Goal: Information Seeking & Learning: Check status

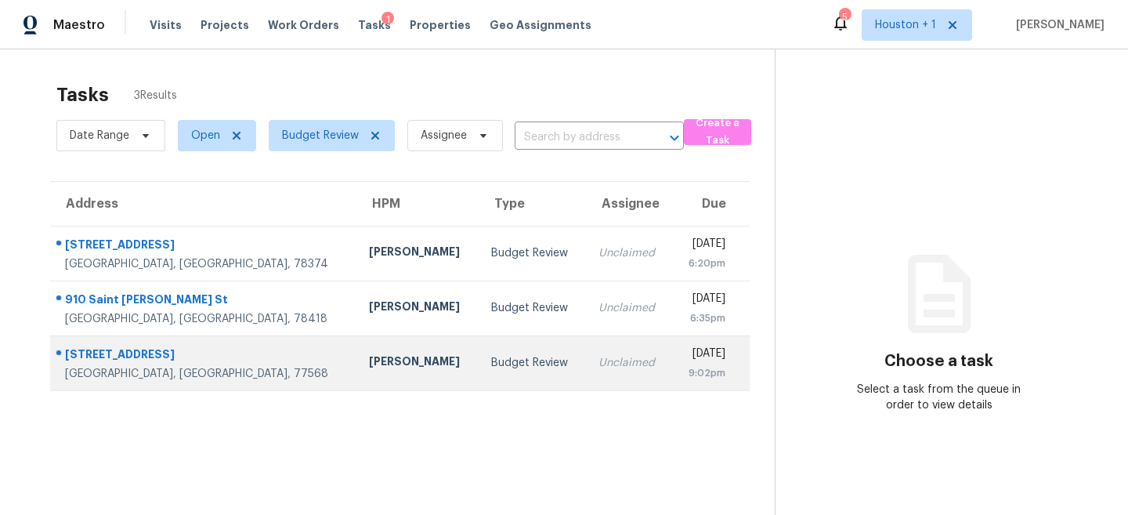
click at [586, 355] on td "Unclaimed" at bounding box center [629, 362] width 86 height 55
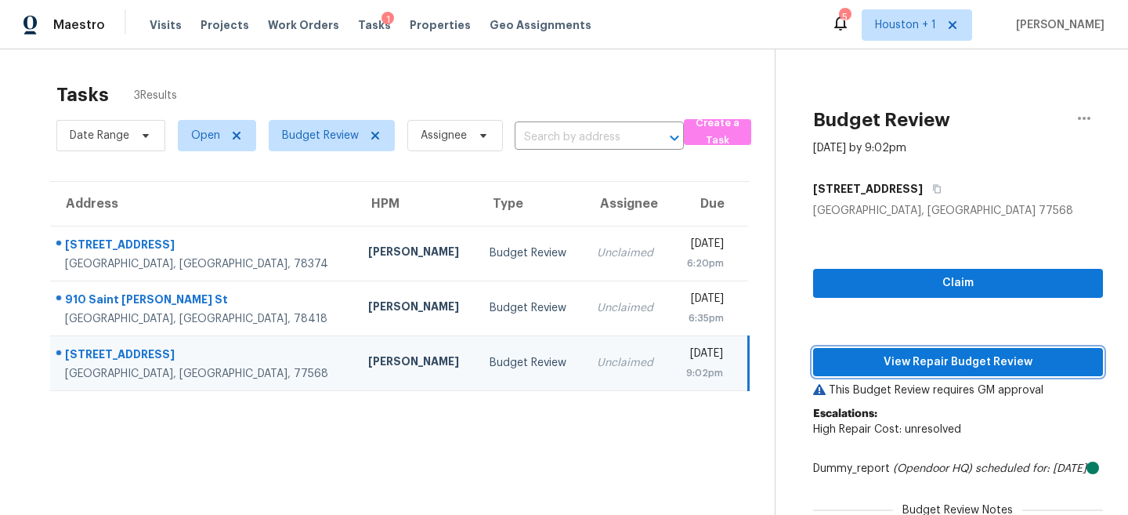
click at [908, 372] on button "View Repair Budget Review" at bounding box center [958, 362] width 290 height 29
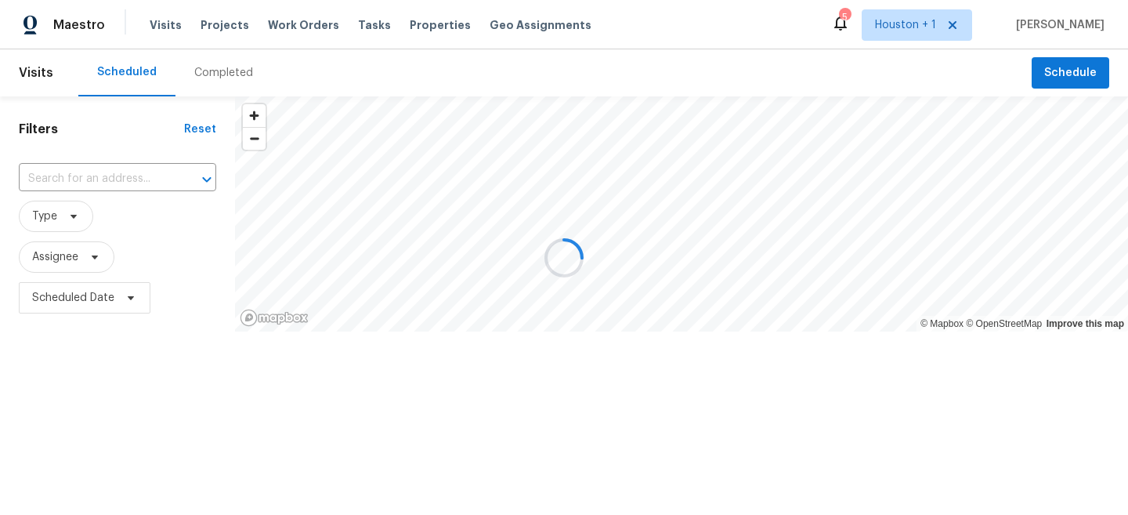
click at [192, 81] on div at bounding box center [564, 257] width 1128 height 515
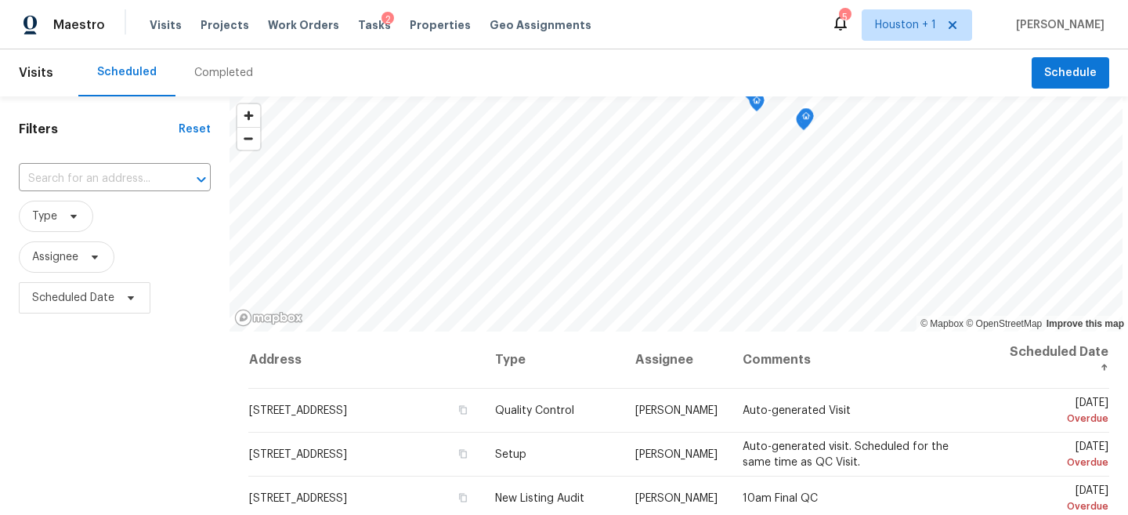
click at [201, 70] on div "Completed" at bounding box center [223, 73] width 59 height 16
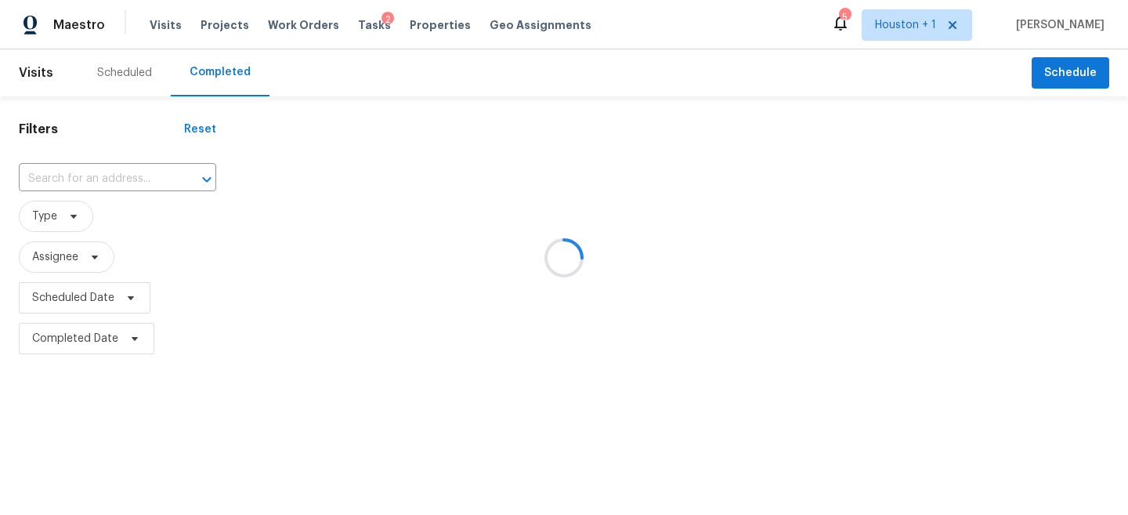
click at [78, 190] on div at bounding box center [564, 257] width 1128 height 515
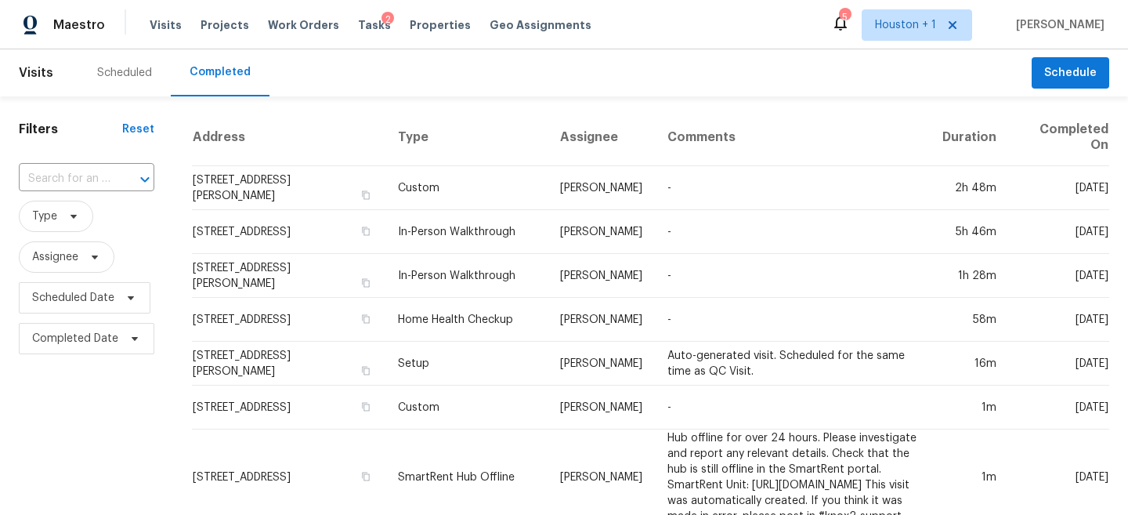
click at [43, 166] on div "​" at bounding box center [87, 179] width 136 height 34
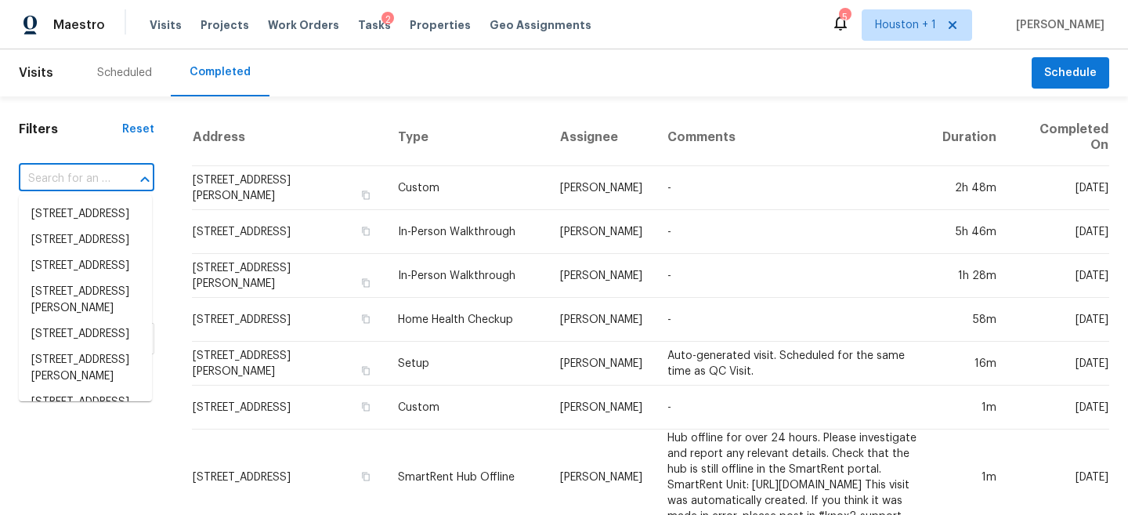
paste input "21 Clover Bend St, La Marque, TX 77568"
type input "21 Clover Bend St, La Marque, TX 77568"
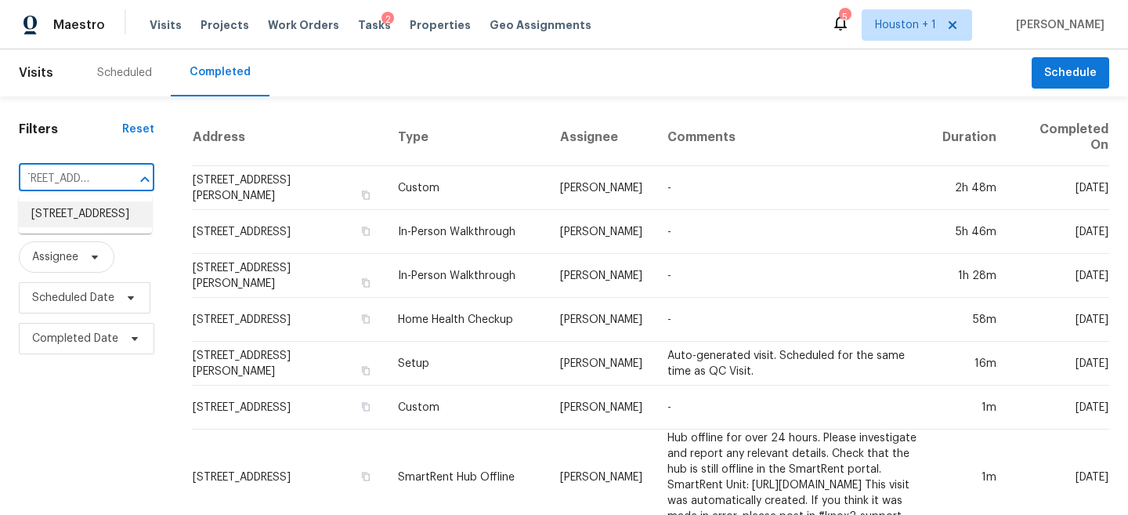
click at [38, 223] on li "21 Clover Bend St, La Marque, TX 77568" at bounding box center [85, 214] width 133 height 26
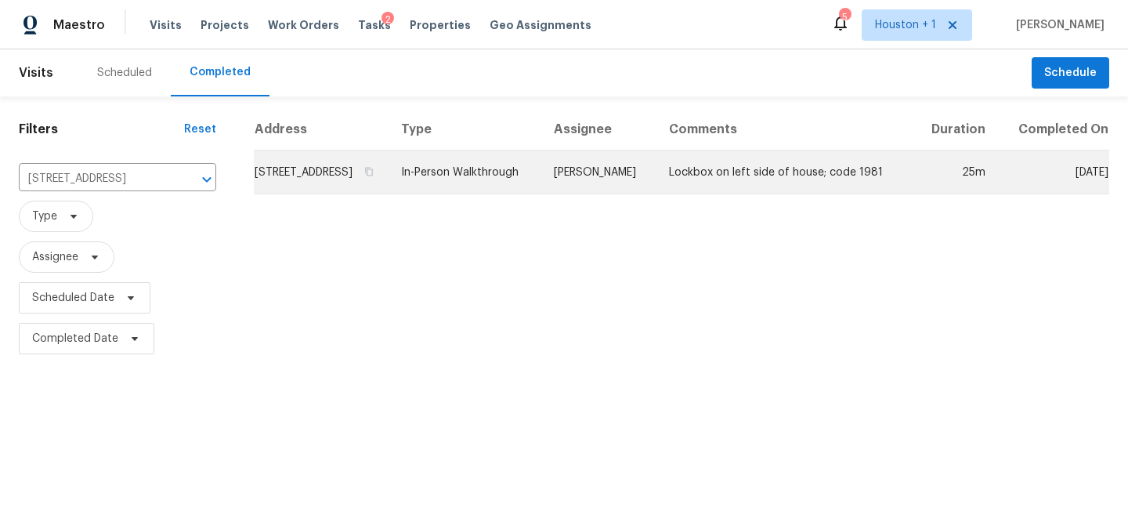
click at [534, 189] on td "In-Person Walkthrough" at bounding box center [465, 172] width 153 height 44
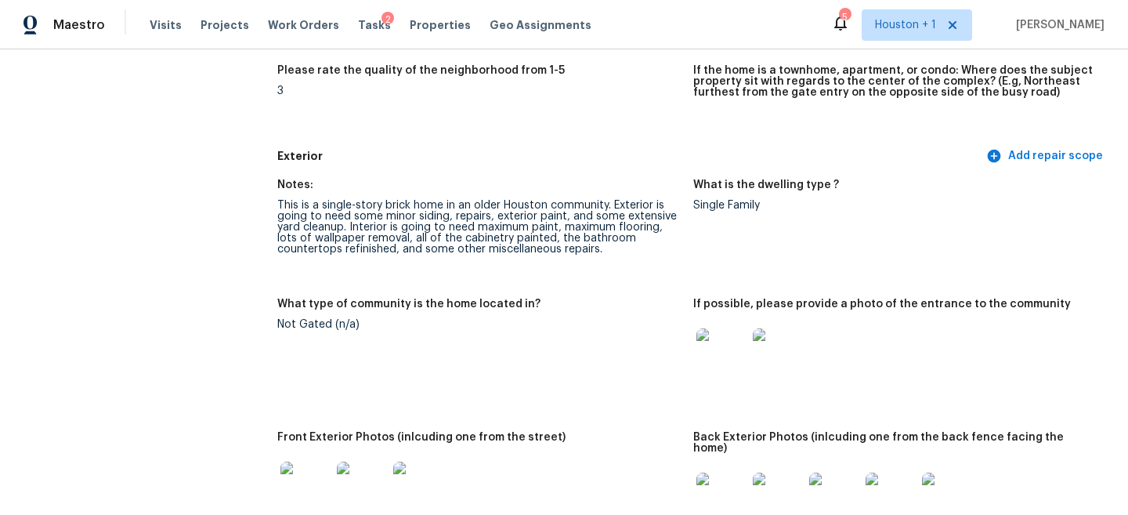
scroll to position [503, 0]
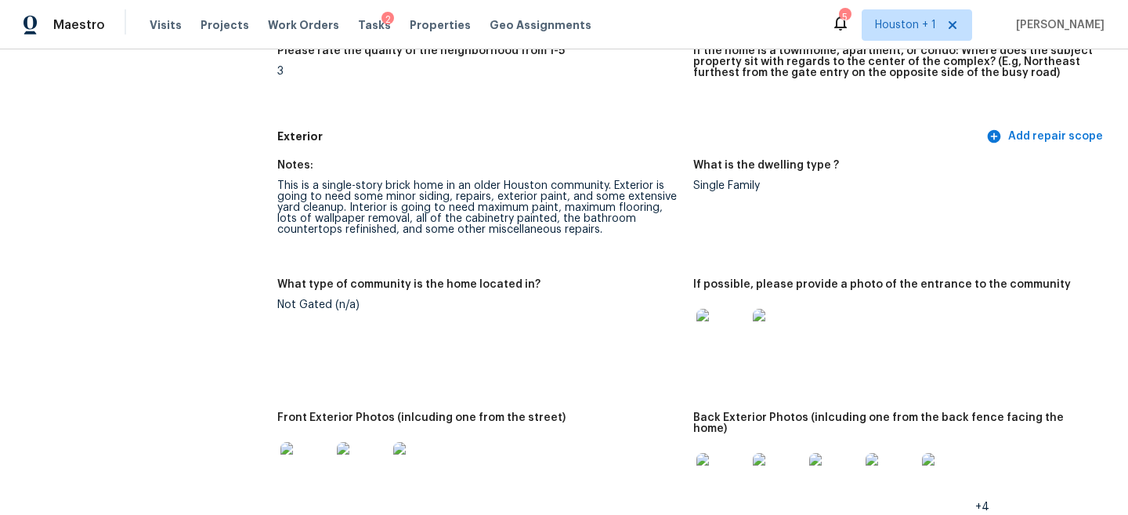
click at [711, 338] on img at bounding box center [722, 334] width 50 height 50
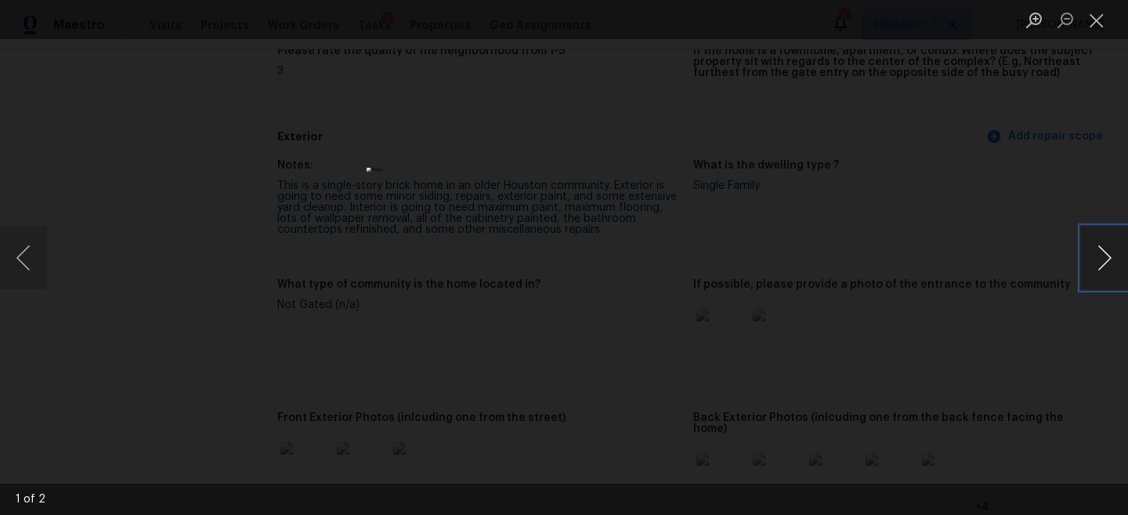
click at [1114, 254] on button "Next image" at bounding box center [1104, 257] width 47 height 63
click at [1032, 218] on div "Lightbox" at bounding box center [564, 257] width 1128 height 515
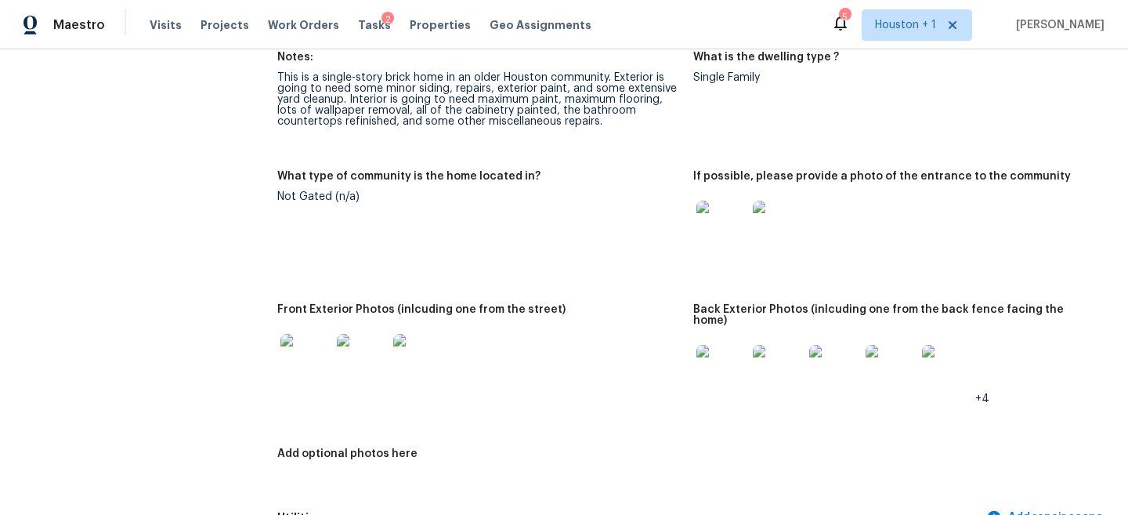
scroll to position [645, 0]
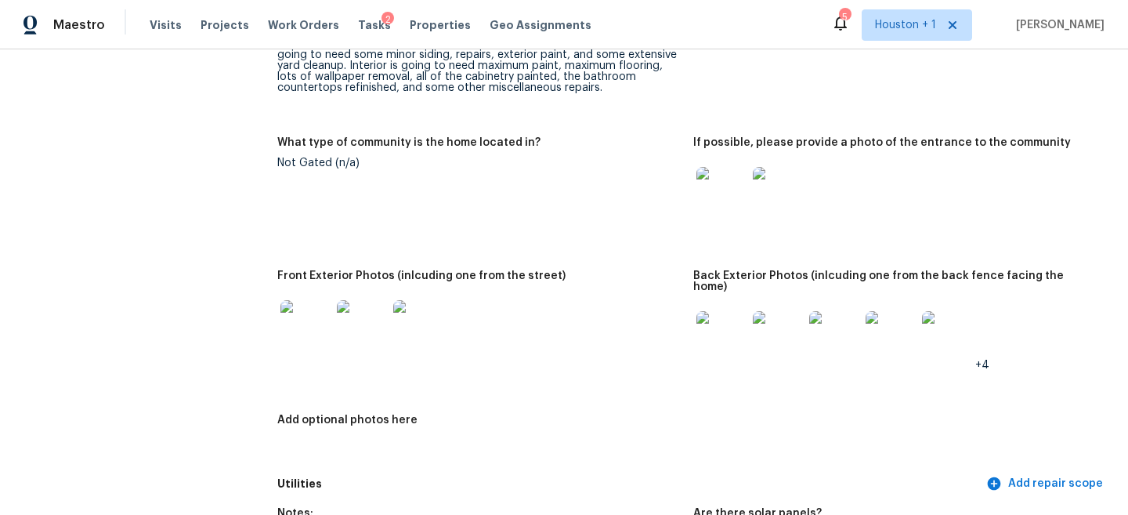
click at [324, 339] on img at bounding box center [305, 325] width 50 height 50
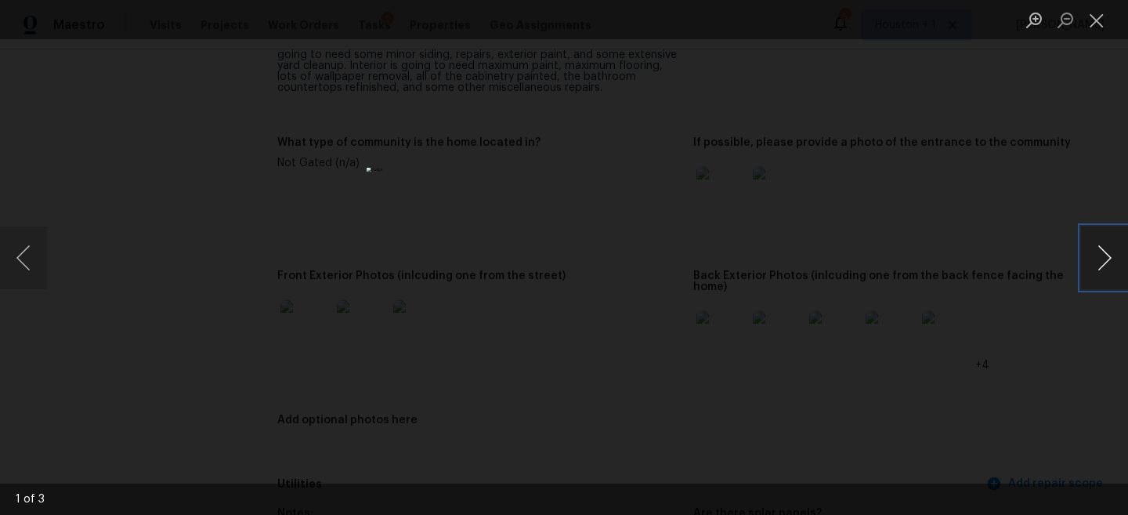
click at [1120, 251] on button "Next image" at bounding box center [1104, 257] width 47 height 63
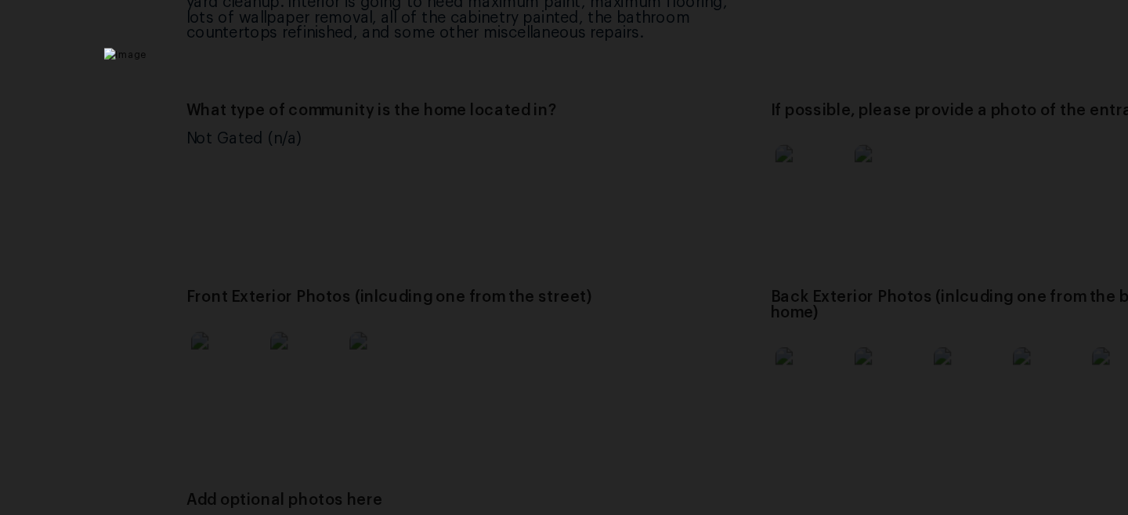
click at [483, 327] on img "Lightbox" at bounding box center [590, 267] width 742 height 338
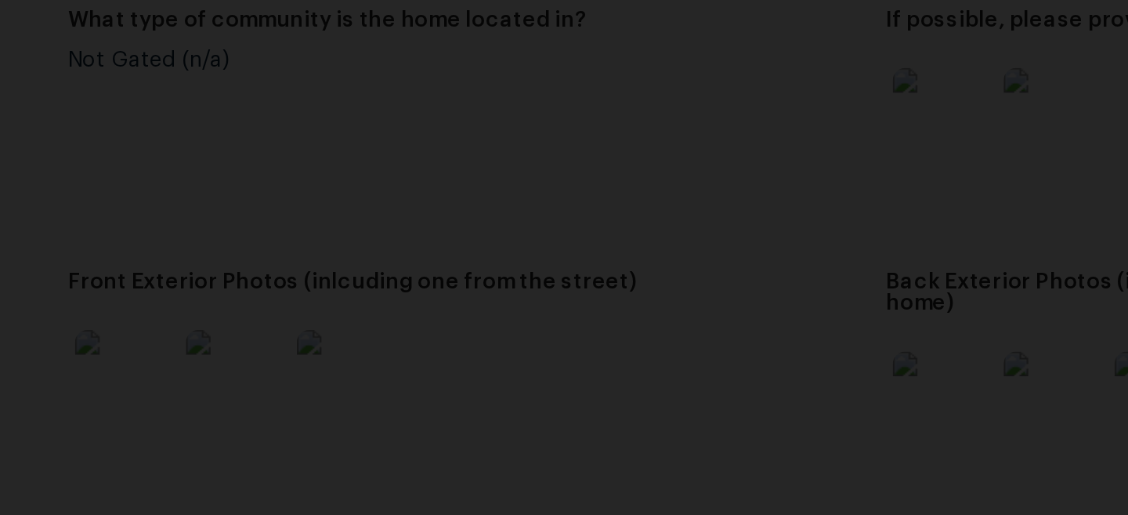
click at [454, 371] on img "Lightbox" at bounding box center [627, 277] width 1094 height 499
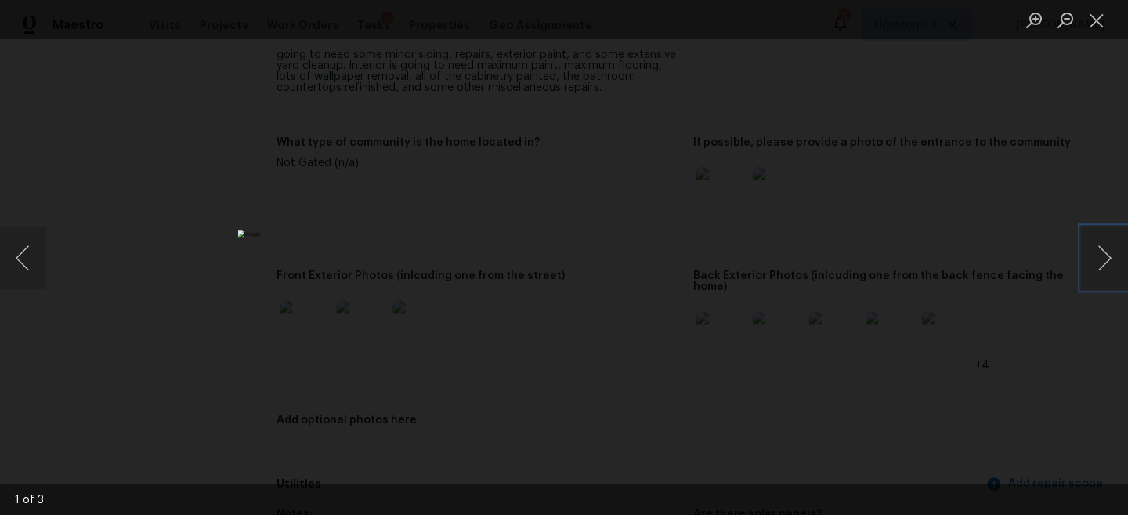
scroll to position [0, 0]
click at [921, 279] on div "Lightbox" at bounding box center [564, 257] width 1128 height 515
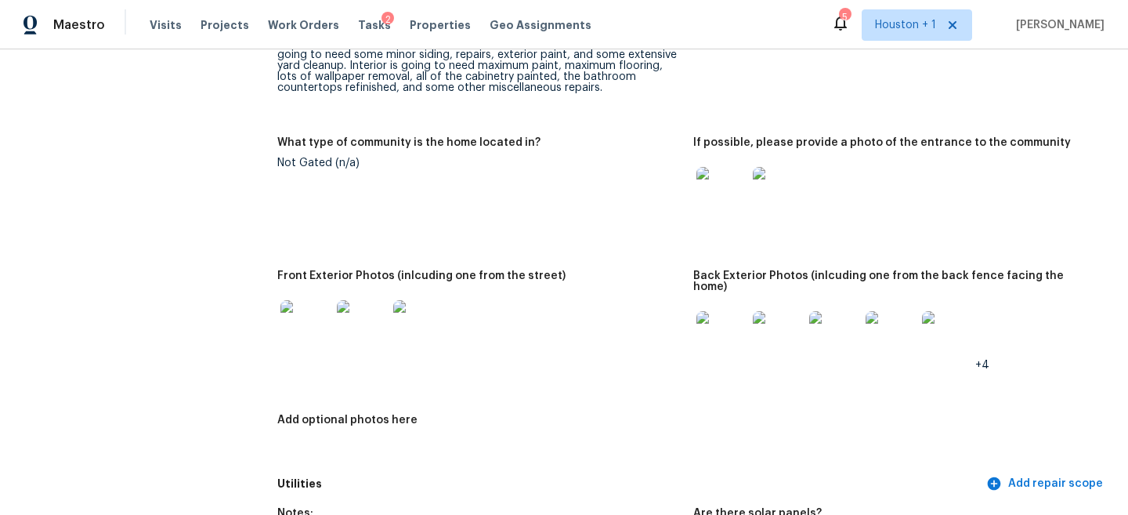
click at [731, 324] on img at bounding box center [722, 336] width 50 height 50
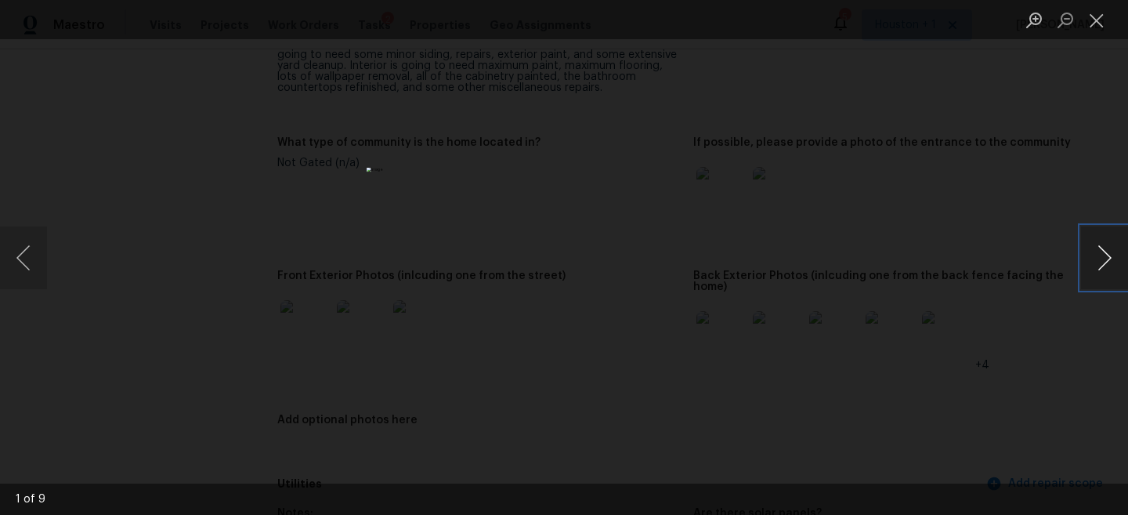
click at [1084, 250] on button "Next image" at bounding box center [1104, 257] width 47 height 63
click at [873, 349] on div "Lightbox" at bounding box center [564, 257] width 1128 height 515
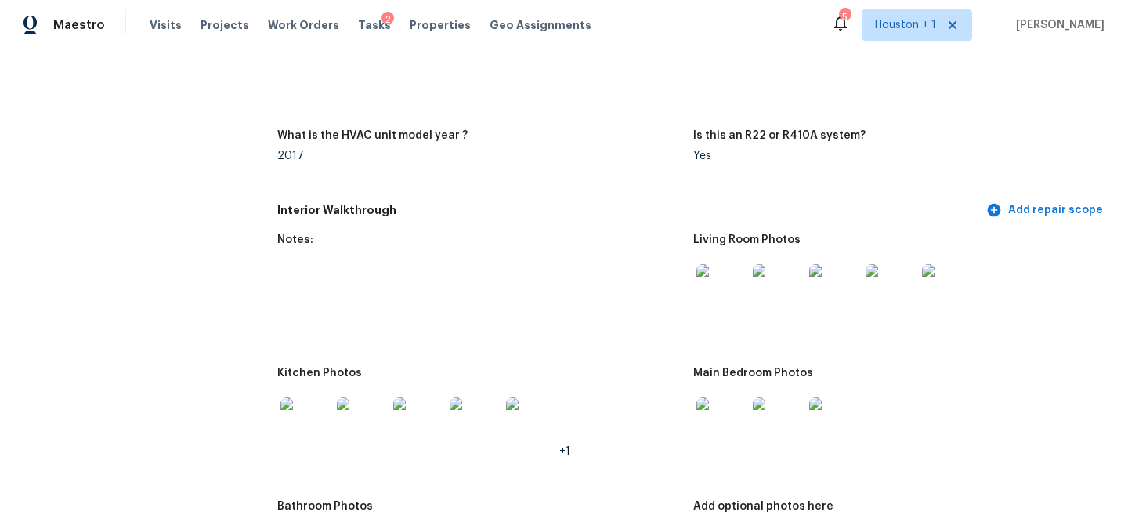
scroll to position [1627, 0]
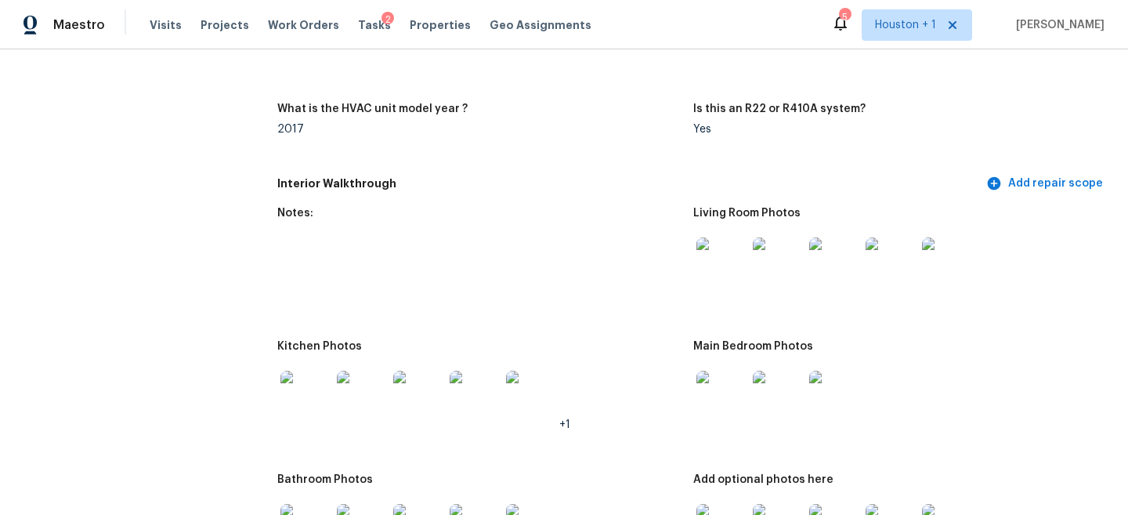
click at [713, 252] on img at bounding box center [722, 262] width 50 height 50
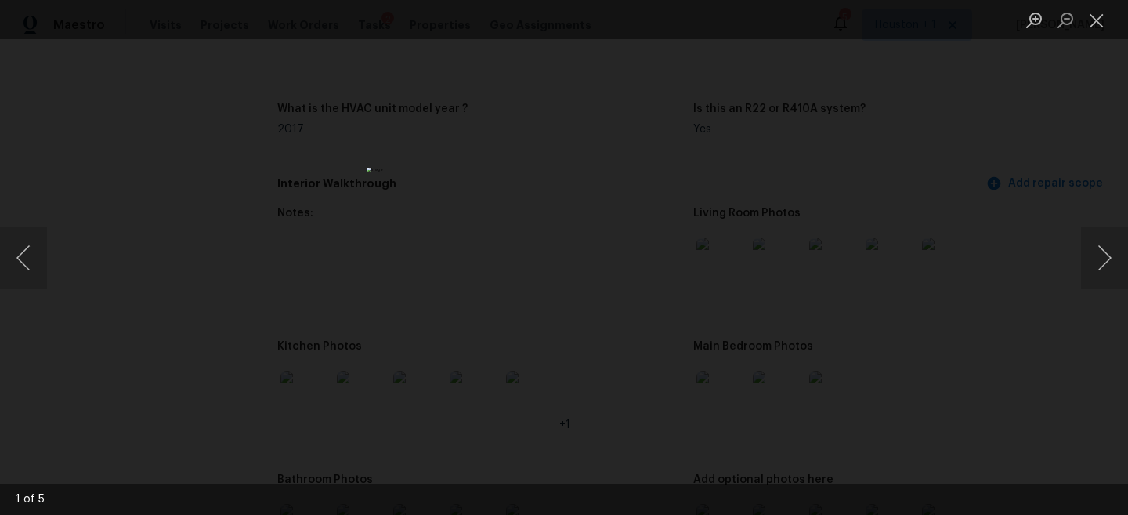
click at [1038, 229] on div "Lightbox" at bounding box center [564, 257] width 1128 height 515
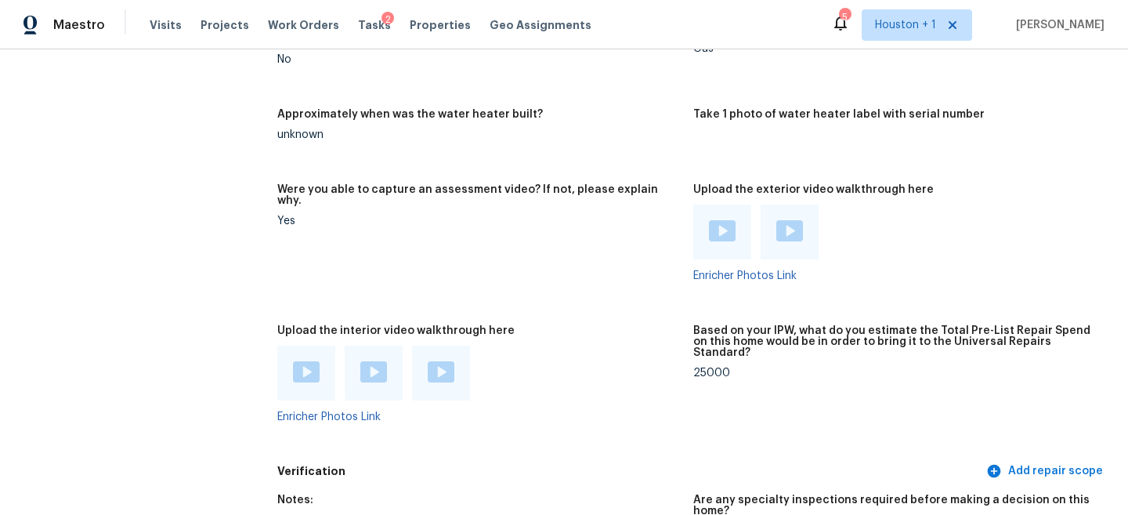
scroll to position [2837, 0]
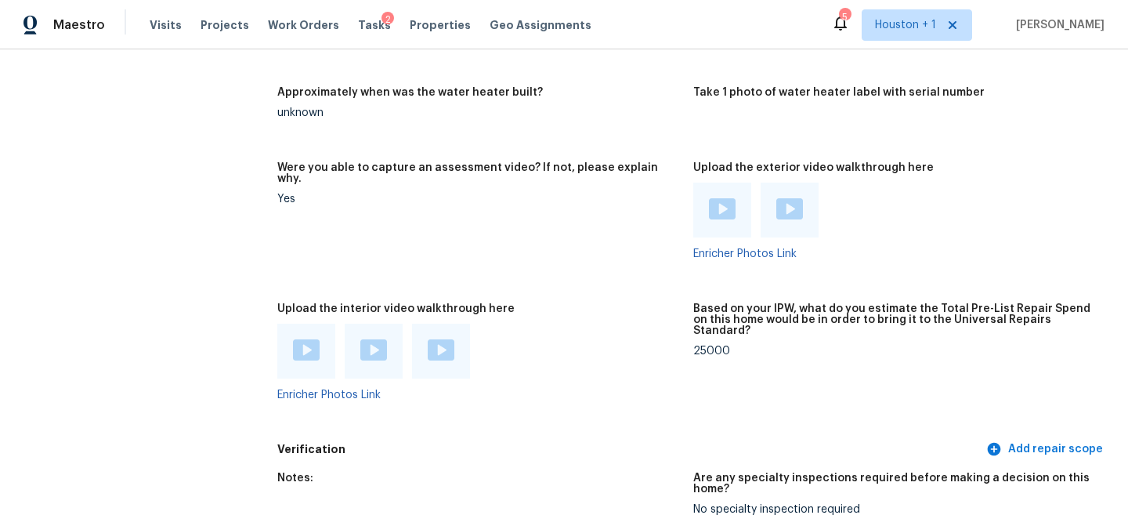
click at [722, 198] on img at bounding box center [722, 208] width 27 height 21
click at [798, 198] on img at bounding box center [789, 208] width 27 height 21
click at [305, 339] on img at bounding box center [306, 349] width 27 height 21
click at [371, 339] on img at bounding box center [373, 349] width 27 height 21
click at [440, 339] on img at bounding box center [441, 349] width 27 height 21
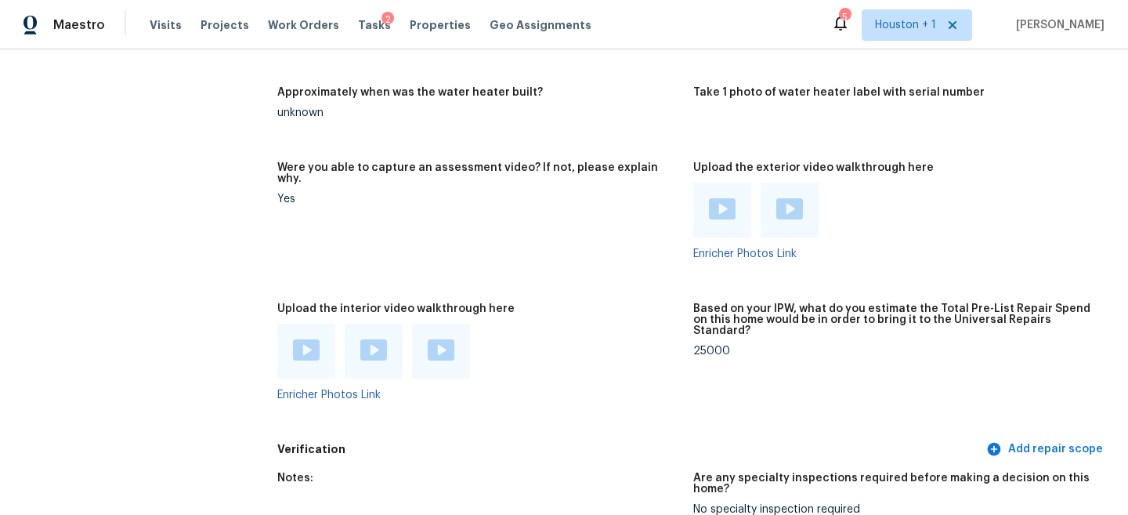
click at [307, 339] on img at bounding box center [306, 349] width 27 height 21
click at [371, 339] on img at bounding box center [373, 349] width 27 height 21
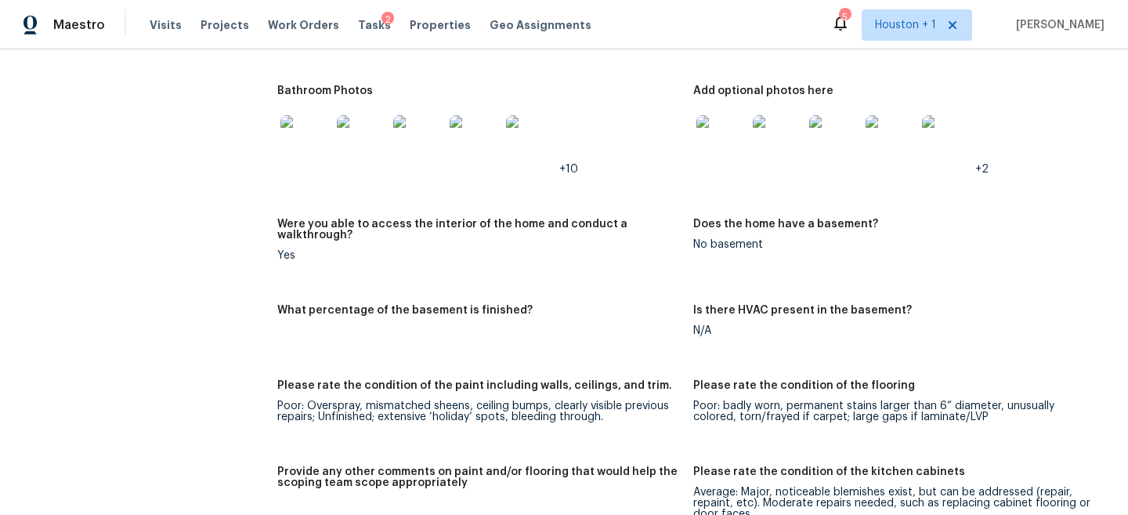
scroll to position [1992, 0]
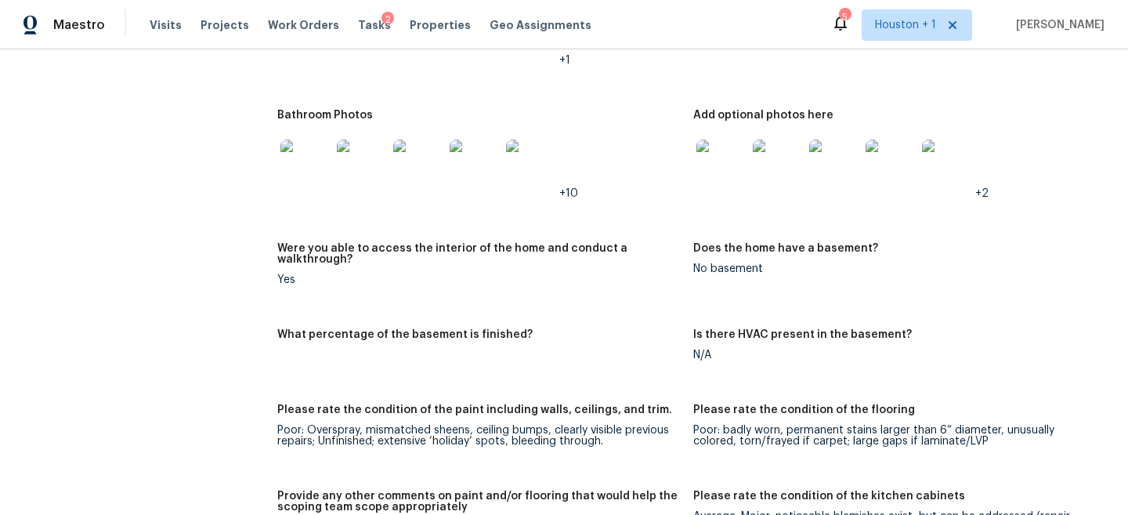
click at [308, 151] on img at bounding box center [305, 164] width 50 height 50
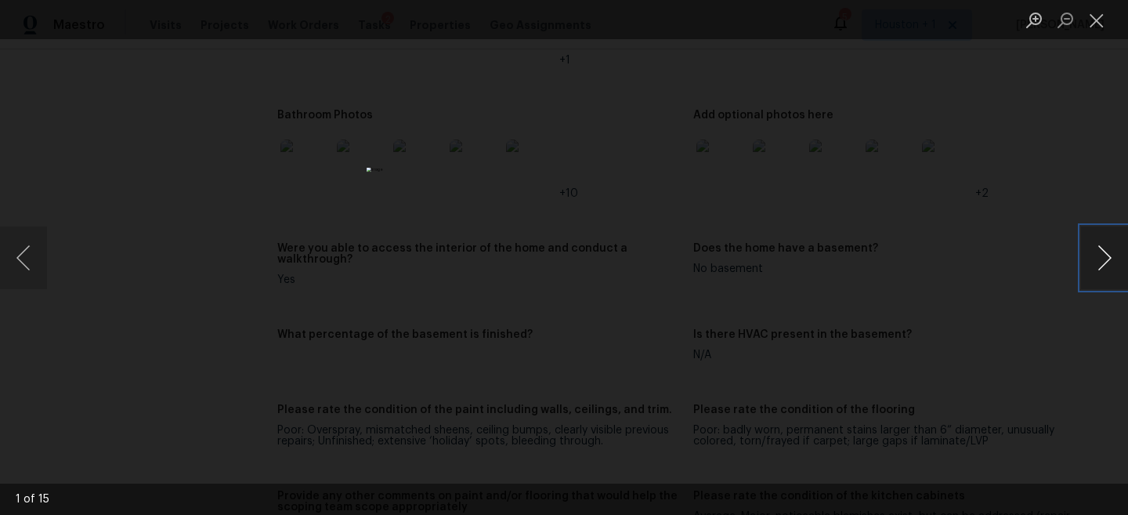
click at [1099, 259] on button "Next image" at bounding box center [1104, 257] width 47 height 63
click at [1100, 257] on button "Next image" at bounding box center [1104, 257] width 47 height 63
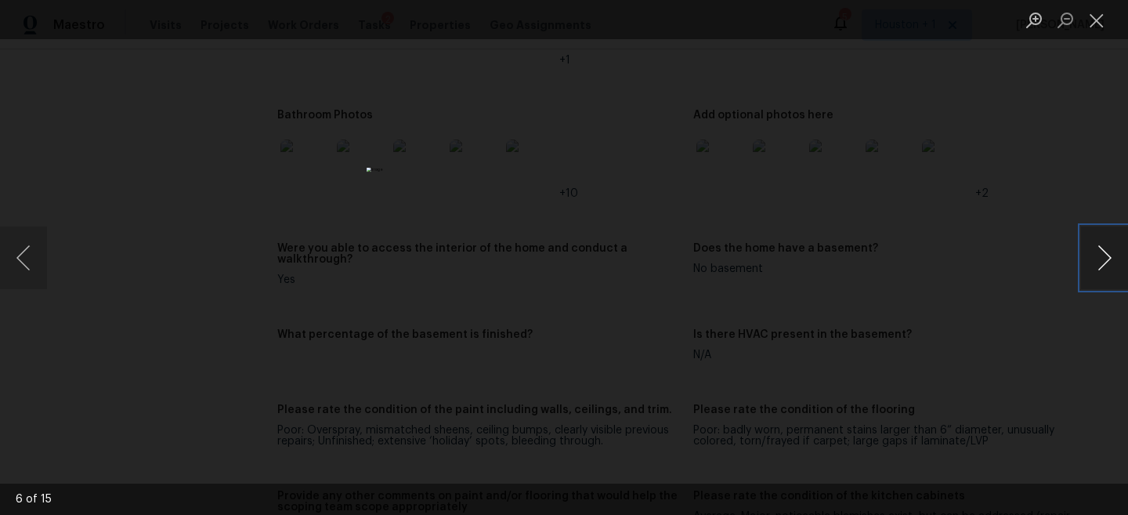
click at [1100, 257] on button "Next image" at bounding box center [1104, 257] width 47 height 63
click at [1056, 140] on div "Lightbox" at bounding box center [564, 257] width 1128 height 515
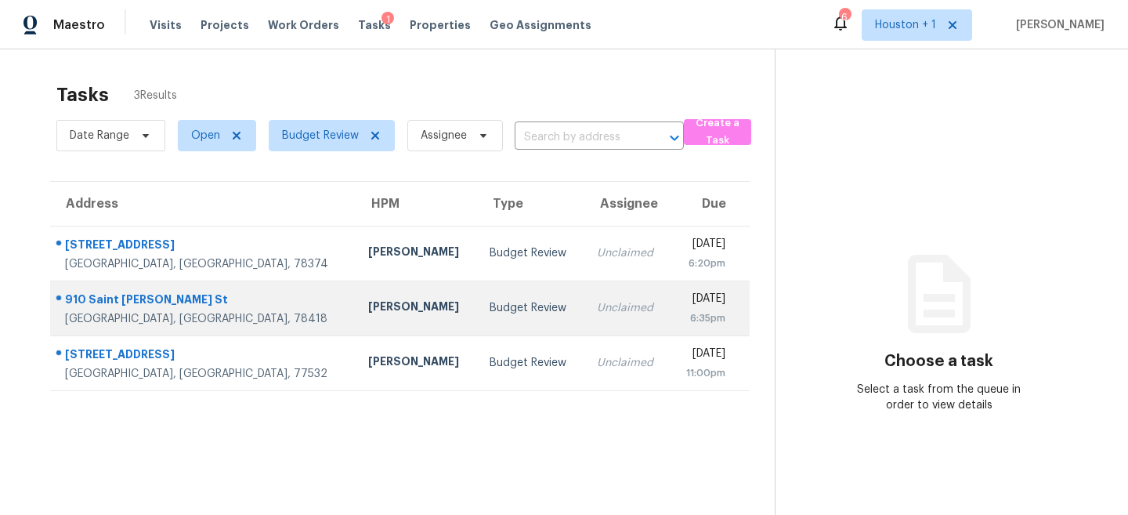
click at [477, 280] on td "Budget Review" at bounding box center [530, 307] width 107 height 55
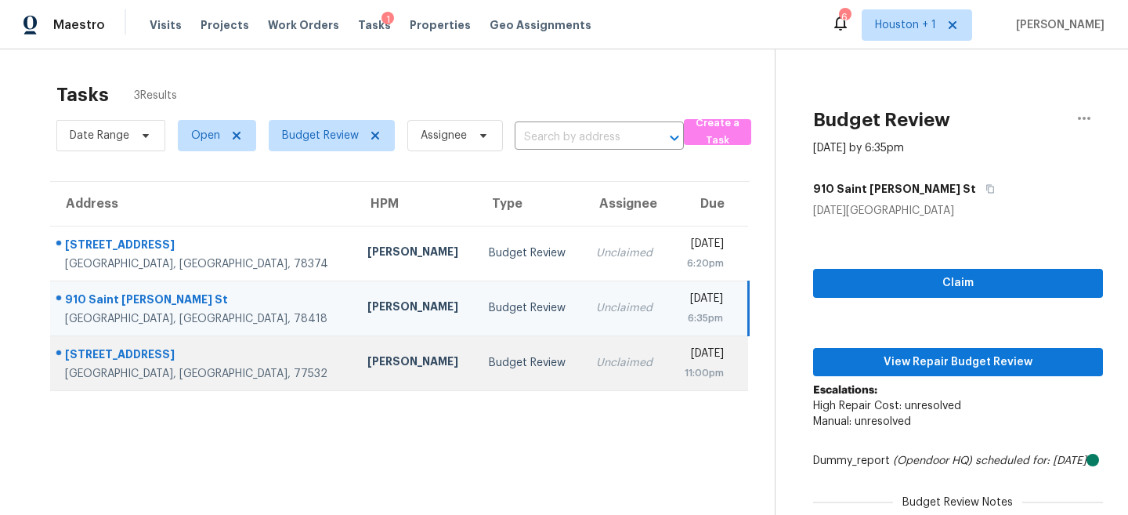
click at [489, 356] on div "Budget Review" at bounding box center [529, 363] width 81 height 16
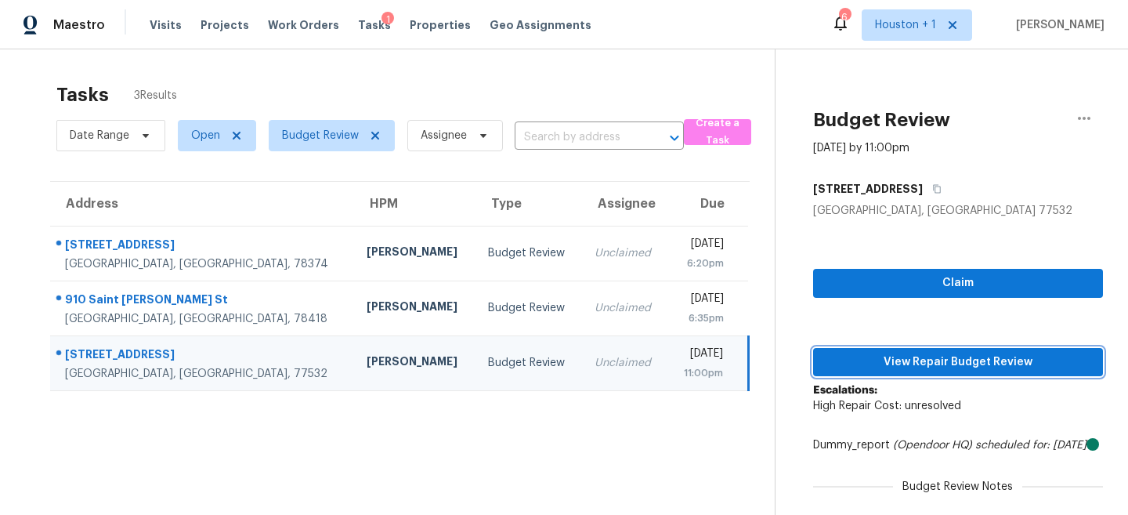
click at [919, 364] on span "View Repair Budget Review" at bounding box center [958, 363] width 265 height 20
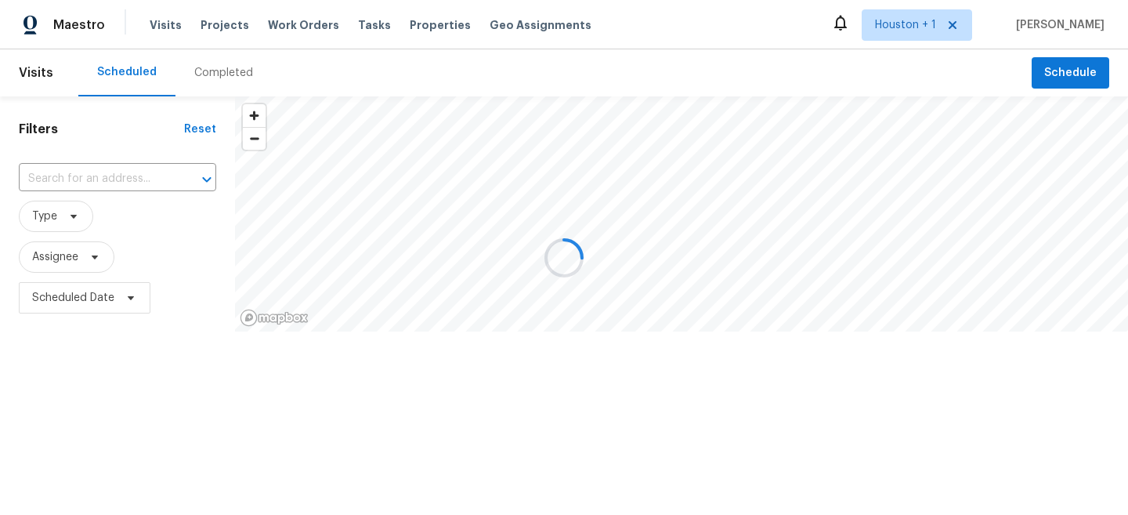
click at [243, 68] on div at bounding box center [564, 257] width 1128 height 515
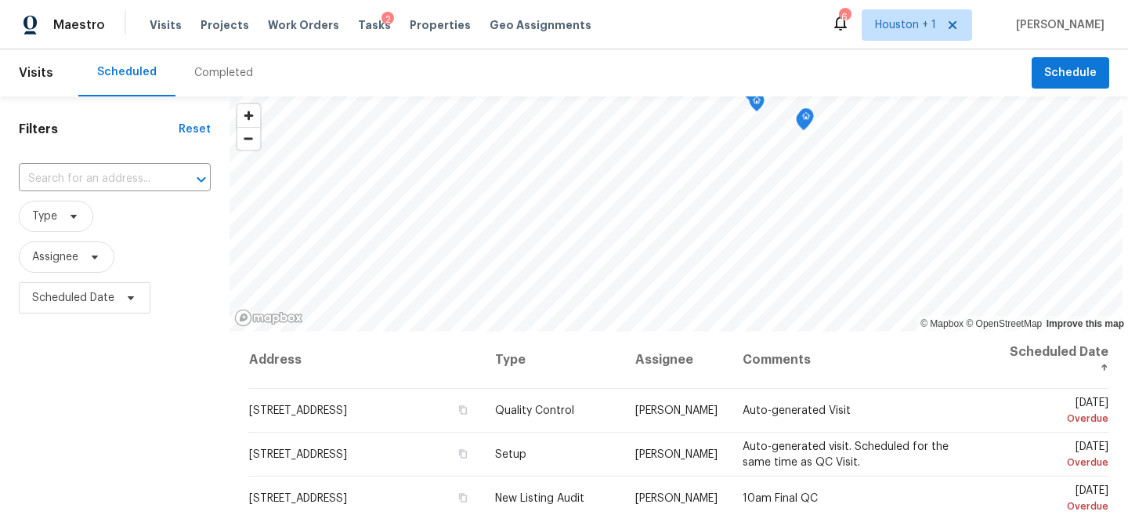
click at [210, 74] on div "Completed" at bounding box center [223, 73] width 59 height 16
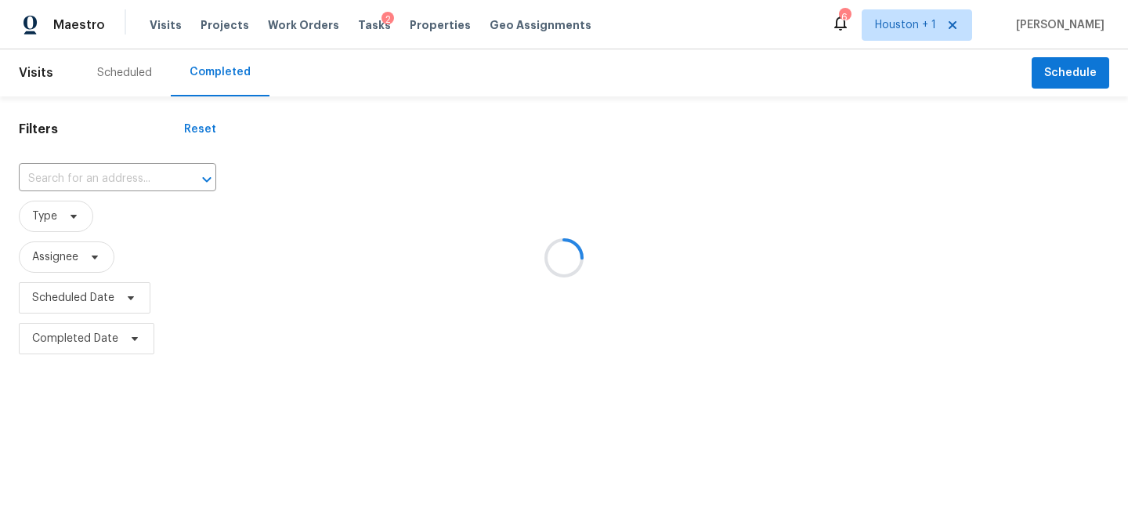
click at [76, 196] on div at bounding box center [564, 257] width 1128 height 515
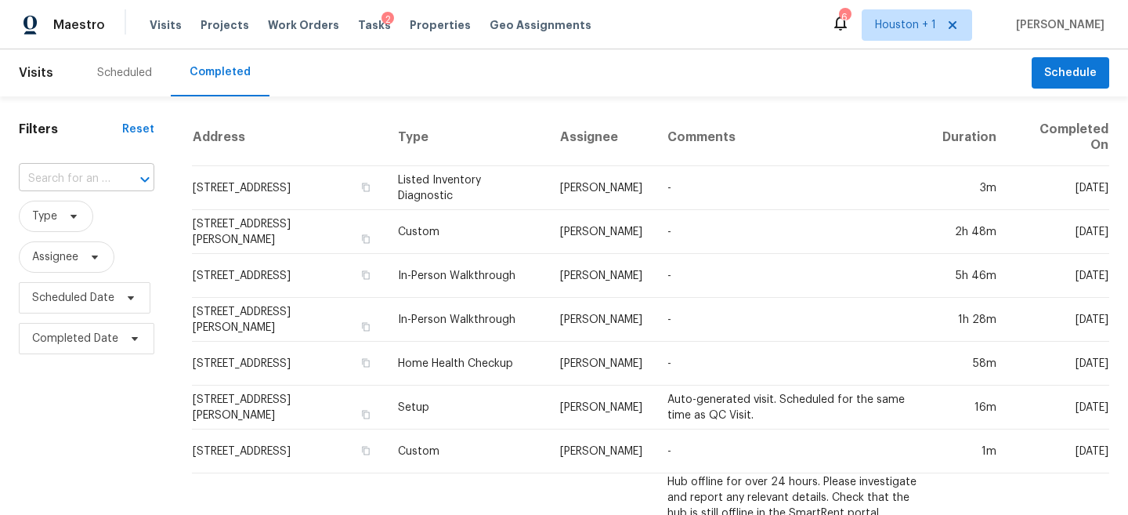
click at [55, 178] on input "text" at bounding box center [65, 179] width 92 height 24
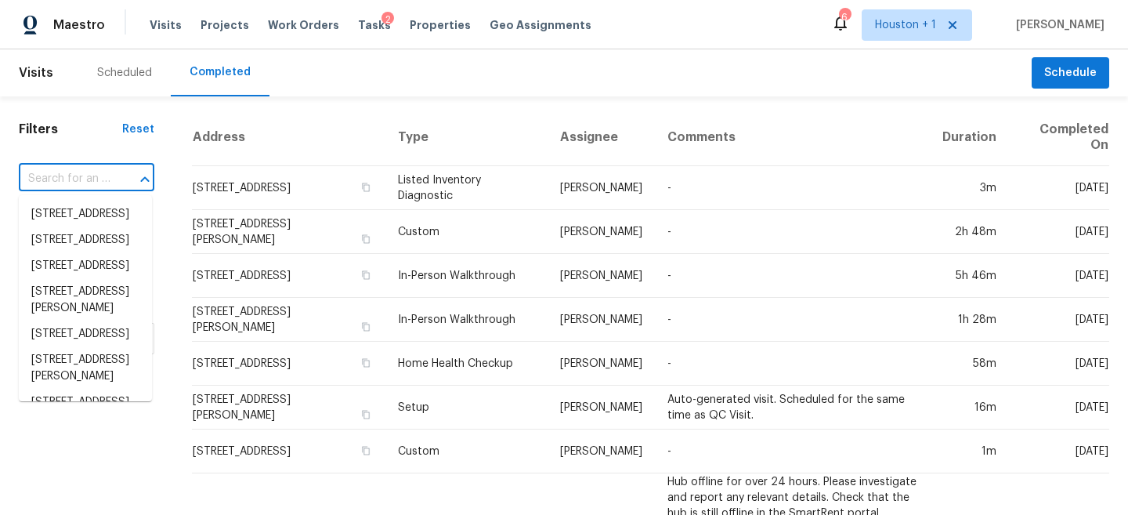
paste input "[STREET_ADDRESS][PERSON_NAME]"
type input "[STREET_ADDRESS][PERSON_NAME]"
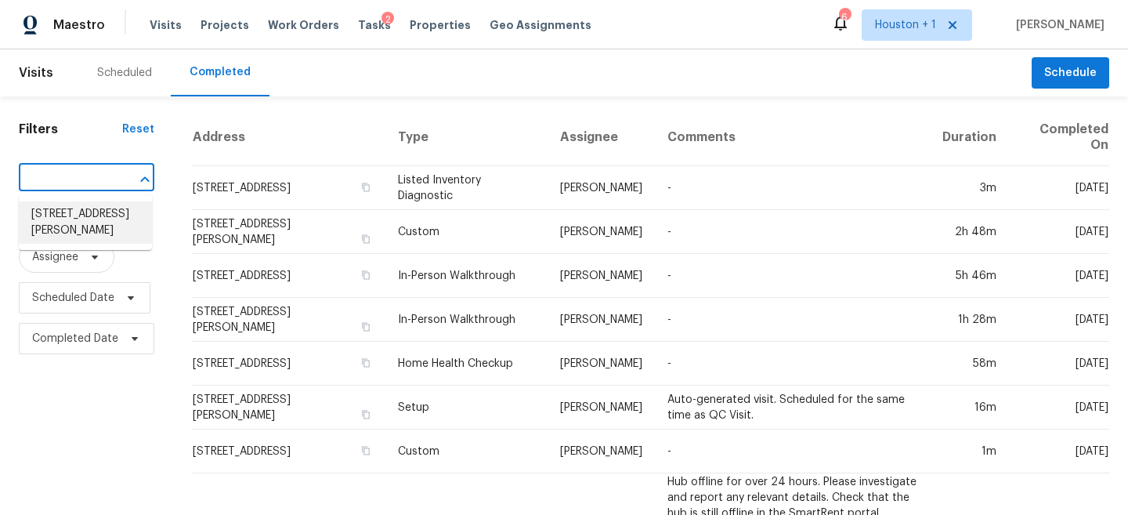
click at [69, 212] on li "[STREET_ADDRESS][PERSON_NAME]" at bounding box center [85, 222] width 133 height 42
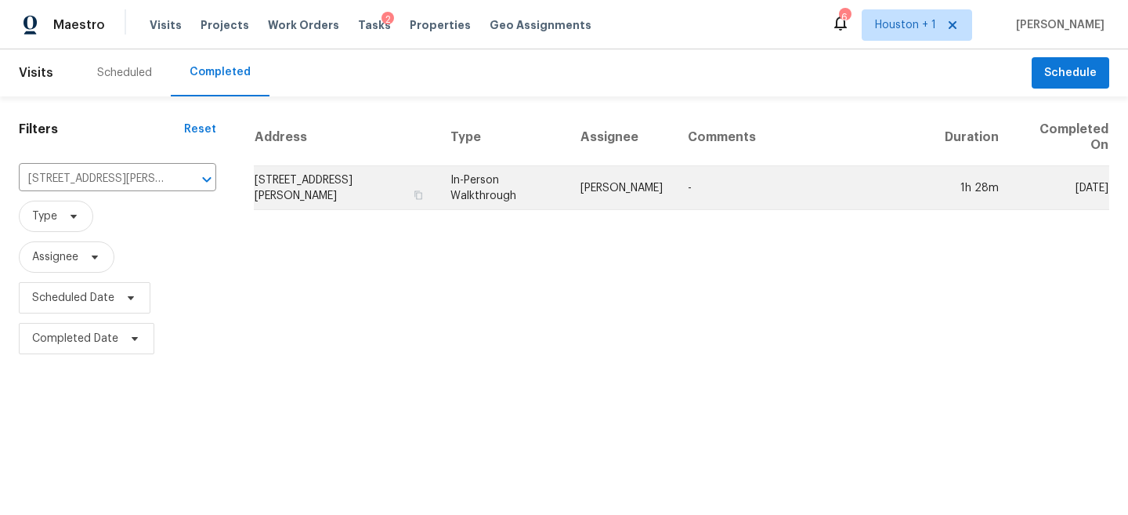
click at [568, 200] on td "In-Person Walkthrough" at bounding box center [503, 188] width 130 height 44
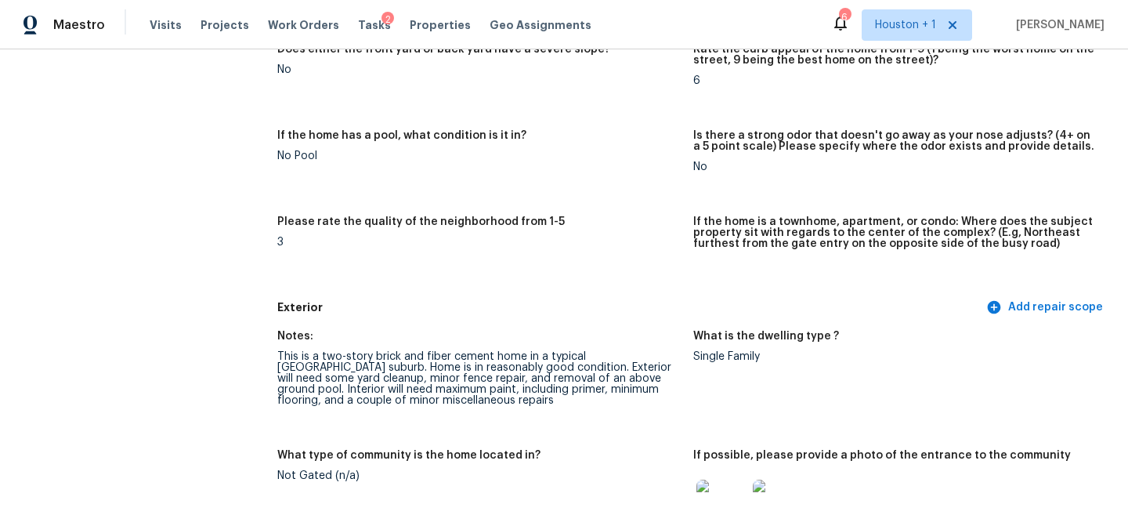
scroll to position [334, 0]
click at [301, 385] on div "This is a two-story brick and fiber cement home in a typical [GEOGRAPHIC_DATA] …" at bounding box center [478, 376] width 403 height 55
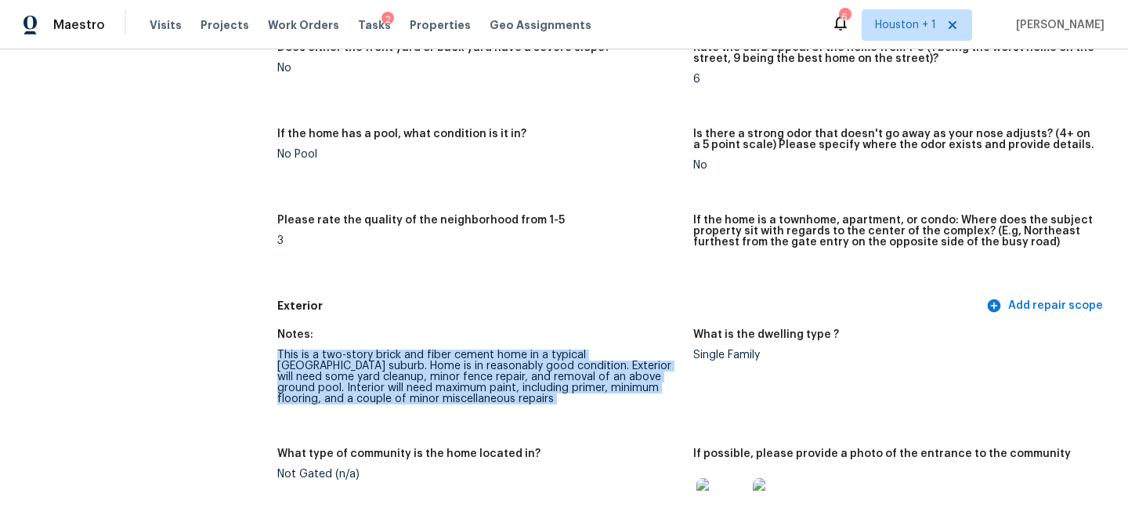
click at [301, 385] on div "This is a two-story brick and fiber cement home in a typical [GEOGRAPHIC_DATA] …" at bounding box center [478, 376] width 403 height 55
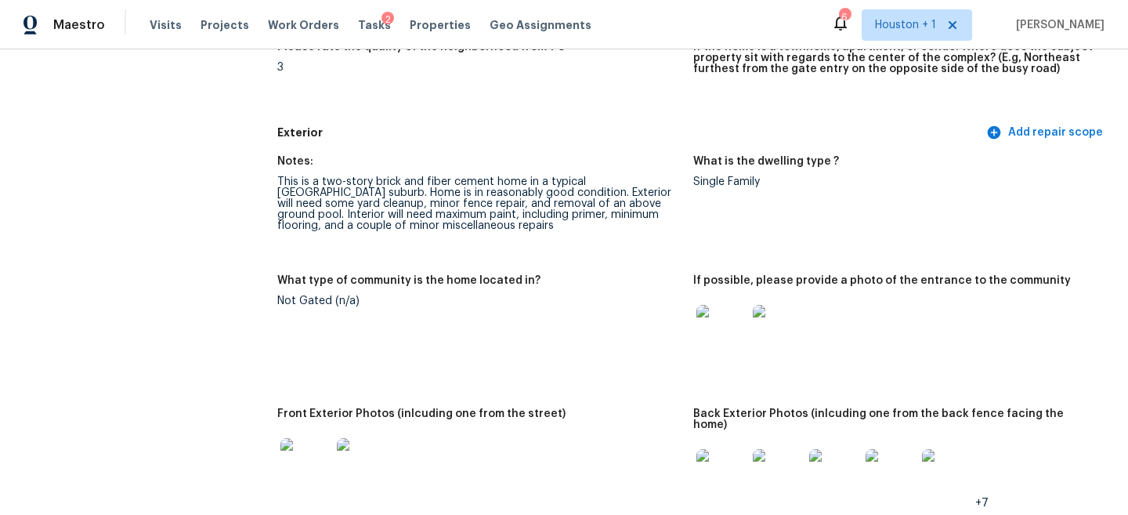
scroll to position [582, 0]
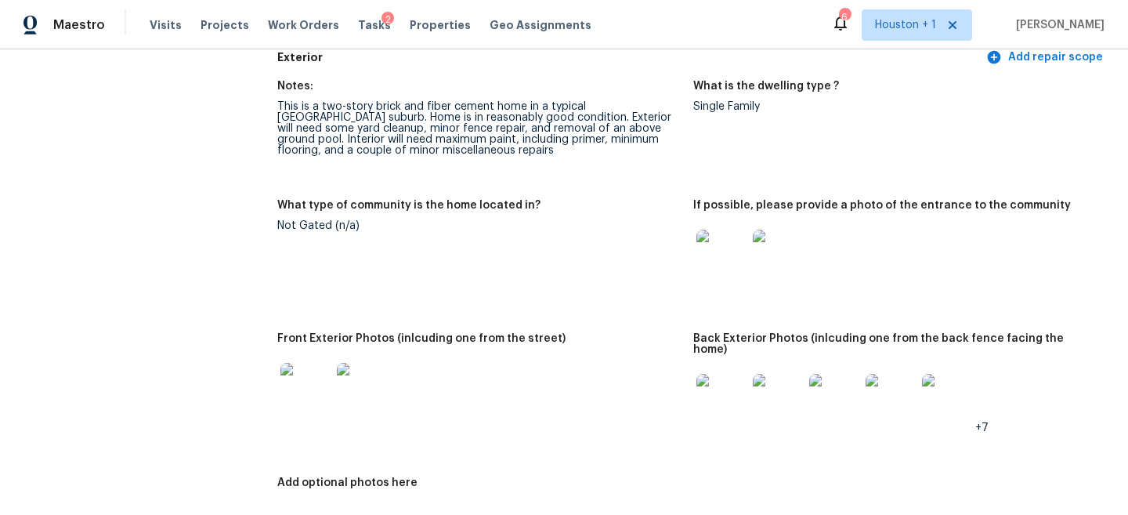
click at [726, 258] on img at bounding box center [722, 255] width 50 height 50
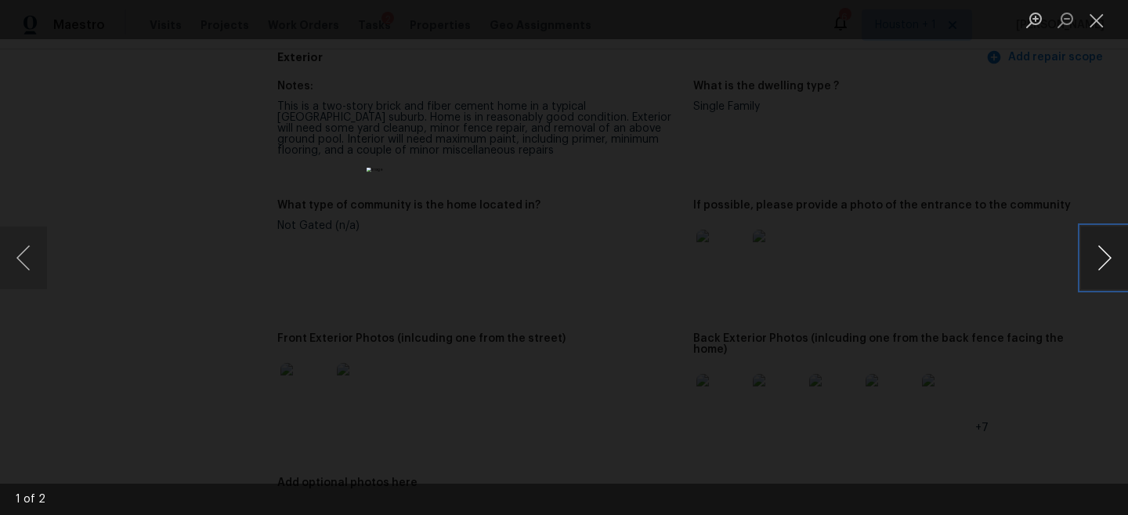
click at [1124, 266] on button "Next image" at bounding box center [1104, 257] width 47 height 63
click at [1121, 262] on button "Next image" at bounding box center [1104, 257] width 47 height 63
click at [1109, 251] on button "Next image" at bounding box center [1104, 257] width 47 height 63
click at [1117, 265] on button "Next image" at bounding box center [1104, 257] width 47 height 63
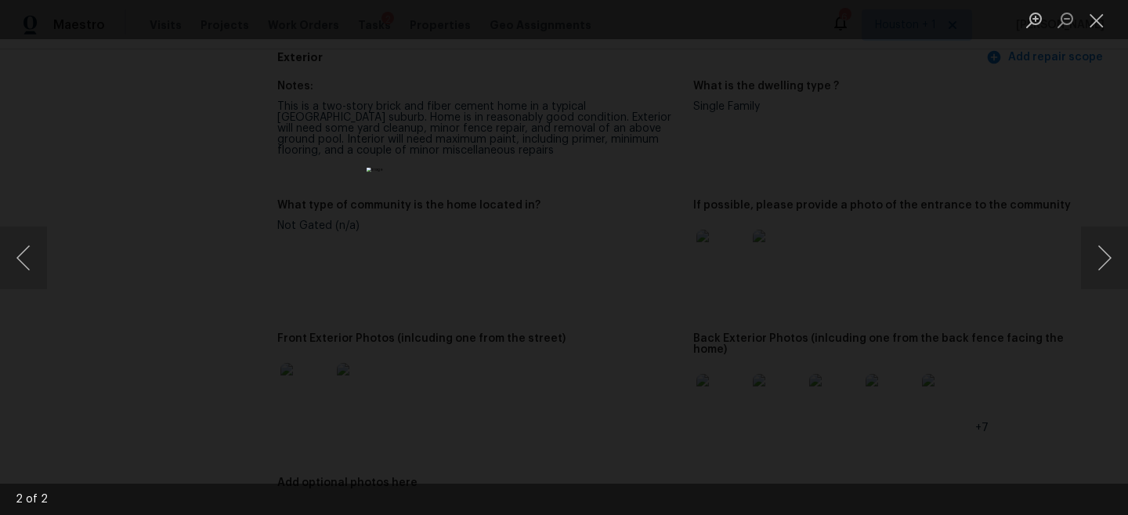
click at [1015, 237] on div "Lightbox" at bounding box center [564, 257] width 1128 height 515
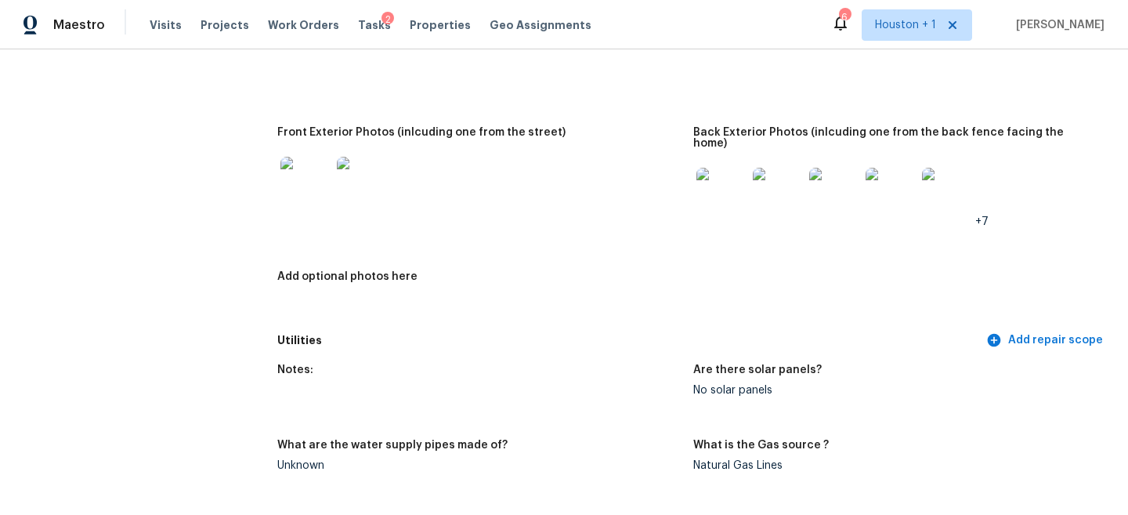
scroll to position [796, 0]
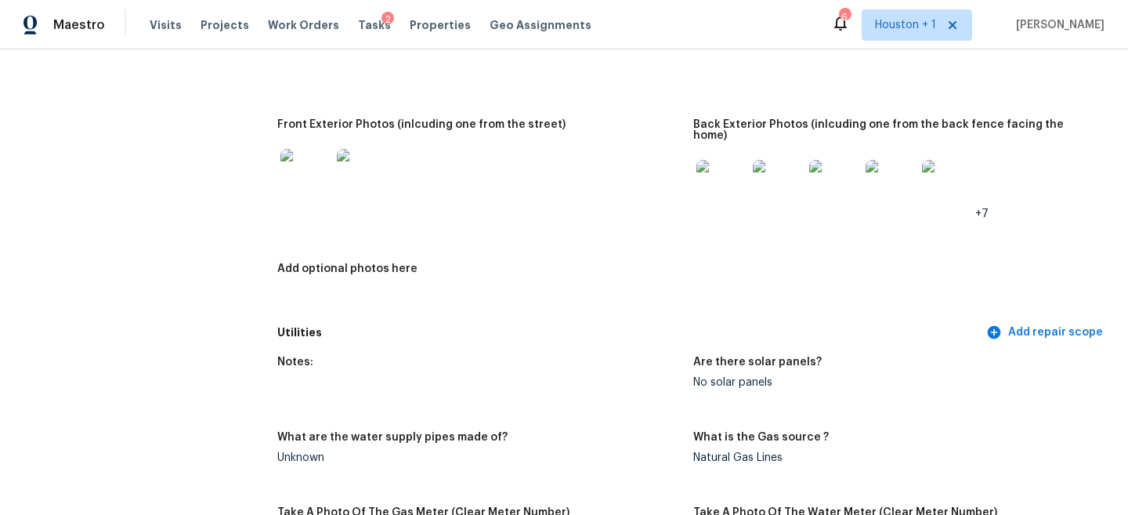
click at [317, 178] on img at bounding box center [305, 174] width 50 height 50
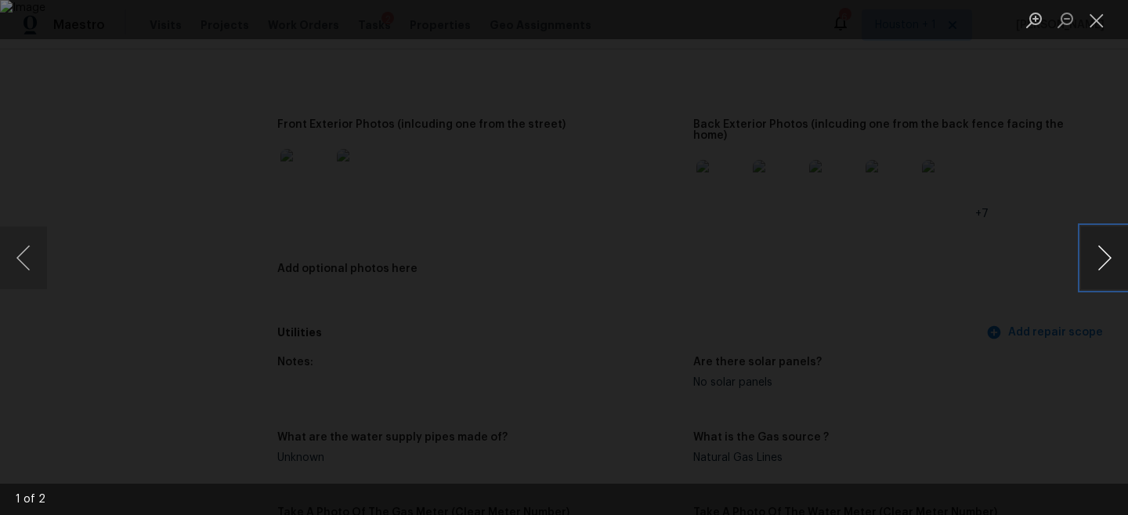
click at [1110, 253] on button "Next image" at bounding box center [1104, 257] width 47 height 63
click at [1101, 258] on button "Next image" at bounding box center [1104, 257] width 47 height 63
click at [1100, 259] on button "Next image" at bounding box center [1104, 257] width 47 height 63
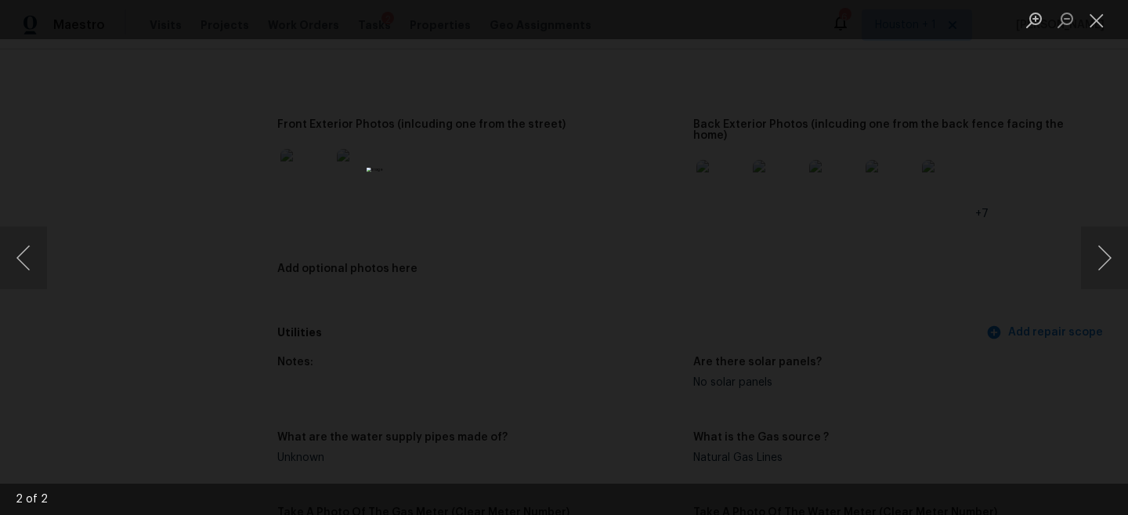
click at [892, 197] on div "Lightbox" at bounding box center [564, 257] width 1128 height 515
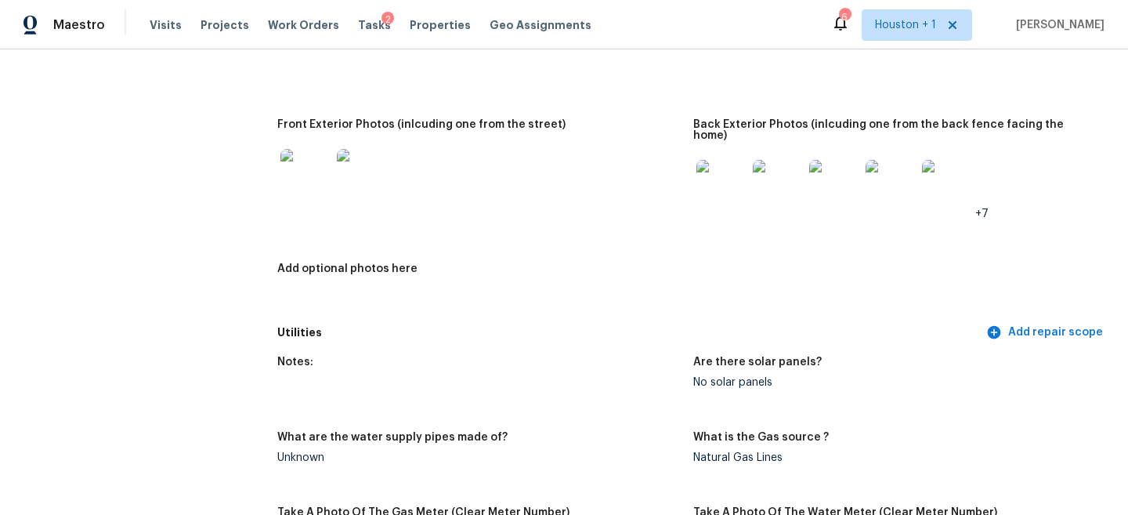
click at [713, 161] on img at bounding box center [722, 185] width 50 height 50
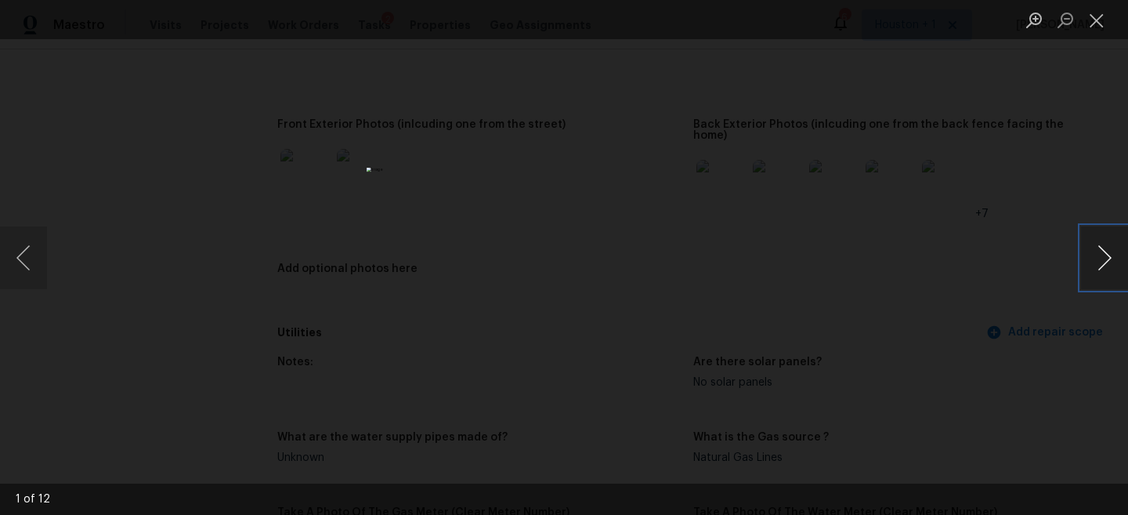
click at [1121, 237] on button "Next image" at bounding box center [1104, 257] width 47 height 63
click at [19, 262] on button "Previous image" at bounding box center [23, 257] width 47 height 63
click at [1091, 268] on button "Next image" at bounding box center [1104, 257] width 47 height 63
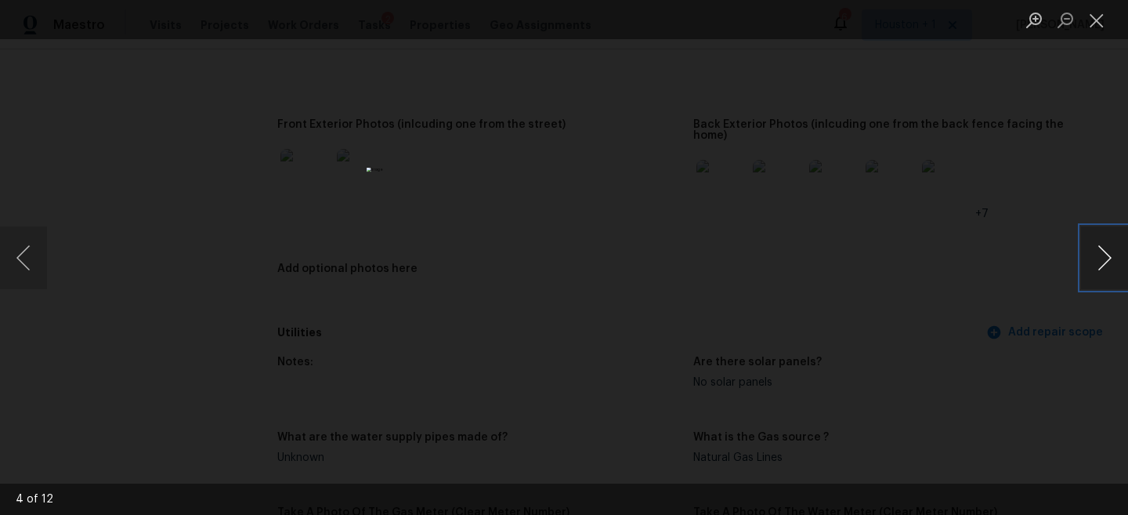
click at [1091, 268] on button "Next image" at bounding box center [1104, 257] width 47 height 63
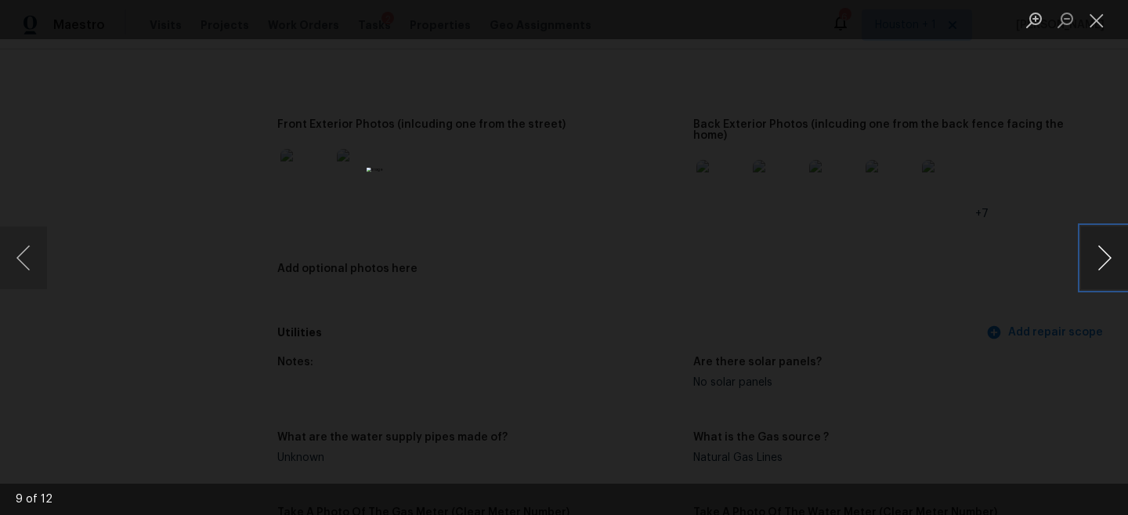
click at [1091, 268] on button "Next image" at bounding box center [1104, 257] width 47 height 63
click at [1089, 252] on button "Next image" at bounding box center [1104, 257] width 47 height 63
click at [1090, 262] on button "Next image" at bounding box center [1104, 257] width 47 height 63
click at [935, 203] on div "Lightbox" at bounding box center [564, 257] width 1128 height 515
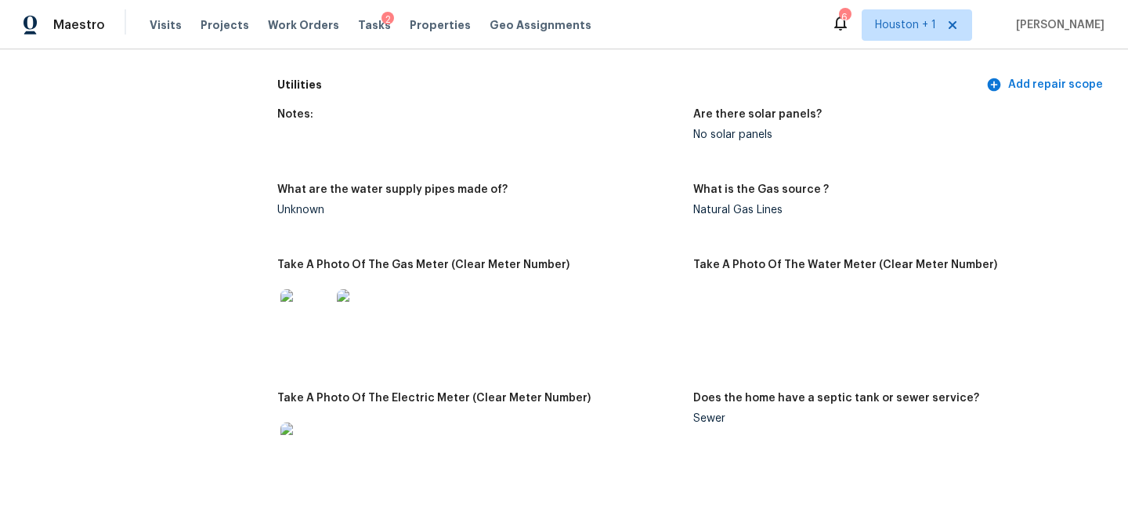
scroll to position [1101, 0]
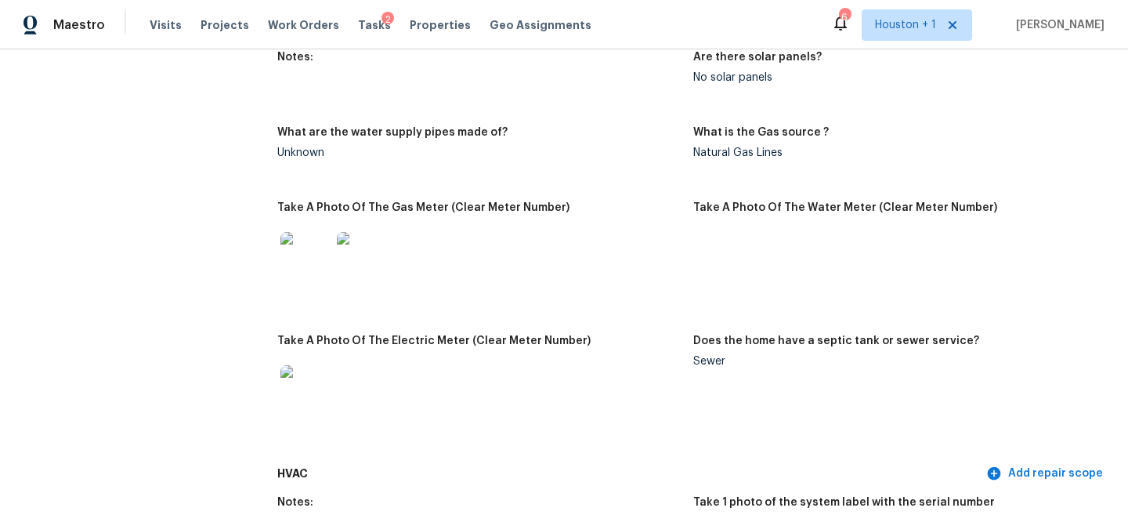
click at [311, 232] on img at bounding box center [305, 257] width 50 height 50
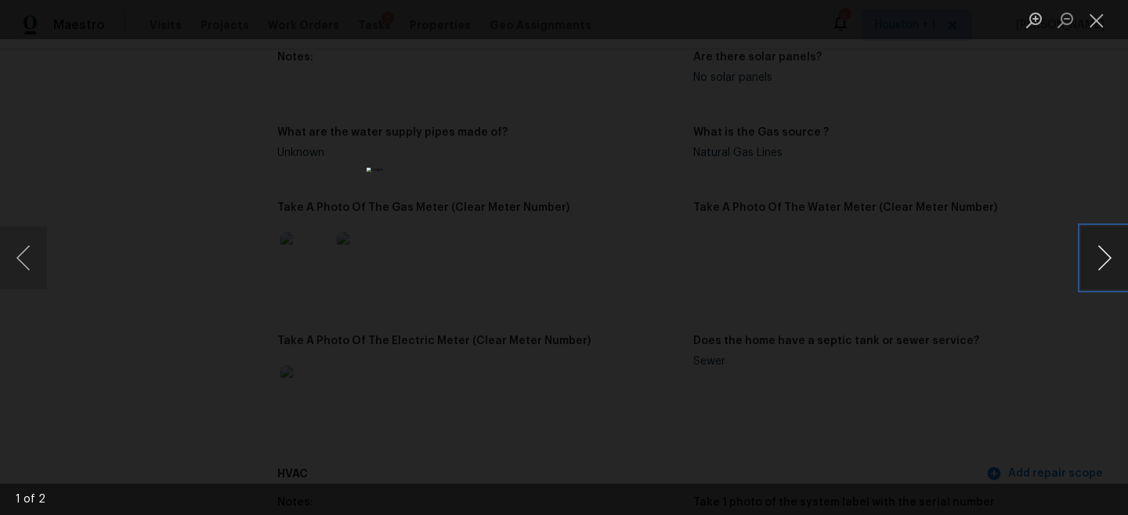
click at [1098, 252] on button "Next image" at bounding box center [1104, 257] width 47 height 63
click at [954, 211] on div "Lightbox" at bounding box center [564, 257] width 1128 height 515
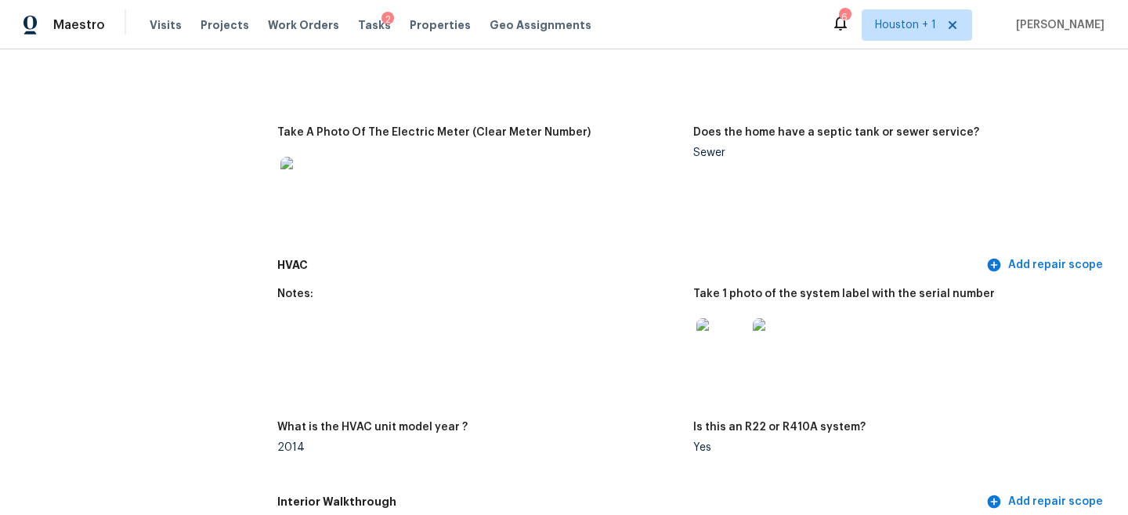
scroll to position [1369, 0]
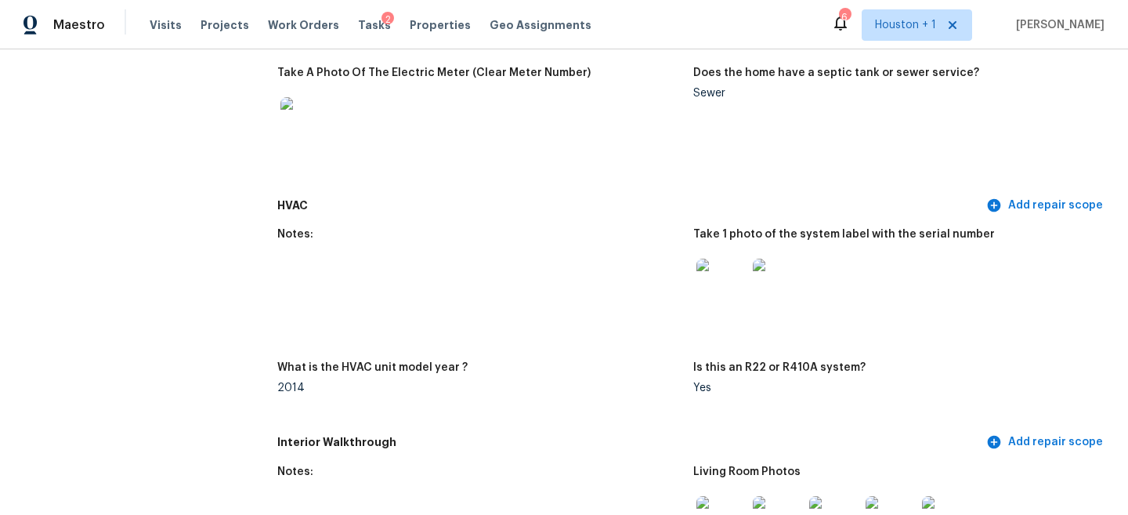
click at [712, 286] on img at bounding box center [722, 284] width 50 height 50
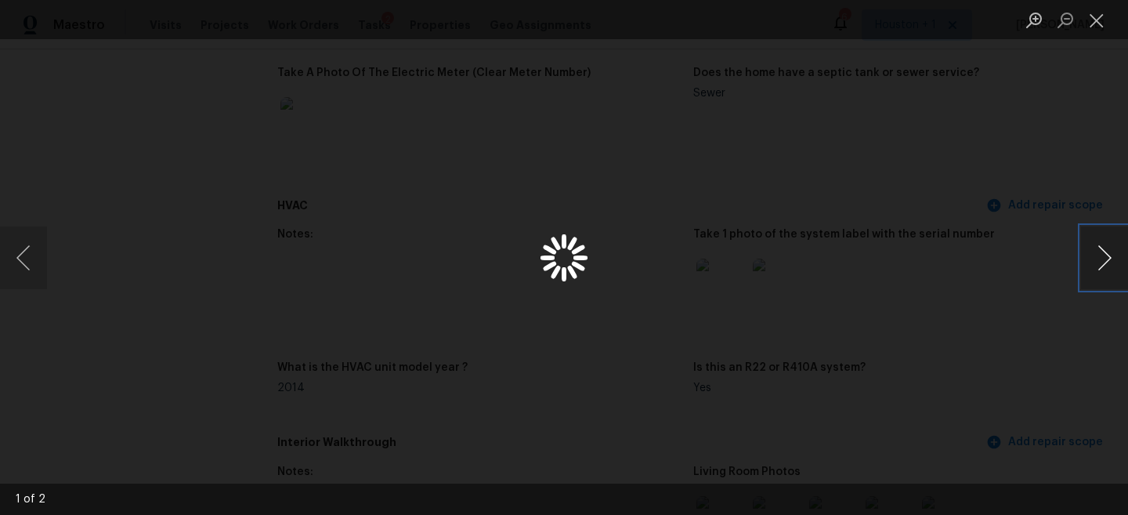
click at [1114, 246] on button "Next image" at bounding box center [1104, 257] width 47 height 63
click at [1036, 191] on div "Lightbox" at bounding box center [564, 257] width 1128 height 515
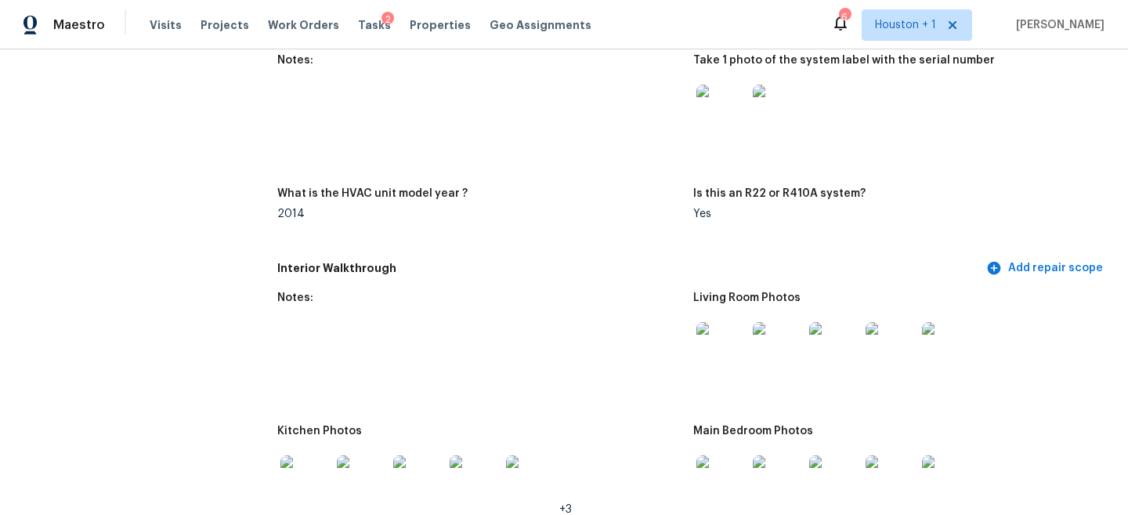
scroll to position [1579, 0]
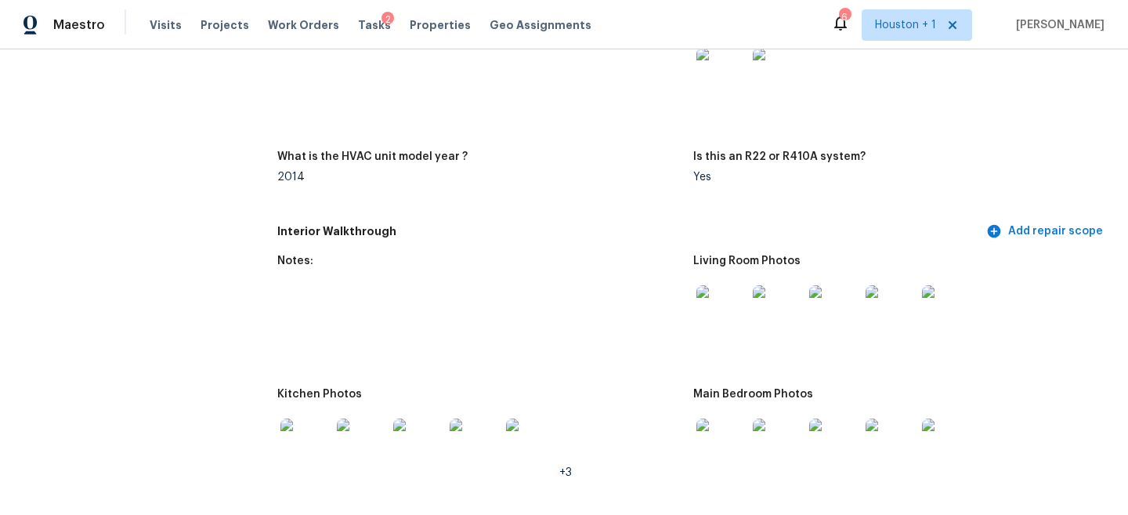
click at [718, 295] on img at bounding box center [722, 310] width 50 height 50
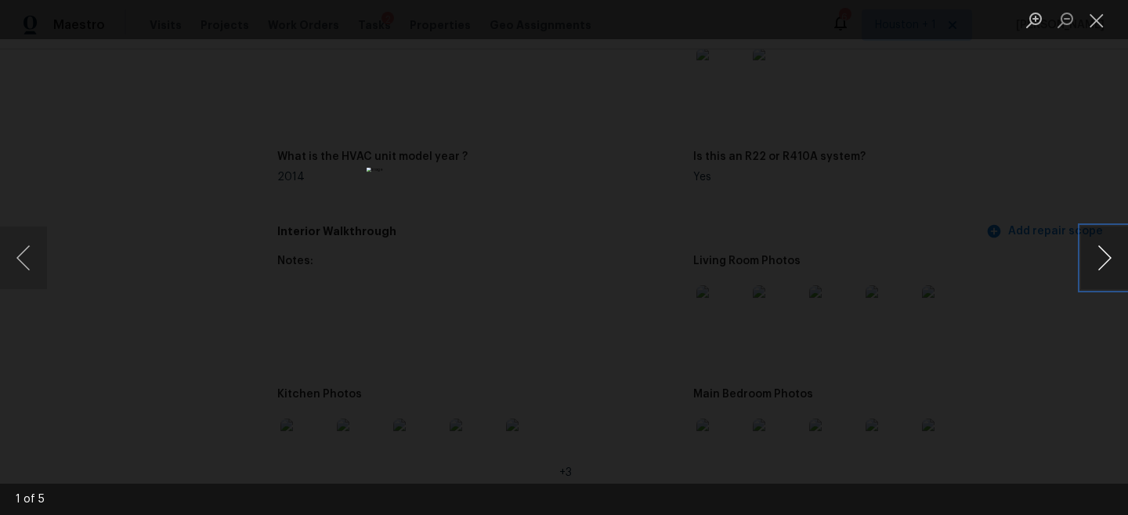
click at [1114, 247] on button "Next image" at bounding box center [1104, 257] width 47 height 63
click at [1115, 247] on button "Next image" at bounding box center [1104, 257] width 47 height 63
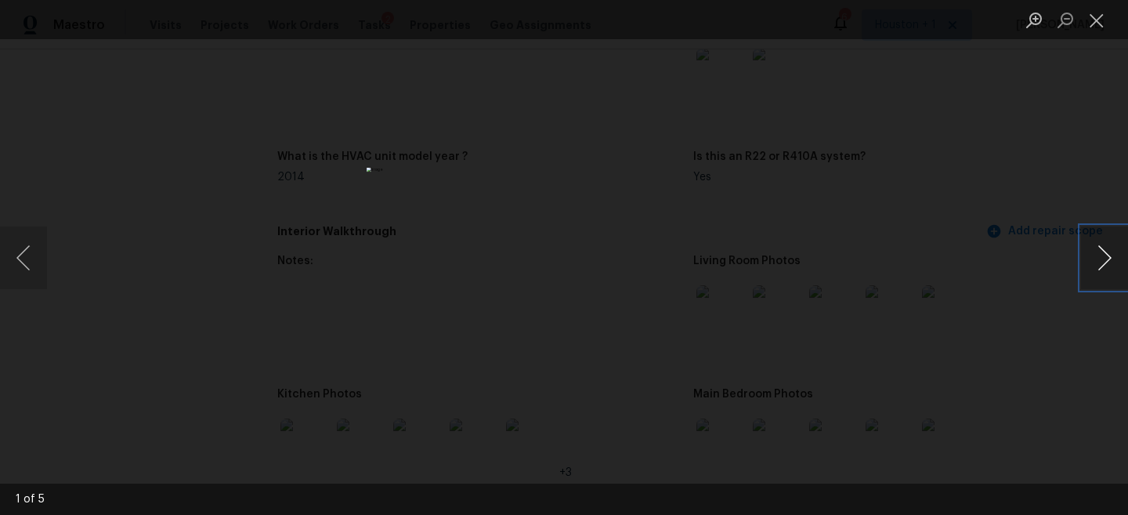
click at [1115, 247] on button "Next image" at bounding box center [1104, 257] width 47 height 63
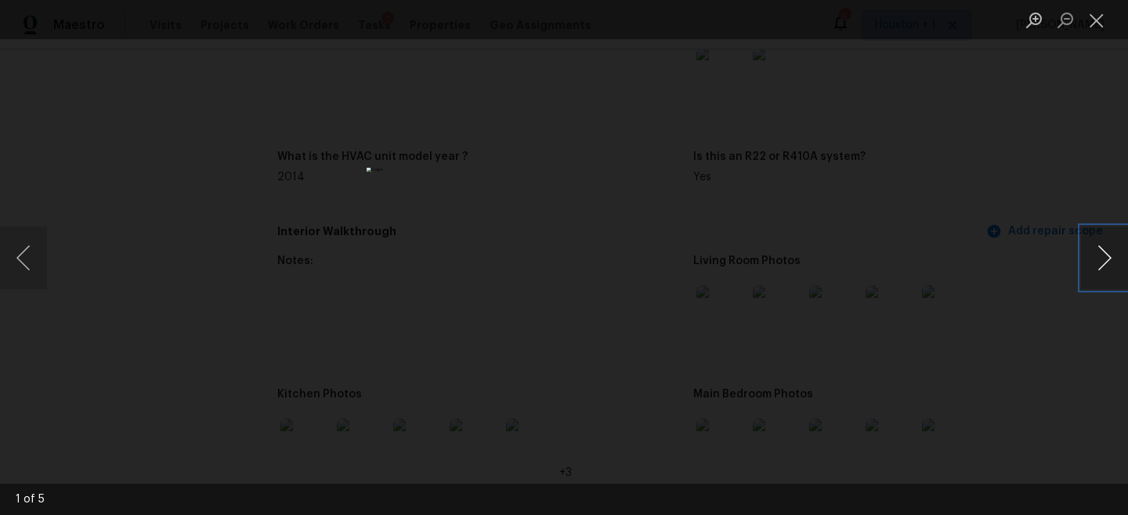
click at [1115, 247] on button "Next image" at bounding box center [1104, 257] width 47 height 63
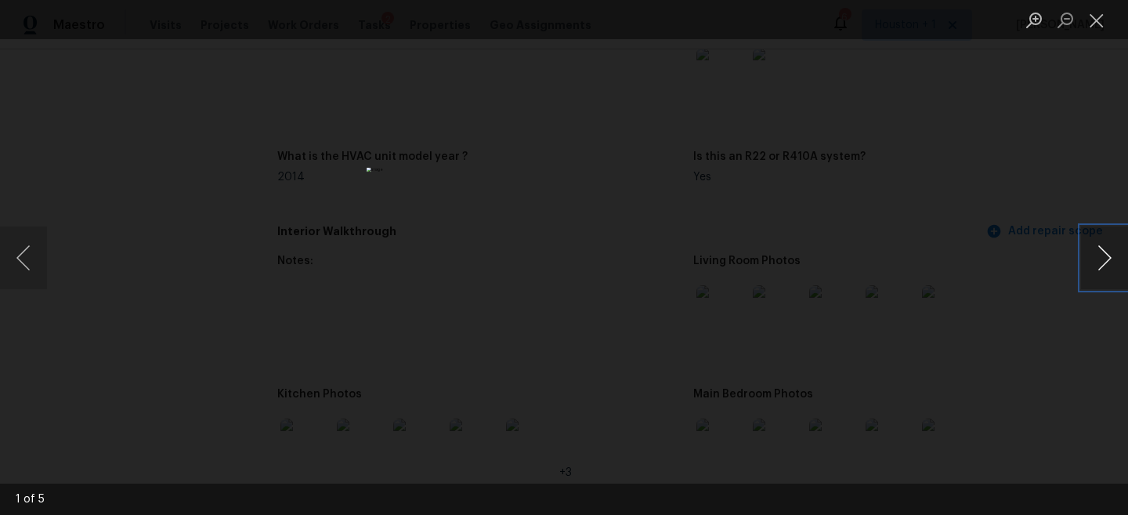
click at [1115, 247] on button "Next image" at bounding box center [1104, 257] width 47 height 63
click at [1048, 193] on div "Lightbox" at bounding box center [564, 257] width 1128 height 515
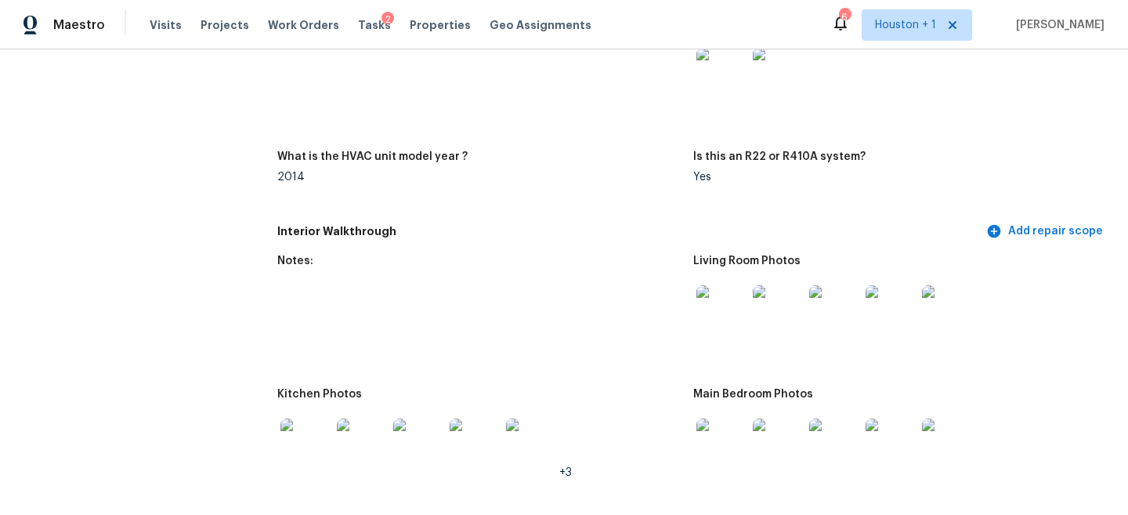
click at [725, 432] on img at bounding box center [722, 443] width 50 height 50
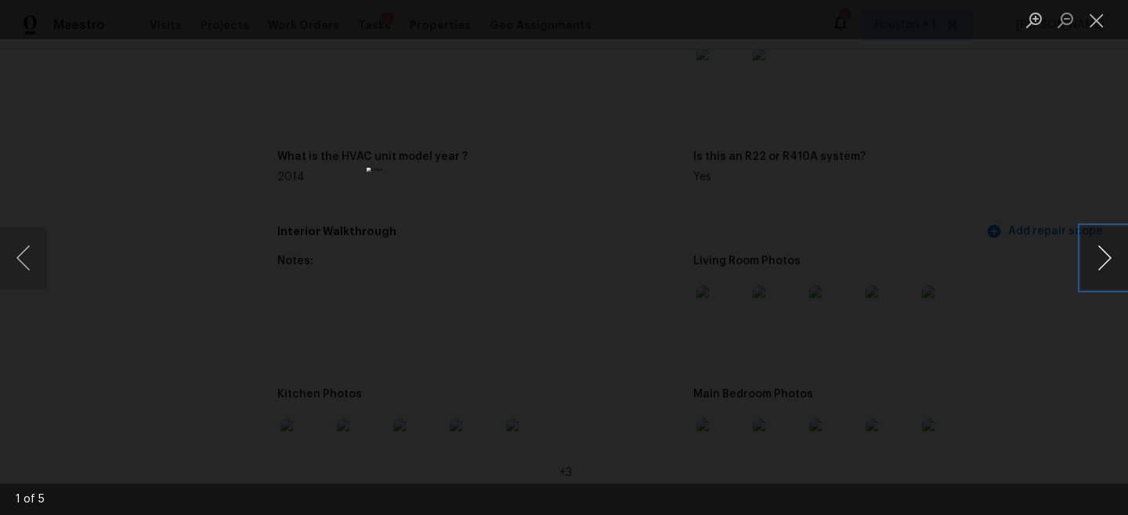
click at [1118, 253] on button "Next image" at bounding box center [1104, 257] width 47 height 63
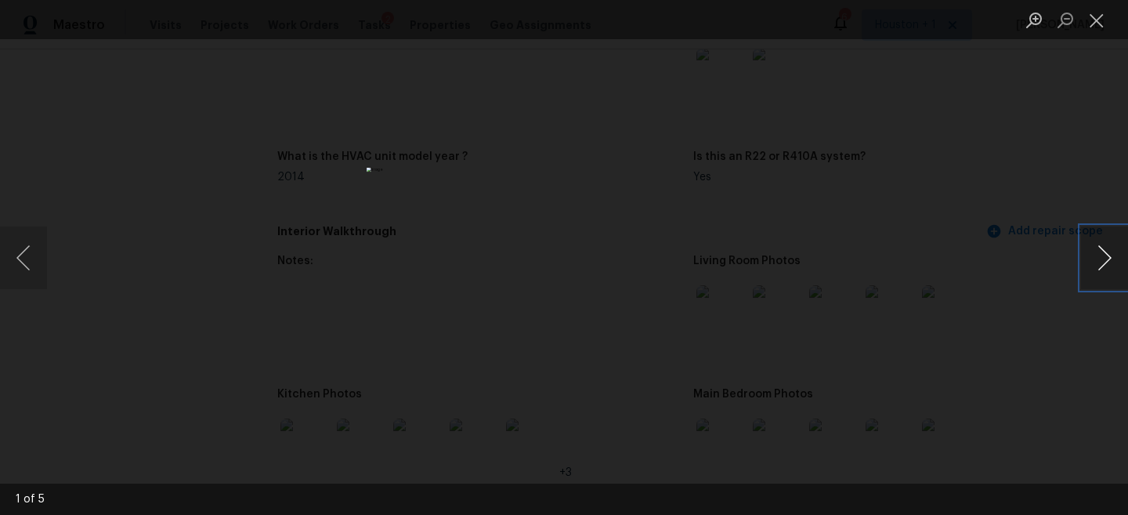
click at [1118, 253] on button "Next image" at bounding box center [1104, 257] width 47 height 63
click at [1033, 179] on div "Lightbox" at bounding box center [564, 257] width 1128 height 515
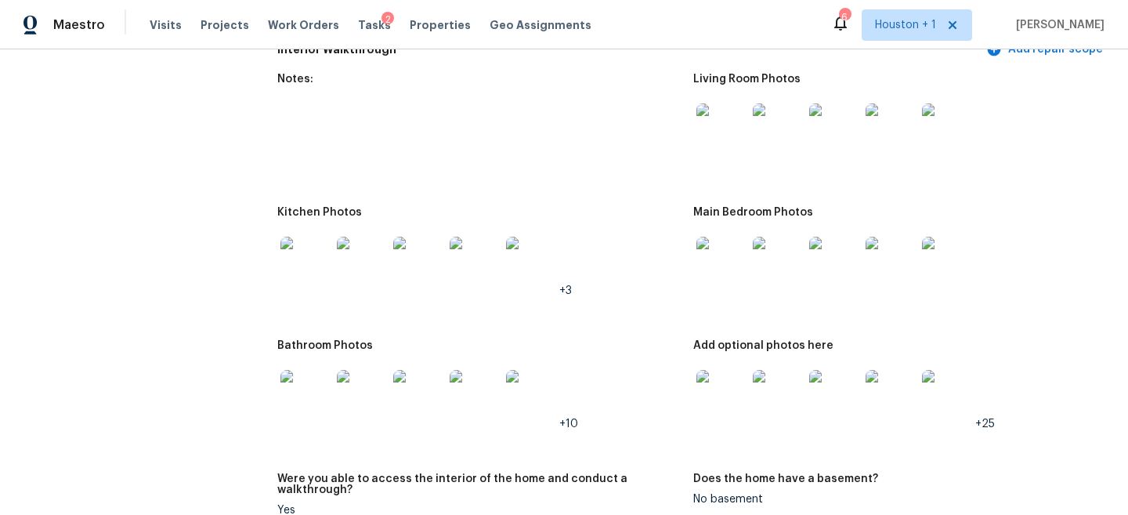
scroll to position [1912, 0]
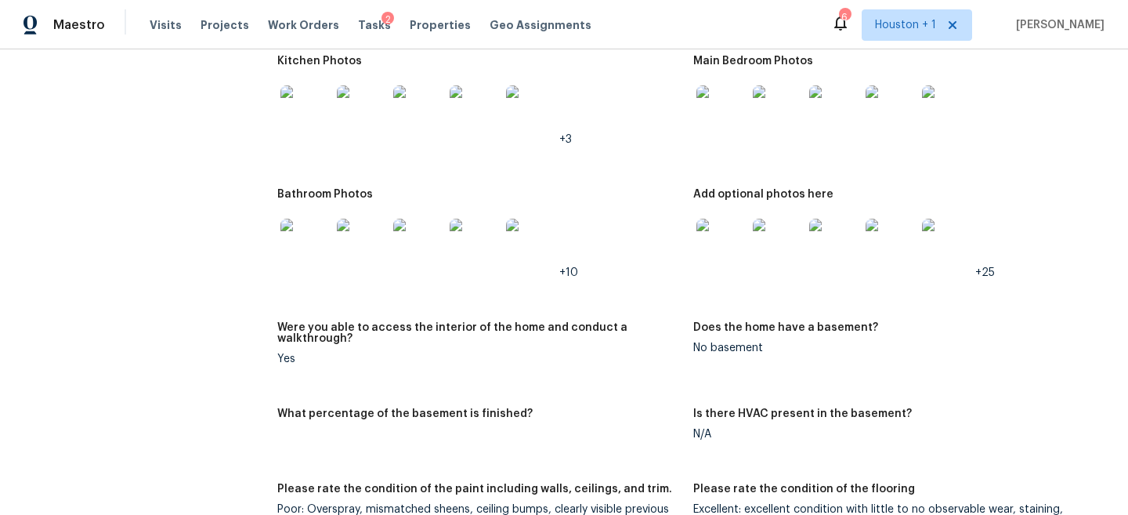
click at [296, 226] on img at bounding box center [305, 244] width 50 height 50
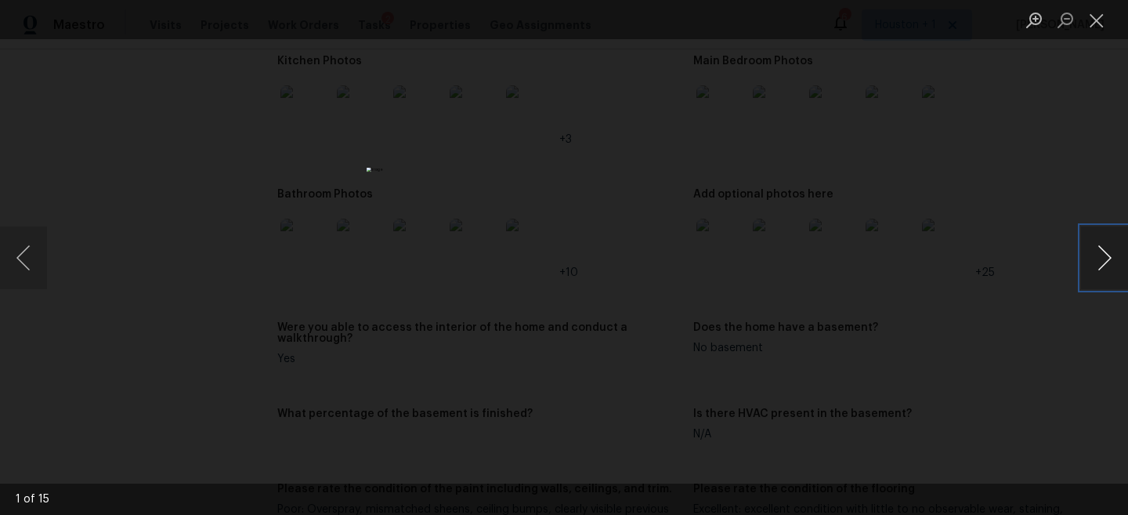
click at [1109, 268] on button "Next image" at bounding box center [1104, 257] width 47 height 63
click at [994, 183] on div "Lightbox" at bounding box center [564, 257] width 1128 height 515
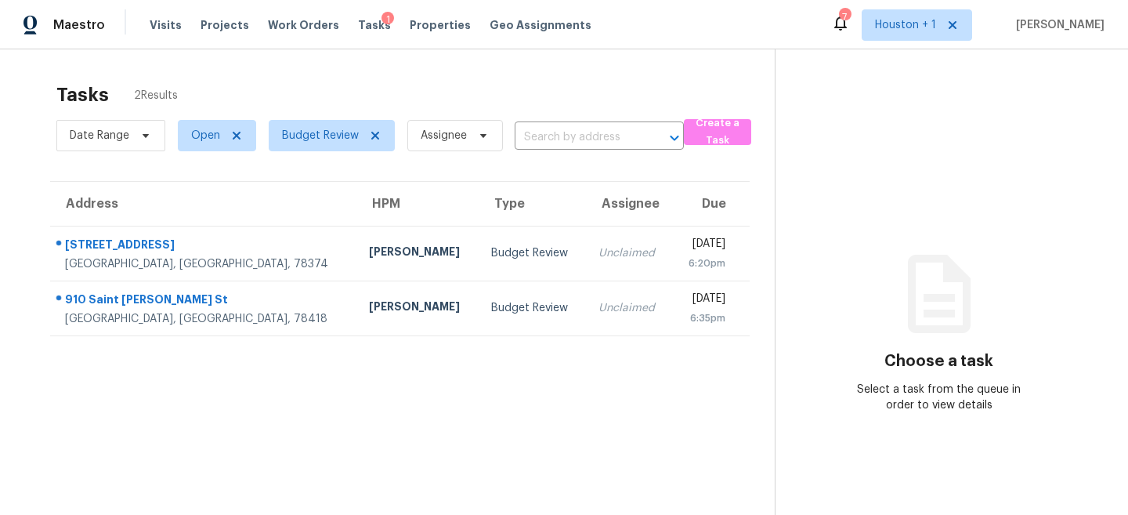
click at [533, 96] on div "Tasks 2 Results" at bounding box center [415, 94] width 718 height 41
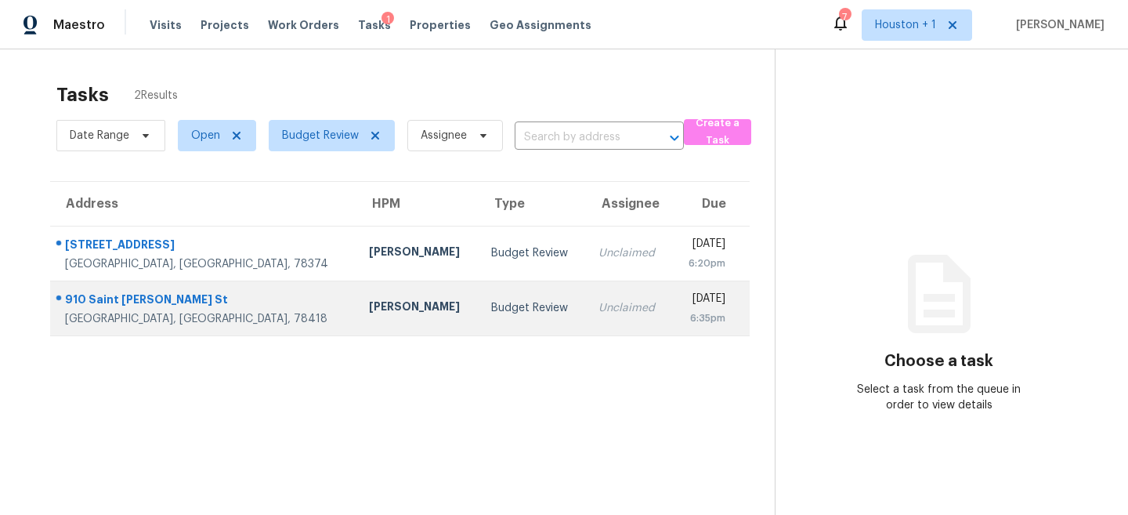
click at [479, 280] on td "Budget Review" at bounding box center [532, 307] width 107 height 55
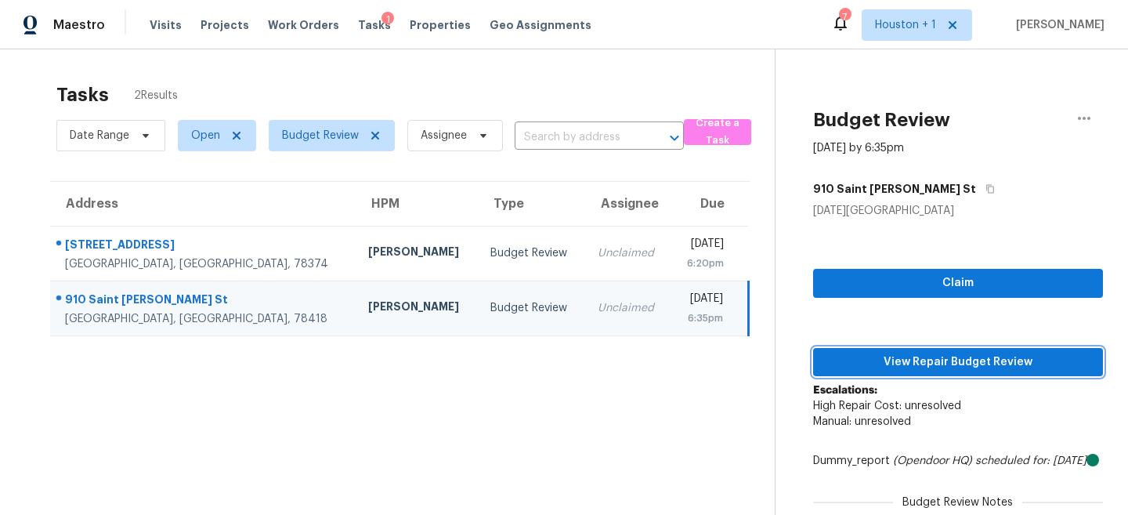
click at [961, 367] on span "View Repair Budget Review" at bounding box center [958, 363] width 265 height 20
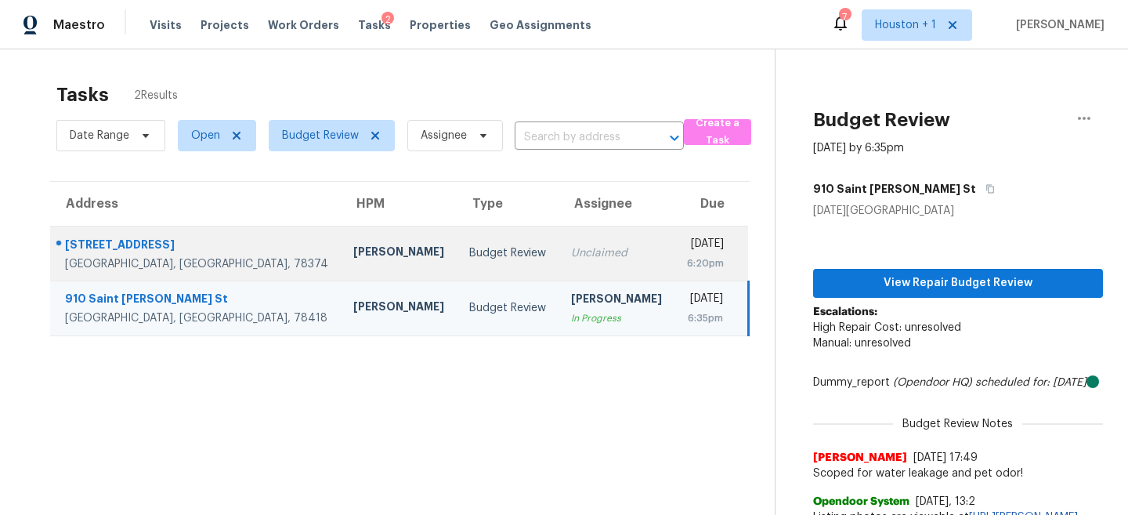
click at [559, 239] on td "Unclaimed" at bounding box center [617, 253] width 116 height 55
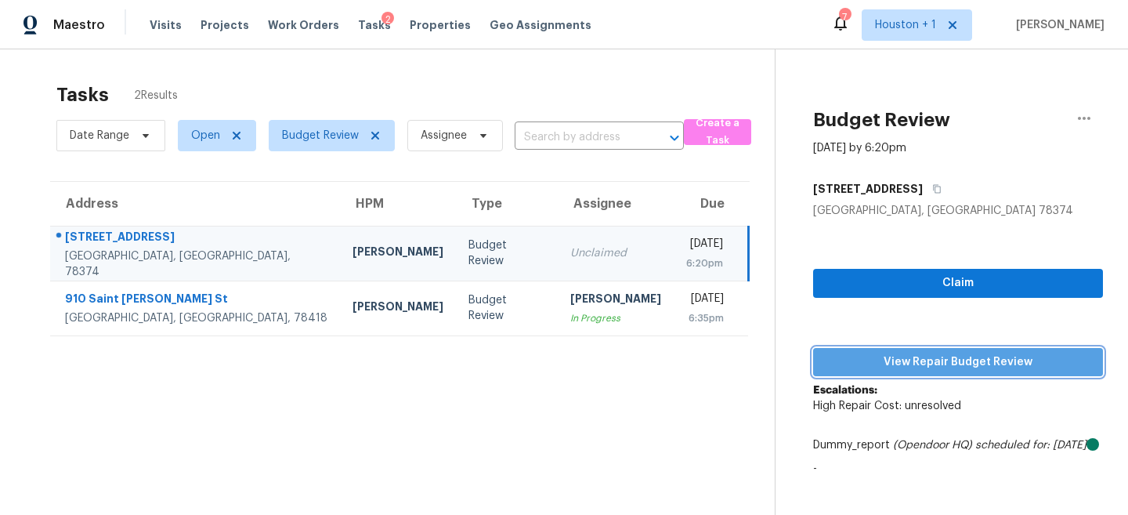
click at [954, 367] on span "View Repair Budget Review" at bounding box center [958, 363] width 265 height 20
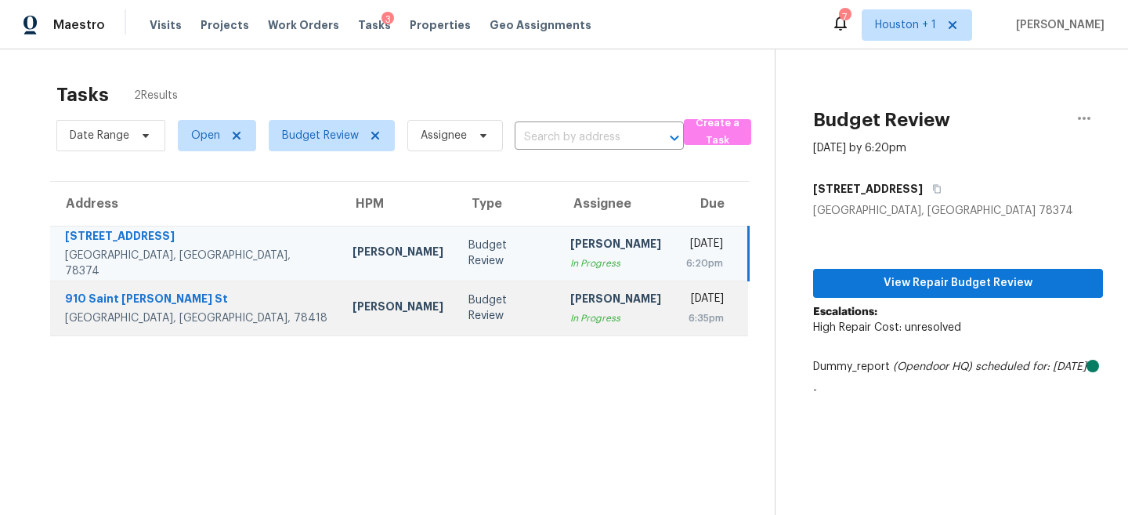
click at [469, 308] on div "Budget Review" at bounding box center [507, 307] width 77 height 31
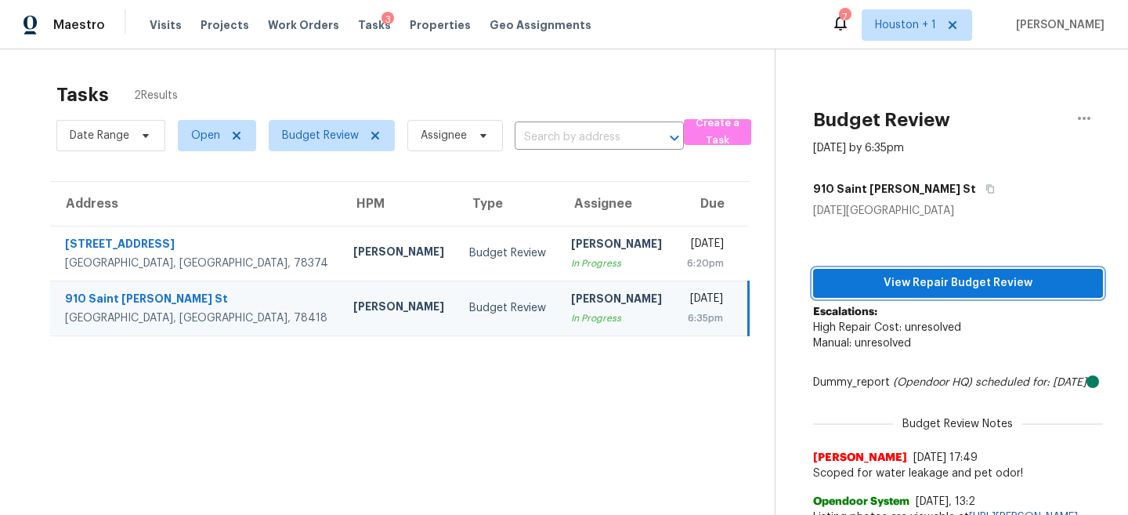
click at [935, 293] on button "View Repair Budget Review" at bounding box center [958, 283] width 290 height 29
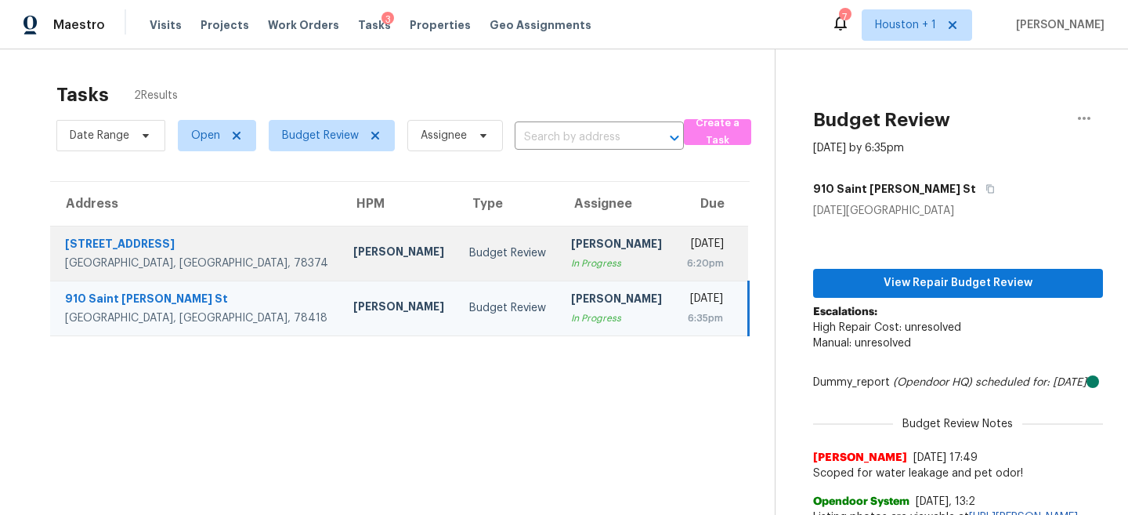
click at [571, 256] on div "In Progress" at bounding box center [616, 263] width 91 height 16
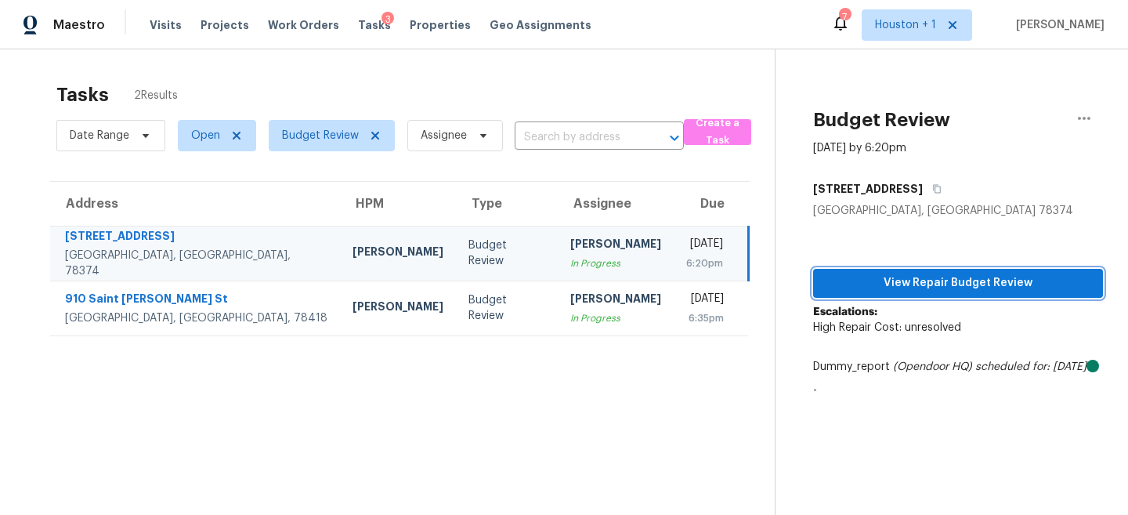
click at [941, 289] on span "View Repair Budget Review" at bounding box center [958, 283] width 265 height 20
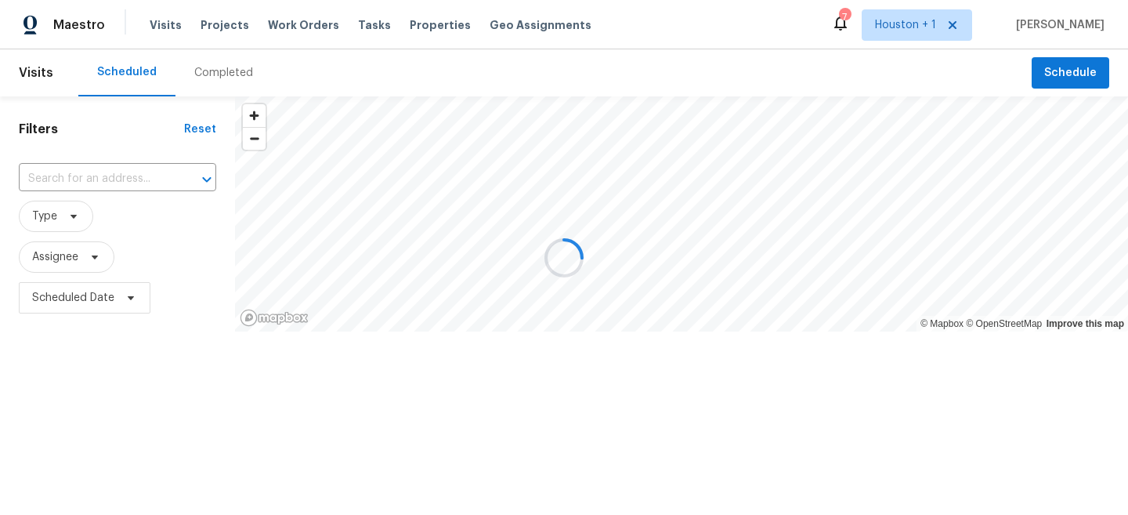
click at [219, 77] on div at bounding box center [564, 257] width 1128 height 515
click at [215, 66] on div at bounding box center [564, 257] width 1128 height 515
click at [208, 78] on div at bounding box center [564, 257] width 1128 height 515
click at [206, 75] on div at bounding box center [564, 257] width 1128 height 515
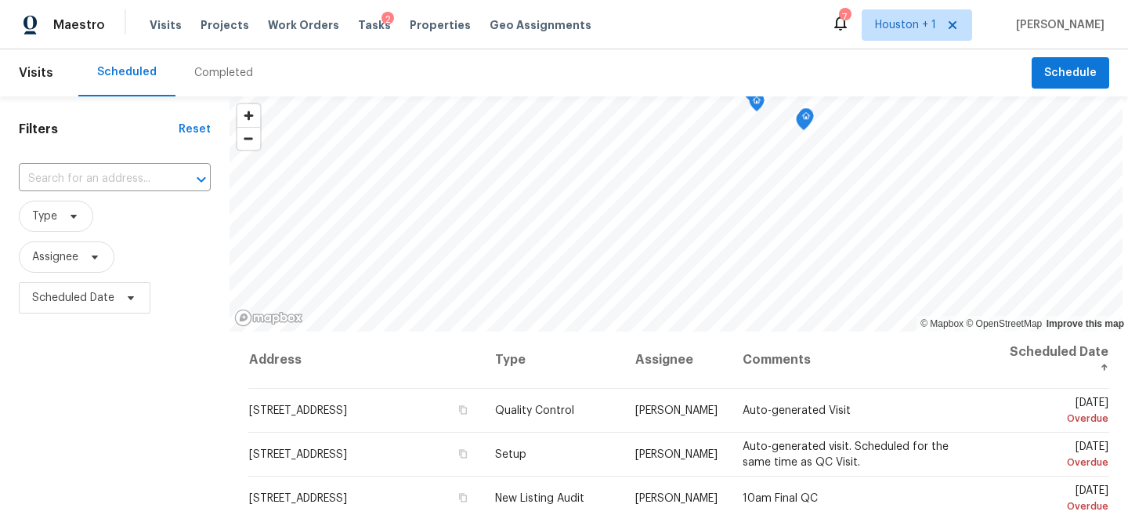
click at [148, 406] on div "Filters Reset ​ Type Assignee Scheduled Date" at bounding box center [115, 419] width 230 height 647
click at [74, 177] on input "text" at bounding box center [93, 179] width 148 height 24
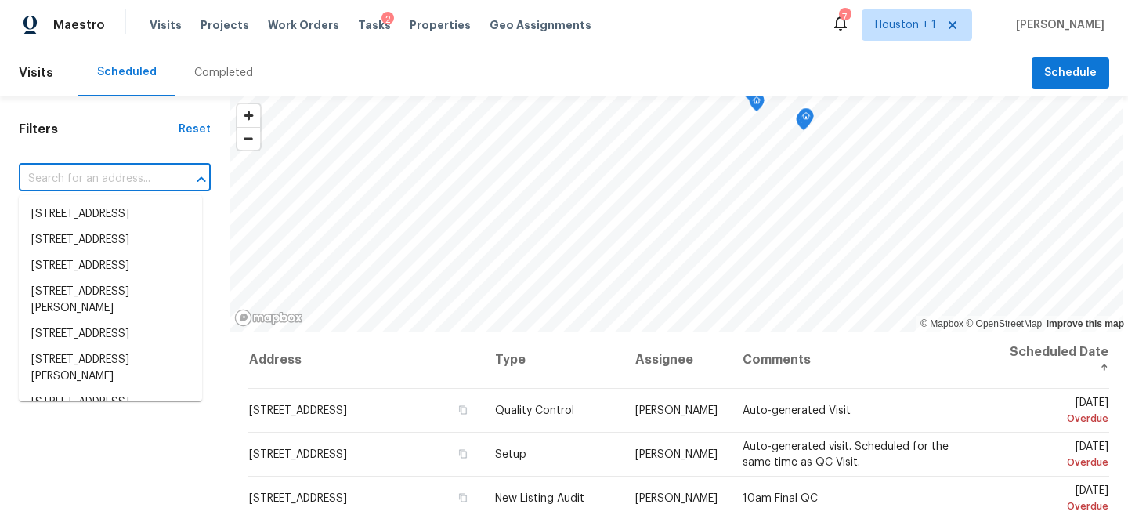
paste input "[STREET_ADDRESS][PERSON_NAME][DATE]"
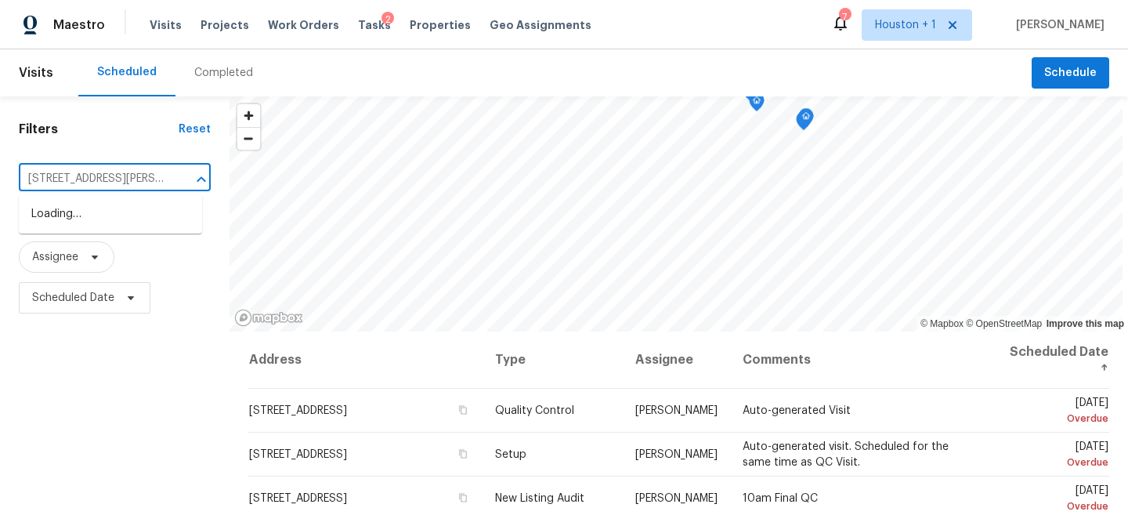
scroll to position [0, 107]
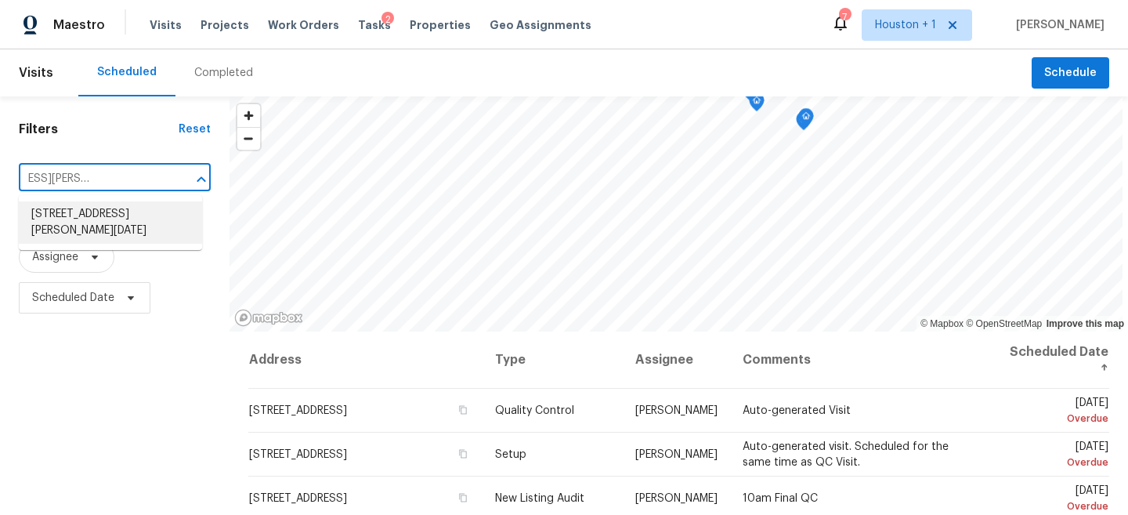
type input "[STREET_ADDRESS][PERSON_NAME][DATE]"
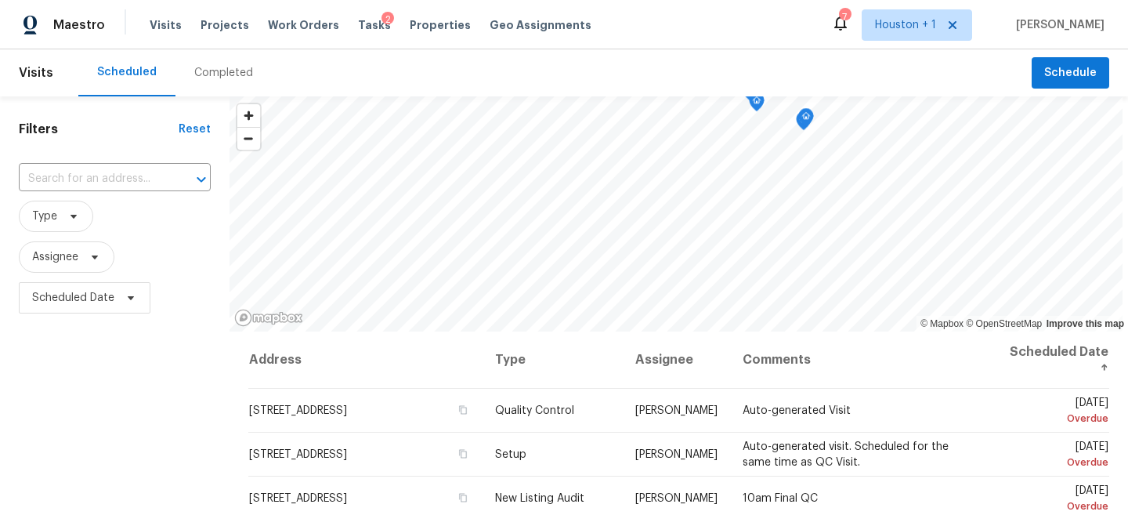
click at [234, 60] on div "Completed" at bounding box center [223, 72] width 96 height 47
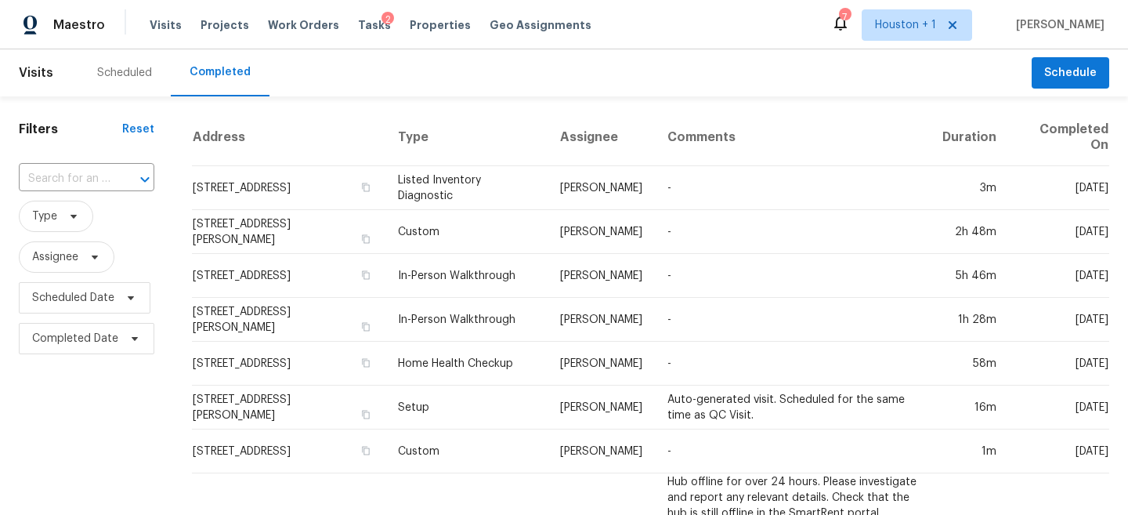
click at [81, 186] on input "text" at bounding box center [65, 179] width 92 height 24
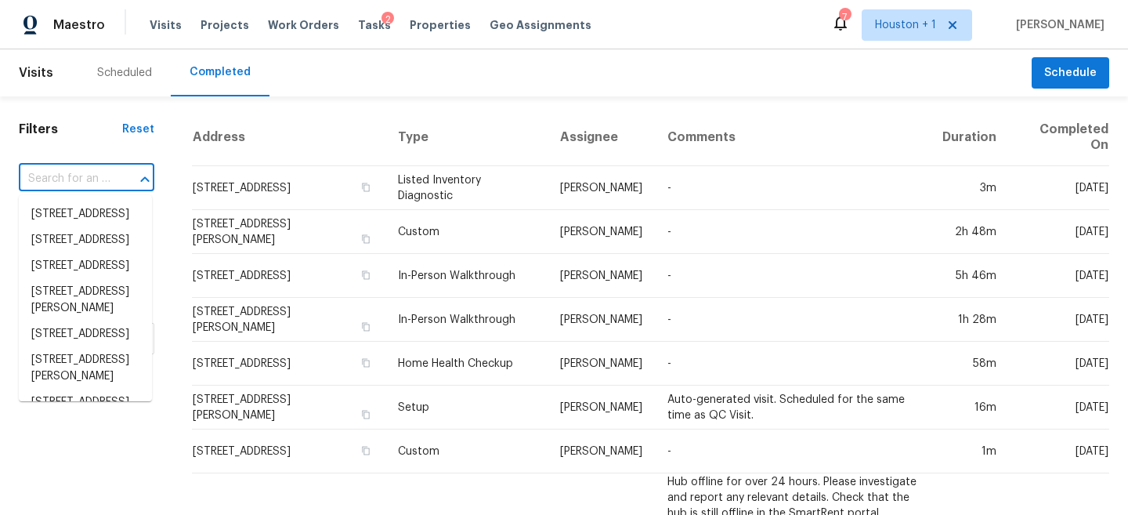
paste input "[STREET_ADDRESS][PERSON_NAME][DATE]"
type input "[STREET_ADDRESS][PERSON_NAME][DATE]"
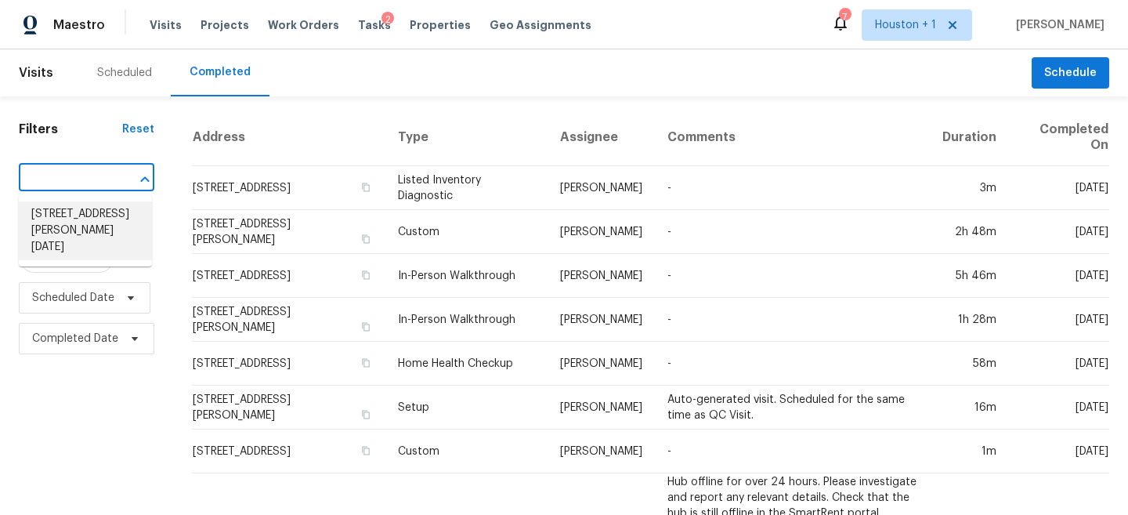
click at [67, 240] on li "[STREET_ADDRESS][PERSON_NAME][DATE]" at bounding box center [85, 230] width 133 height 59
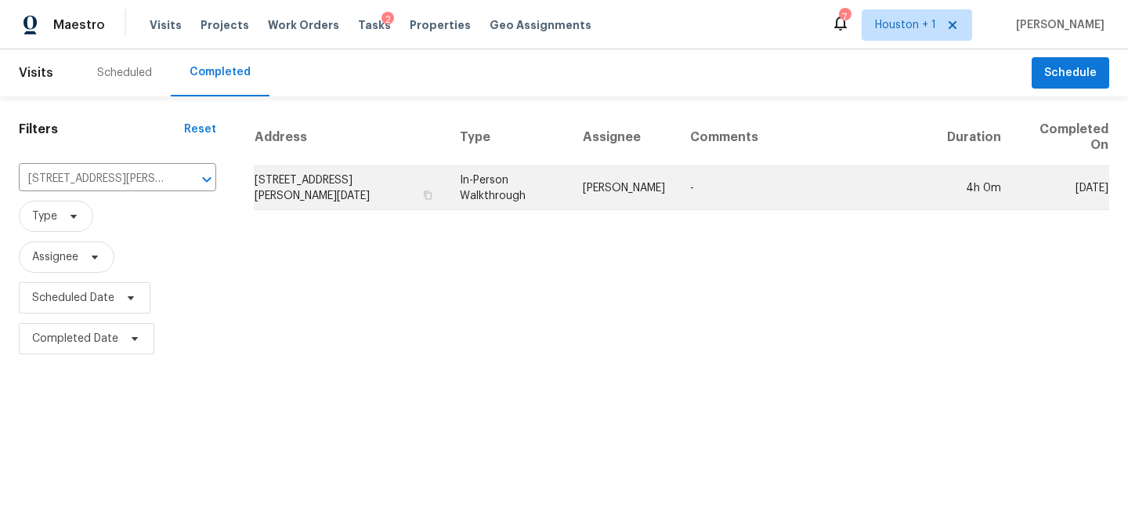
click at [674, 195] on td "[PERSON_NAME]" at bounding box center [623, 188] width 107 height 44
click at [406, 187] on td "[STREET_ADDRESS][PERSON_NAME][DATE]" at bounding box center [351, 188] width 194 height 44
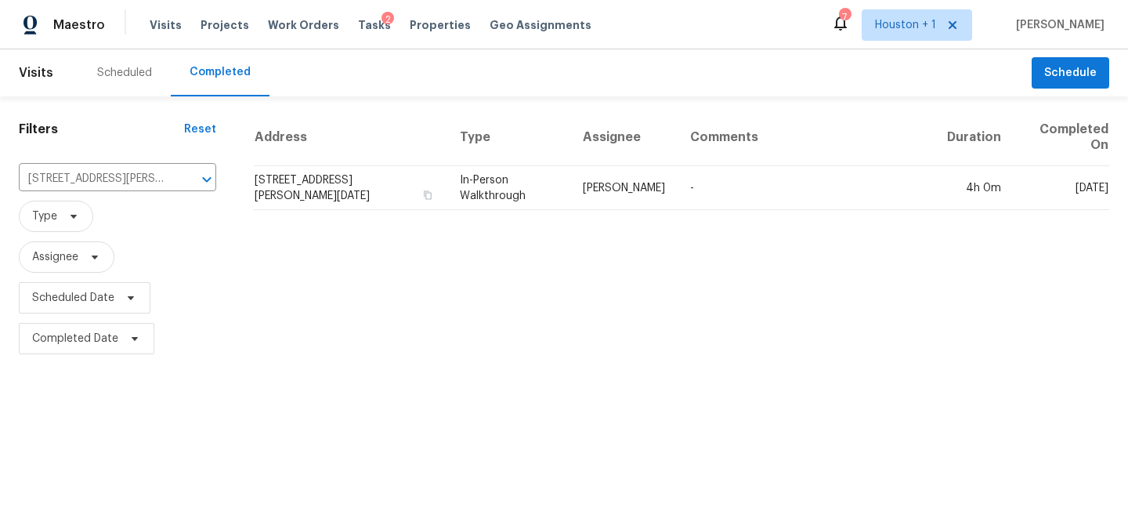
click at [558, 300] on div "Address Type Assignee Comments Duration Completed On [STREET_ADDRESS][PERSON_NA…" at bounding box center [681, 234] width 893 height 250
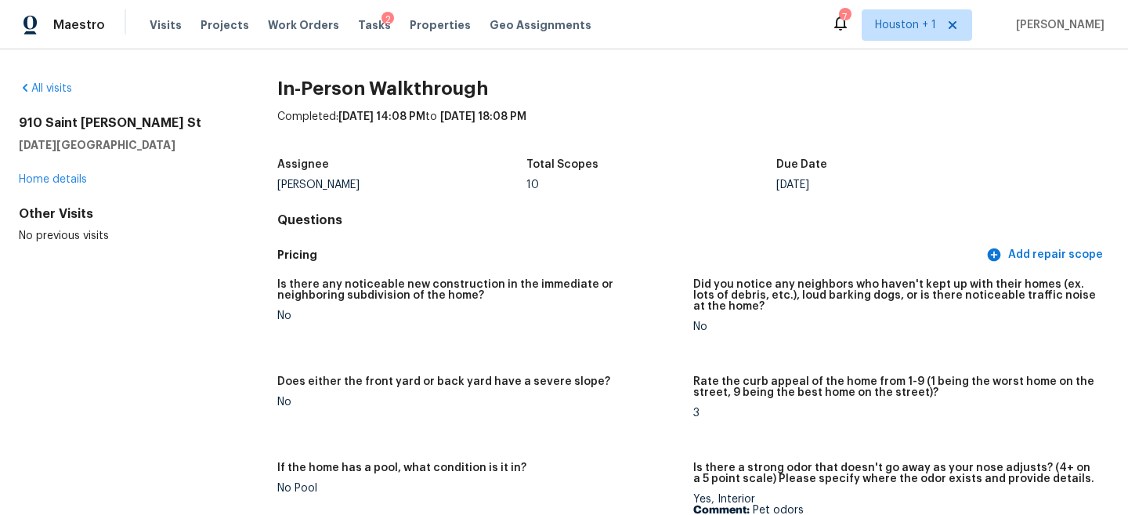
scroll to position [151, 0]
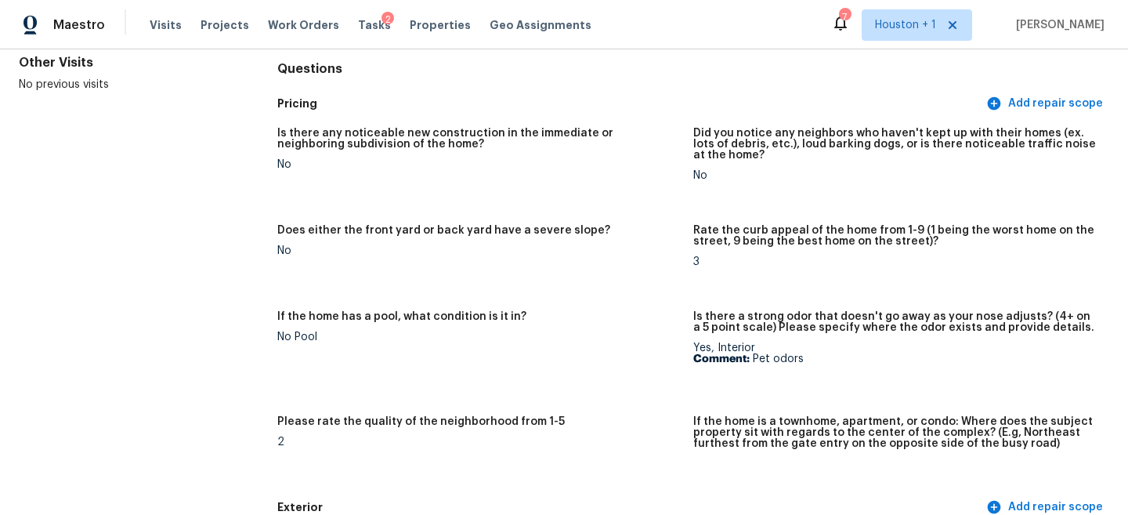
click at [420, 140] on h5 "Is there any noticeable new construction in the immediate or neighboring subdiv…" at bounding box center [478, 139] width 403 height 22
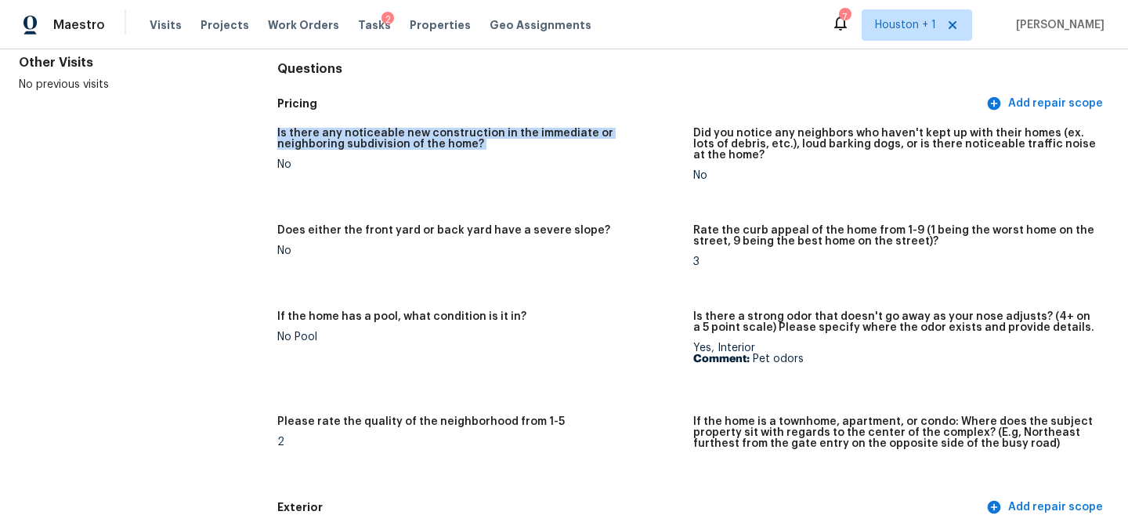
click at [420, 140] on h5 "Is there any noticeable new construction in the immediate or neighboring subdiv…" at bounding box center [478, 139] width 403 height 22
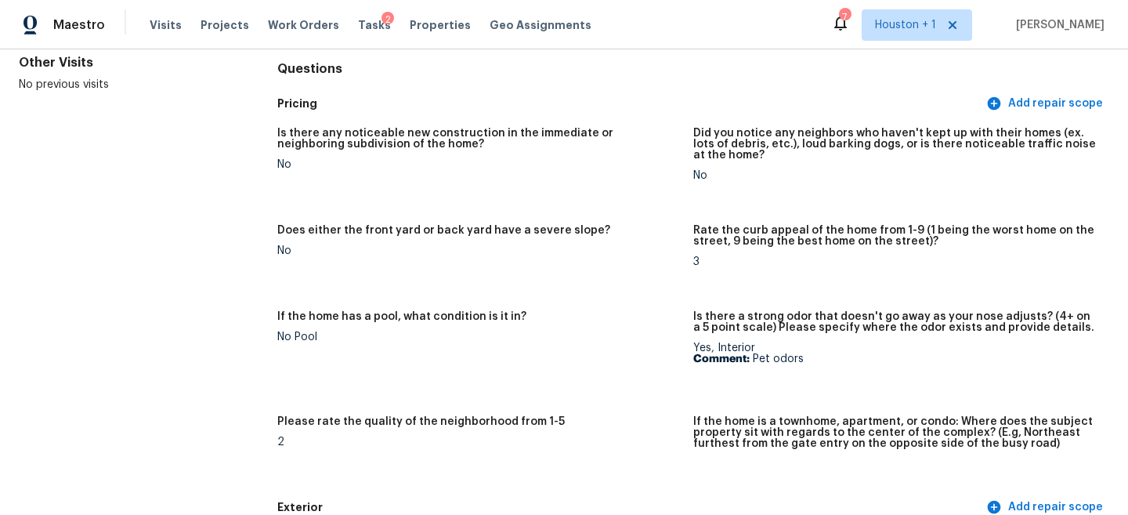
click at [400, 140] on h5 "Is there any noticeable new construction in the immediate or neighboring subdiv…" at bounding box center [478, 139] width 403 height 22
click at [400, 141] on h5 "Is there any noticeable new construction in the immediate or neighboring subdiv…" at bounding box center [478, 139] width 403 height 22
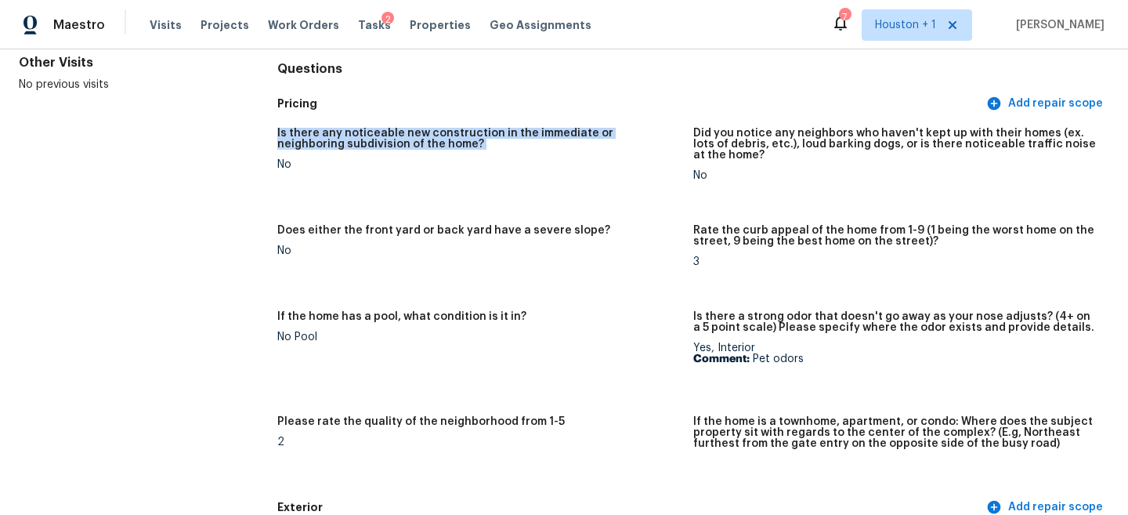
click at [400, 141] on h5 "Is there any noticeable new construction in the immediate or neighboring subdiv…" at bounding box center [478, 139] width 403 height 22
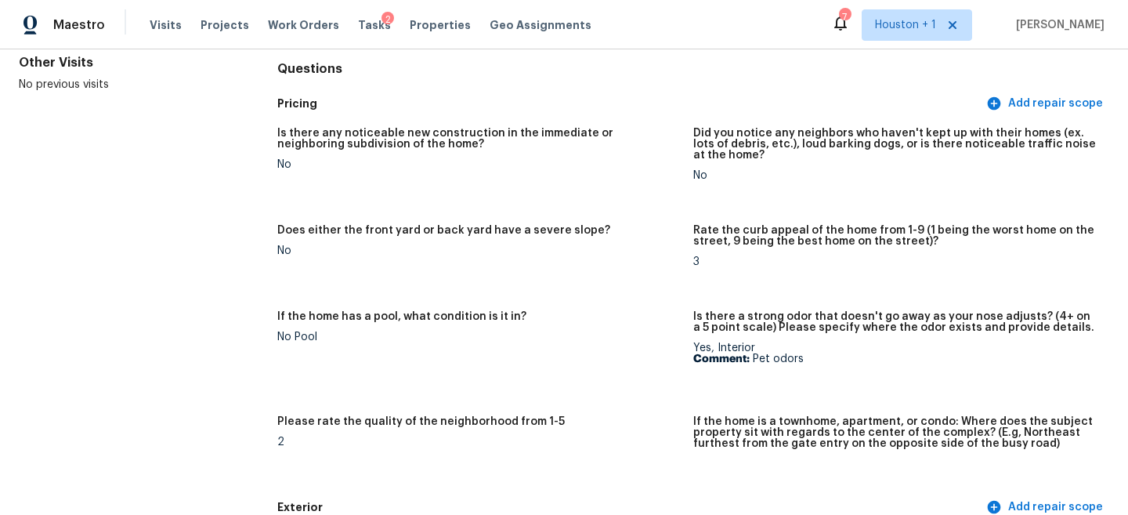
click at [404, 226] on h5 "Does either the front yard or back yard have a severe slope?" at bounding box center [443, 230] width 333 height 11
click at [758, 228] on h5 "Rate the curb appeal of the home from 1-9 (1 being the worst home on the street…" at bounding box center [894, 236] width 403 height 22
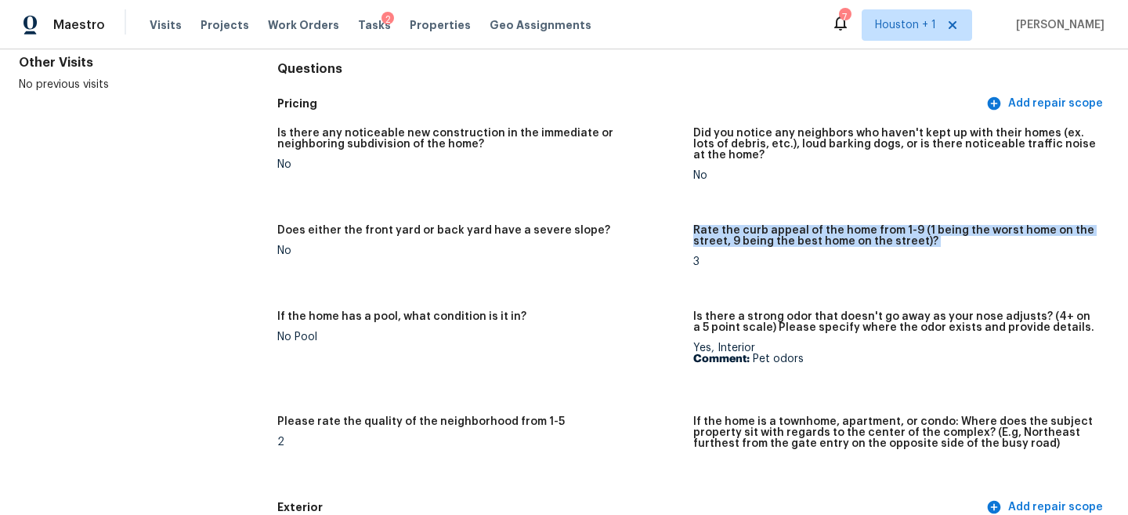
click at [758, 228] on h5 "Rate the curb appeal of the home from 1-9 (1 being the worst home on the street…" at bounding box center [894, 236] width 403 height 22
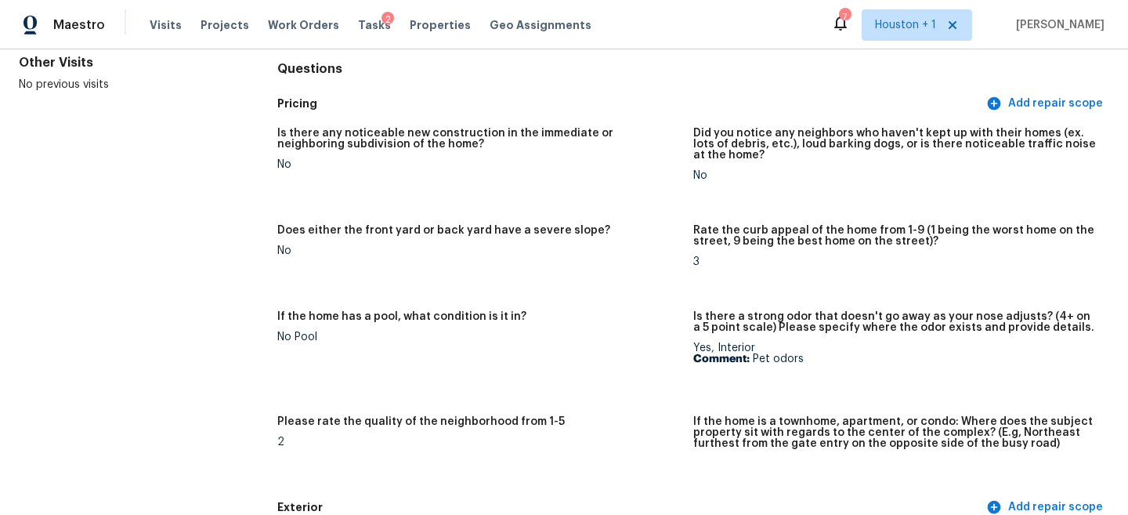
click at [378, 317] on h5 "If the home has a pool, what condition is it in?" at bounding box center [401, 316] width 249 height 11
click at [790, 331] on h5 "Is there a strong odor that doesn't go away as your nose adjusts? (4+ on a 5 po…" at bounding box center [894, 322] width 403 height 22
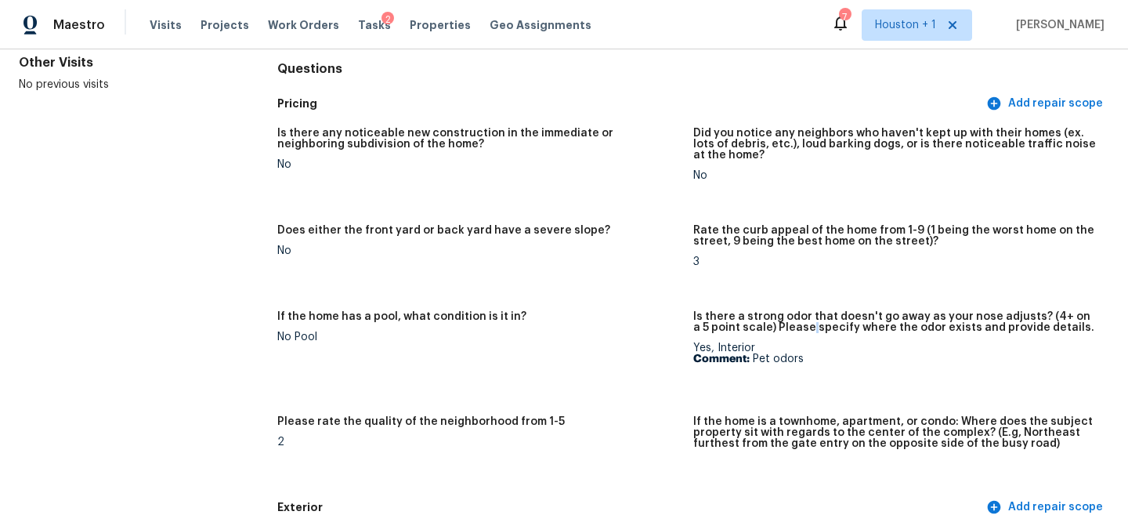
click at [790, 331] on h5 "Is there a strong odor that doesn't go away as your nose adjusts? (4+ on a 5 po…" at bounding box center [894, 322] width 403 height 22
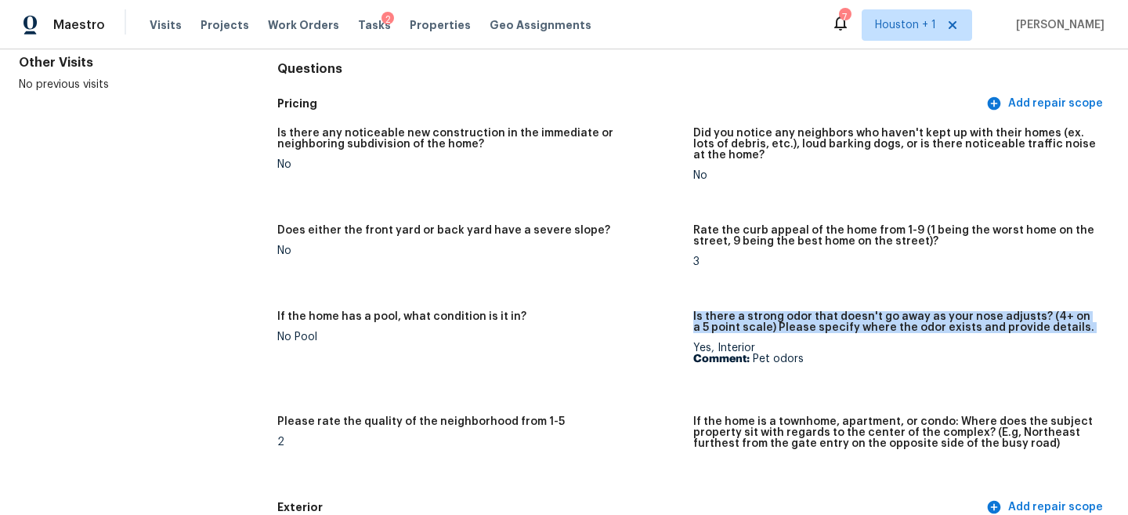
click at [790, 331] on h5 "Is there a strong odor that doesn't go away as your nose adjusts? (4+ on a 5 po…" at bounding box center [894, 322] width 403 height 22
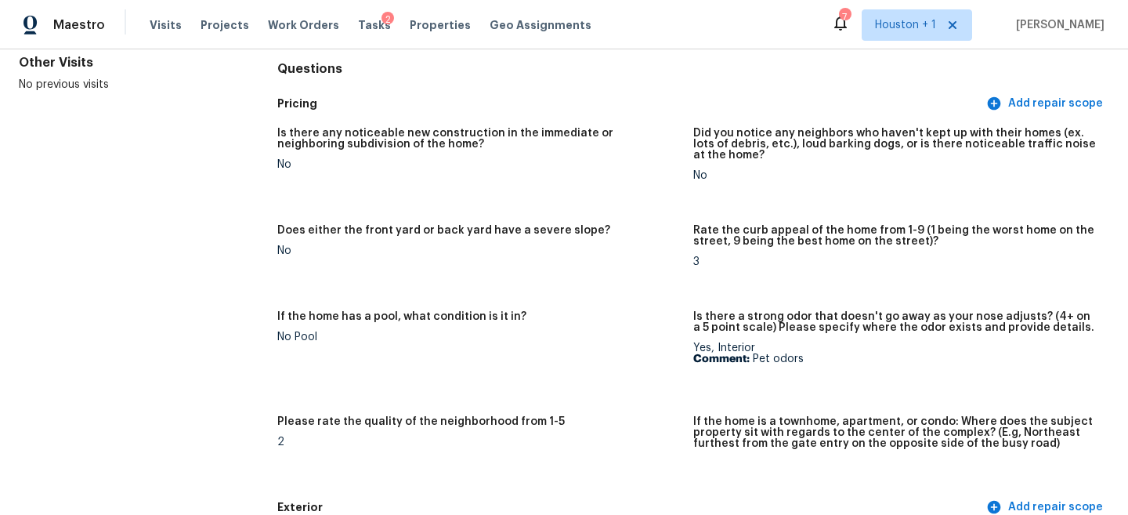
scroll to position [340, 0]
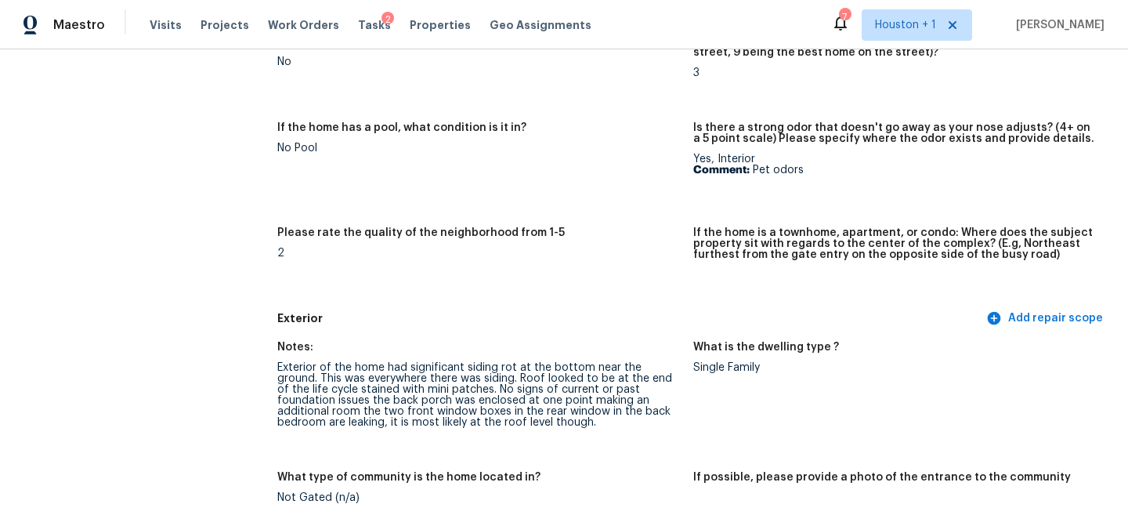
click at [384, 389] on div "Exterior of the home had significant siding rot at the bottom near the ground. …" at bounding box center [478, 395] width 403 height 66
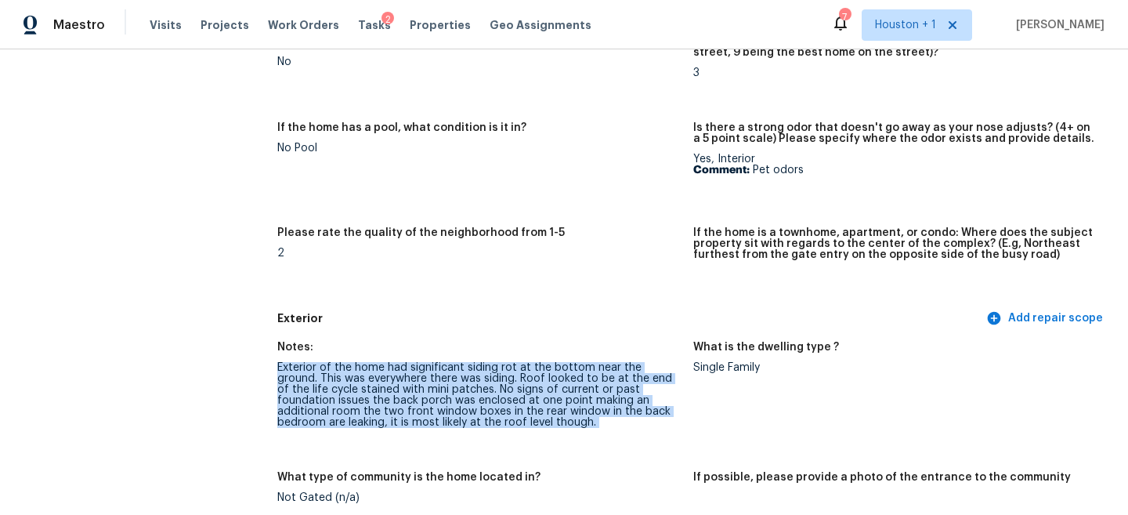
click at [384, 389] on div "Exterior of the home had significant siding rot at the bottom near the ground. …" at bounding box center [478, 395] width 403 height 66
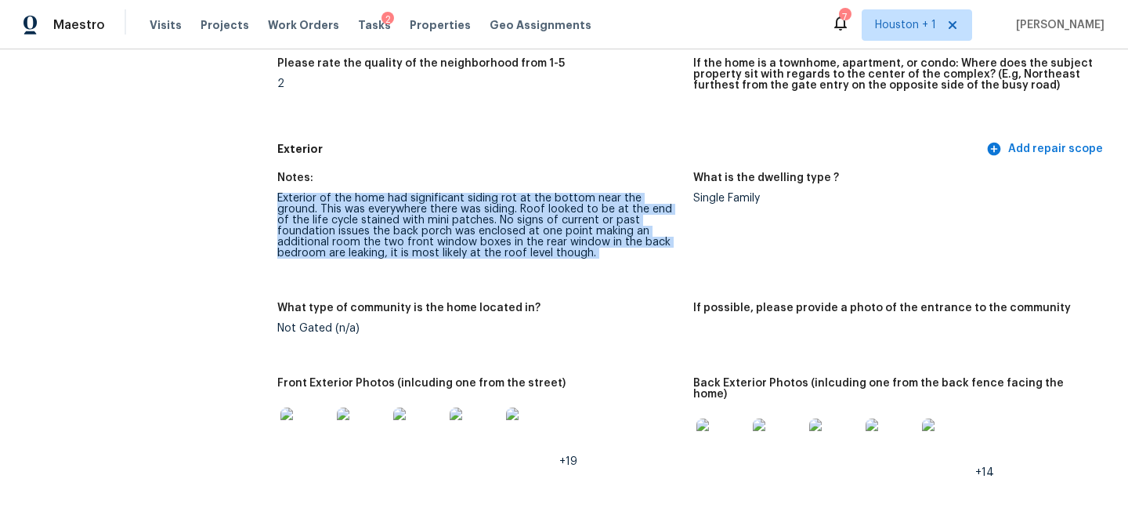
scroll to position [523, 0]
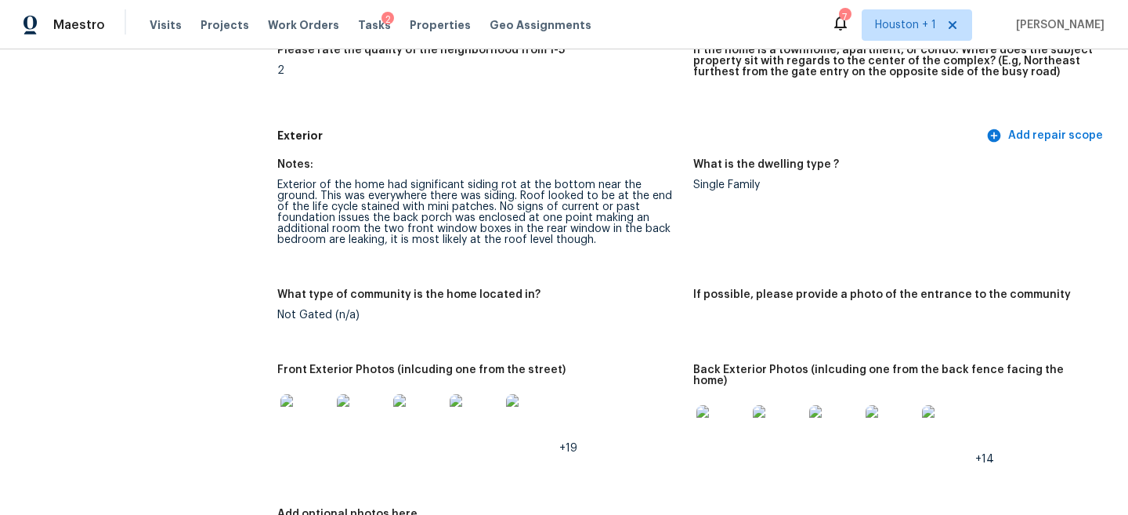
click at [361, 142] on h5 "Exterior" at bounding box center [630, 136] width 706 height 16
click at [295, 420] on img at bounding box center [305, 419] width 50 height 50
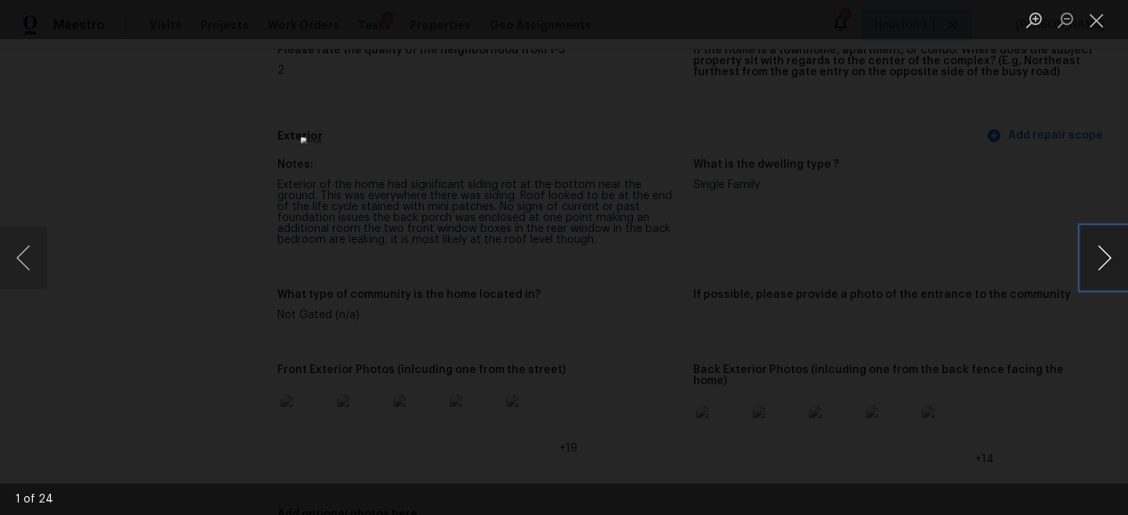
click at [1111, 257] on button "Next image" at bounding box center [1104, 257] width 47 height 63
click at [1109, 257] on button "Next image" at bounding box center [1104, 257] width 47 height 63
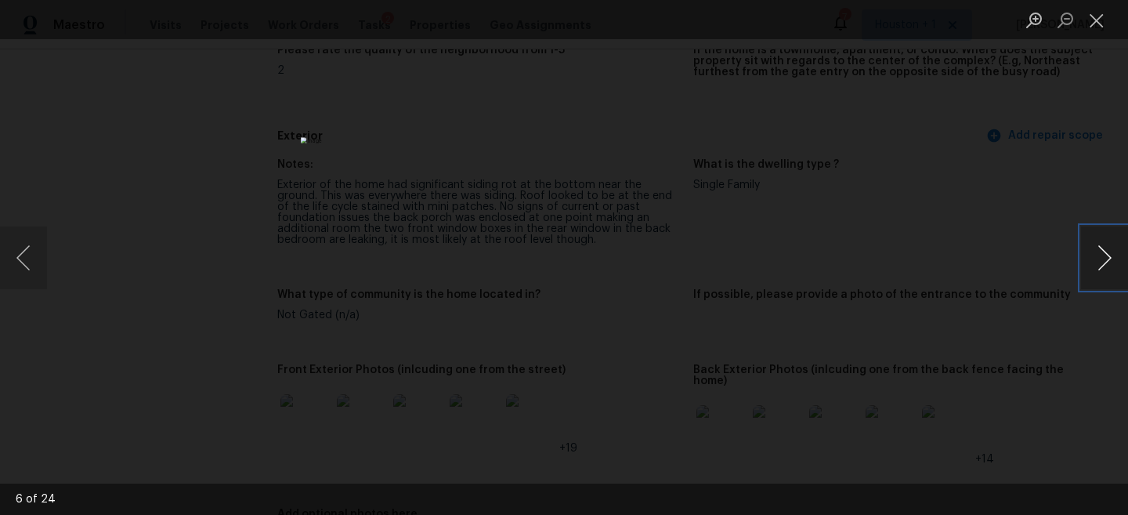
click at [1109, 257] on button "Next image" at bounding box center [1104, 257] width 47 height 63
click at [1108, 257] on button "Next image" at bounding box center [1104, 257] width 47 height 63
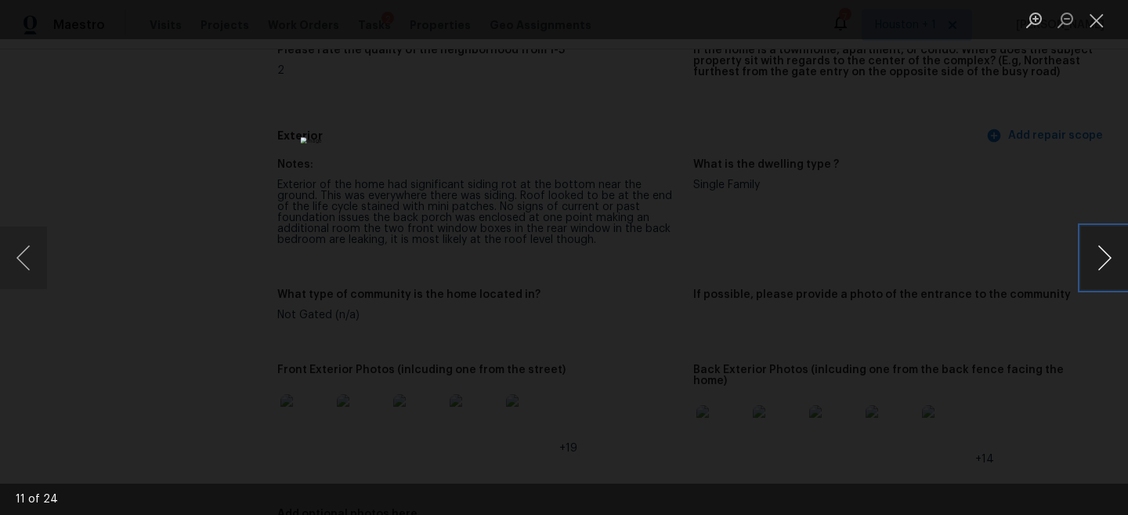
click at [1108, 257] on button "Next image" at bounding box center [1104, 257] width 47 height 63
click at [1099, 255] on button "Next image" at bounding box center [1104, 257] width 47 height 63
click at [1110, 256] on button "Next image" at bounding box center [1104, 257] width 47 height 63
click at [1116, 256] on button "Next image" at bounding box center [1104, 257] width 47 height 63
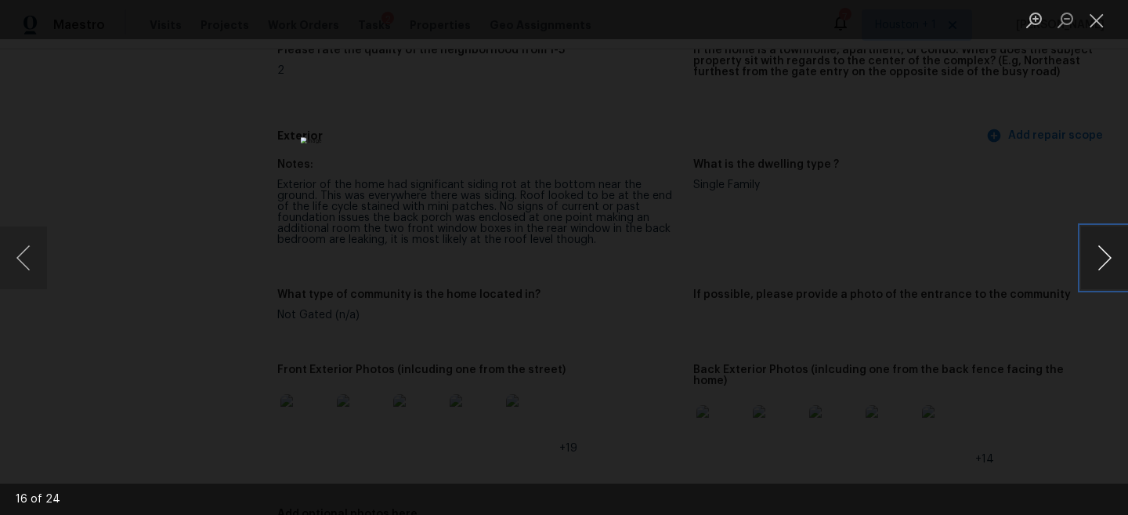
click at [1116, 256] on button "Next image" at bounding box center [1104, 257] width 47 height 63
click at [1113, 261] on button "Next image" at bounding box center [1104, 257] width 47 height 63
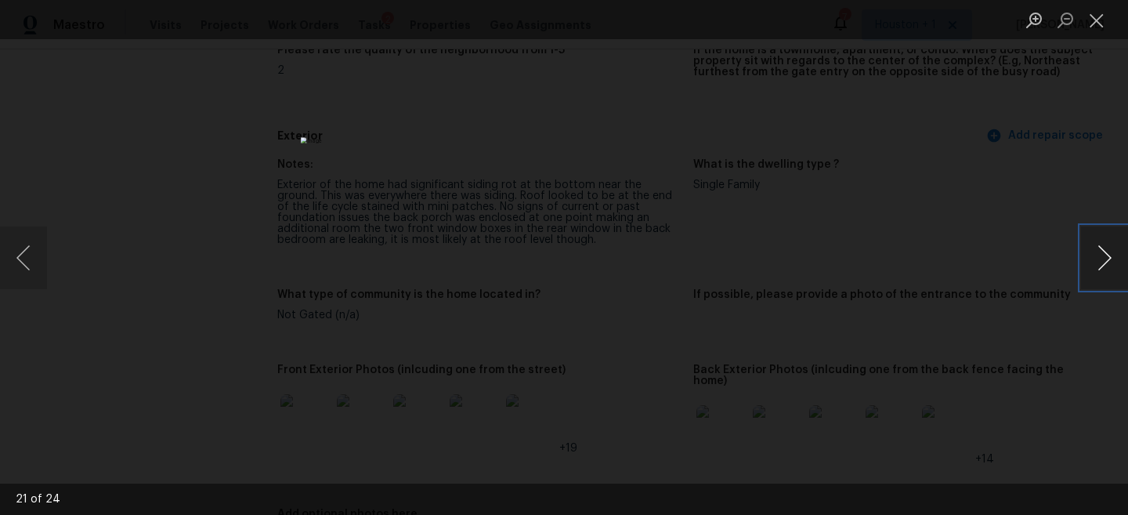
click at [1113, 261] on button "Next image" at bounding box center [1104, 257] width 47 height 63
click at [25, 248] on button "Previous image" at bounding box center [23, 257] width 47 height 63
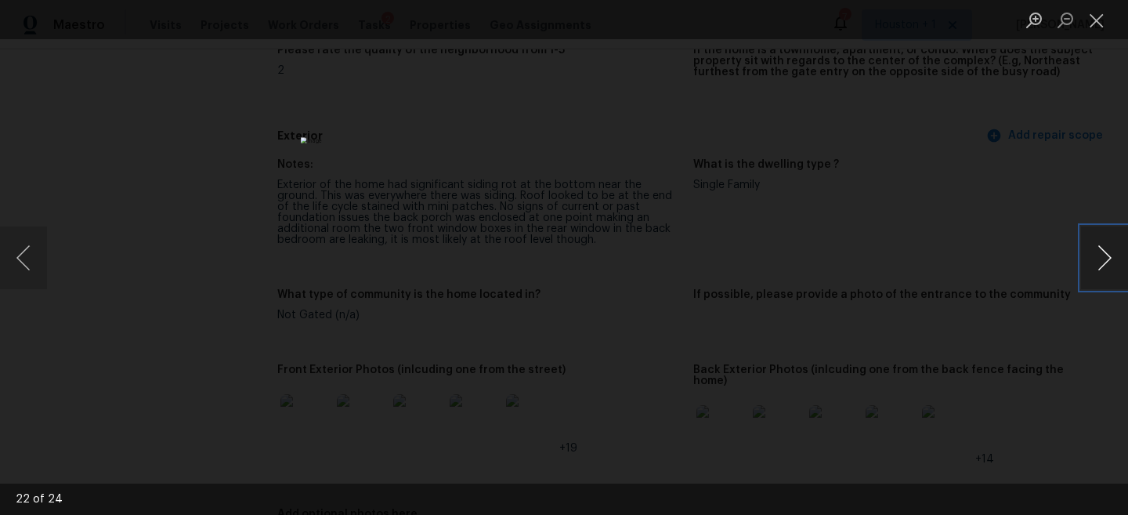
click at [1117, 262] on button "Next image" at bounding box center [1104, 257] width 47 height 63
click at [1103, 255] on button "Next image" at bounding box center [1104, 257] width 47 height 63
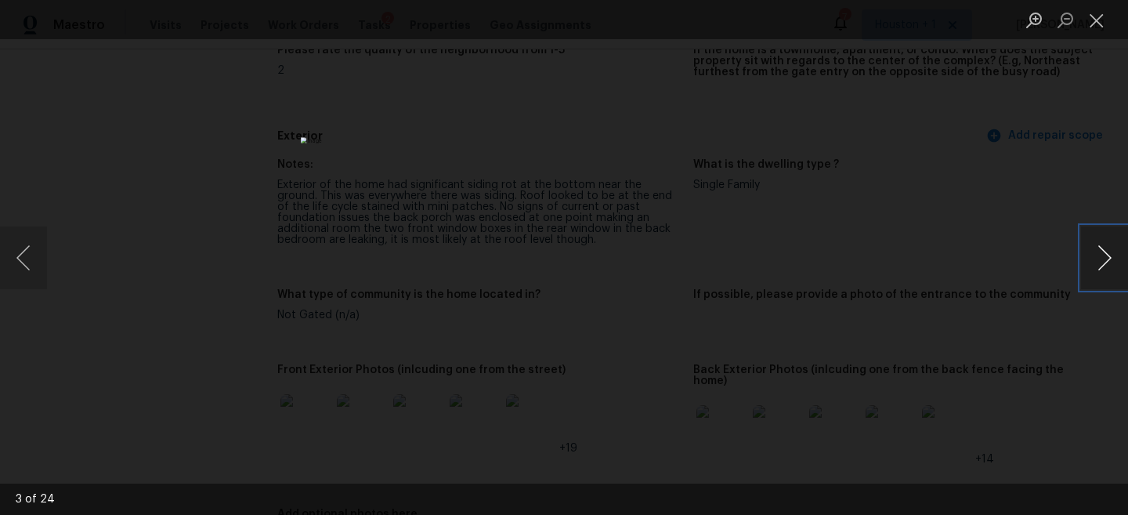
click at [1103, 255] on button "Next image" at bounding box center [1104, 257] width 47 height 63
click at [1098, 255] on button "Next image" at bounding box center [1104, 257] width 47 height 63
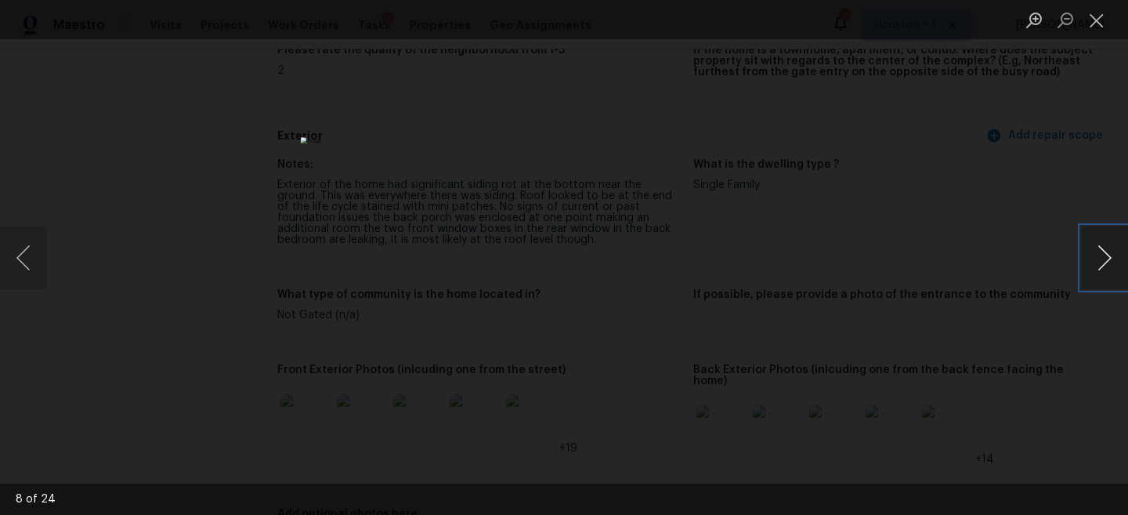
click at [1098, 255] on button "Next image" at bounding box center [1104, 257] width 47 height 63
click at [1103, 257] on button "Next image" at bounding box center [1104, 257] width 47 height 63
click at [1095, 249] on button "Next image" at bounding box center [1104, 257] width 47 height 63
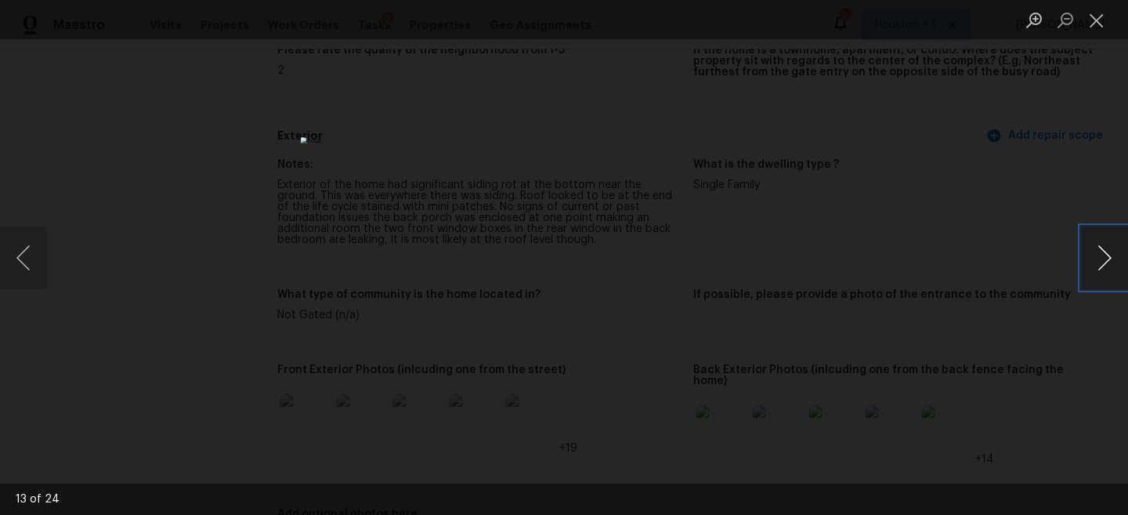
click at [1109, 259] on button "Next image" at bounding box center [1104, 257] width 47 height 63
click at [28, 260] on button "Previous image" at bounding box center [23, 257] width 47 height 63
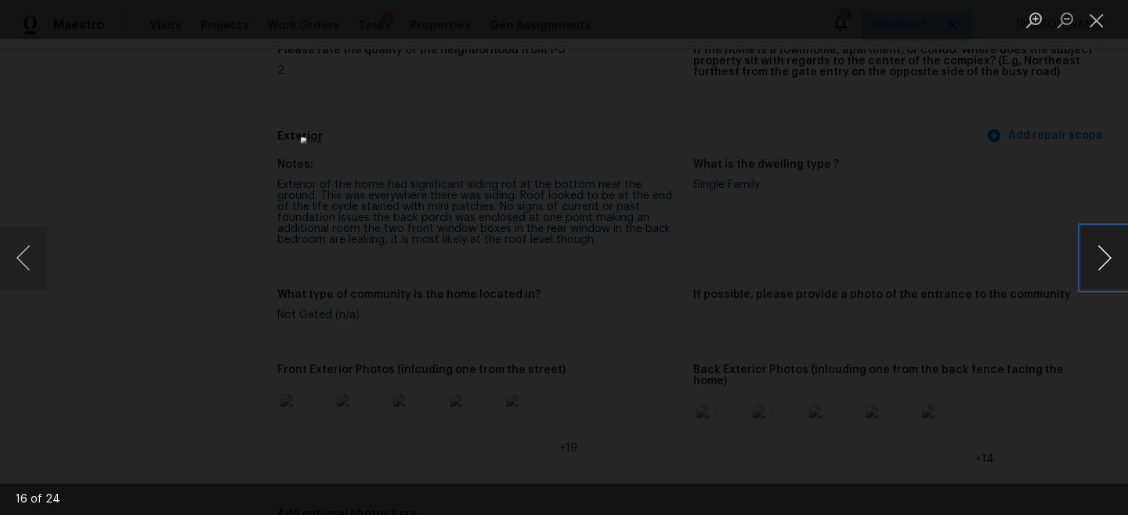
click at [1113, 262] on button "Next image" at bounding box center [1104, 257] width 47 height 63
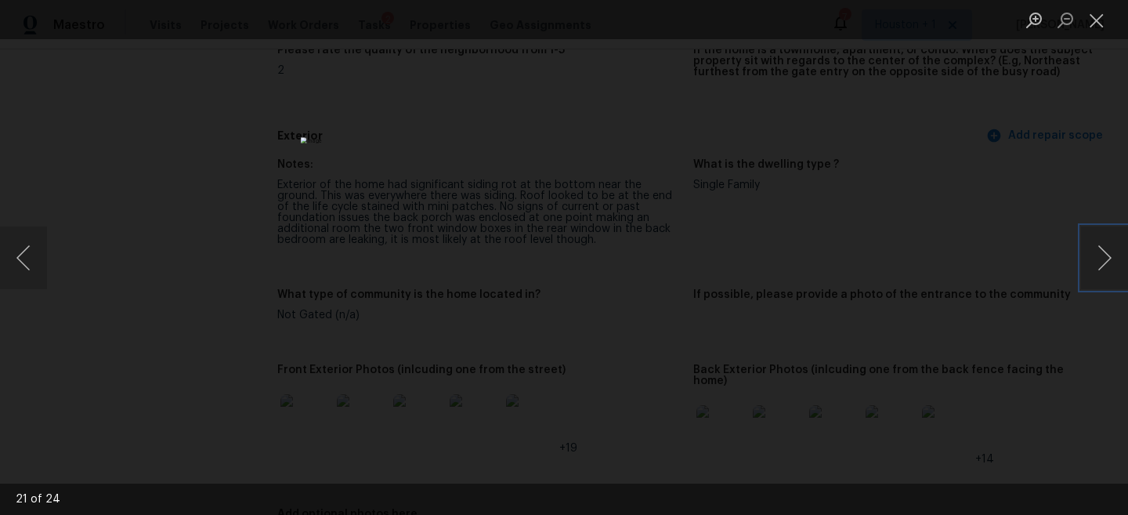
click at [448, 324] on img "Lightbox" at bounding box center [564, 257] width 526 height 241
click at [448, 324] on img "Lightbox" at bounding box center [681, 189] width 1058 height 483
click at [469, 331] on img "Lightbox" at bounding box center [564, 257] width 526 height 241
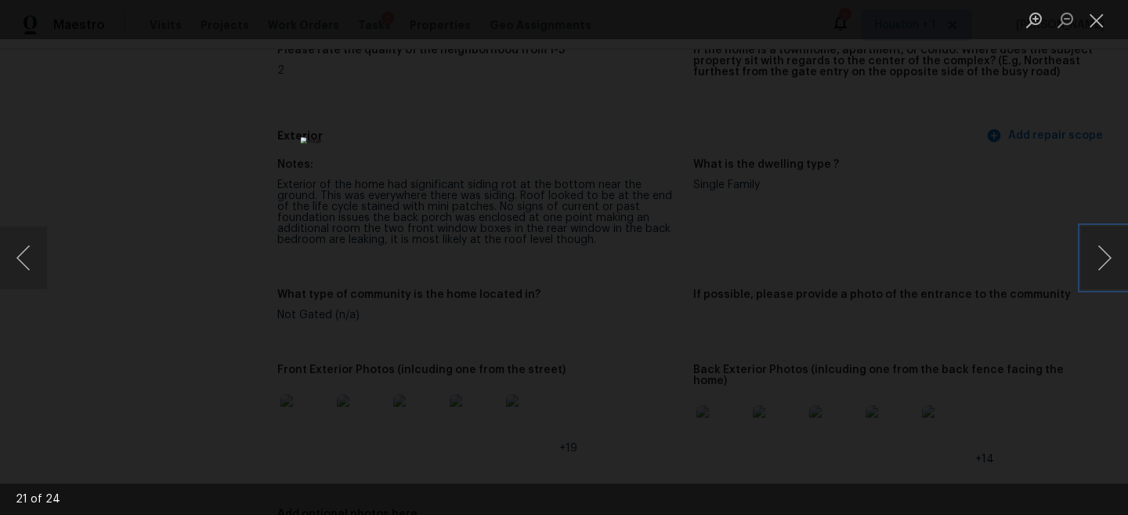
click at [469, 331] on img "Lightbox" at bounding box center [564, 257] width 526 height 241
click at [469, 331] on img "Lightbox" at bounding box center [661, 183] width 1058 height 483
click at [699, 268] on img "Lightbox" at bounding box center [661, 183] width 1058 height 483
click at [1091, 18] on button "Close lightbox" at bounding box center [1096, 19] width 31 height 27
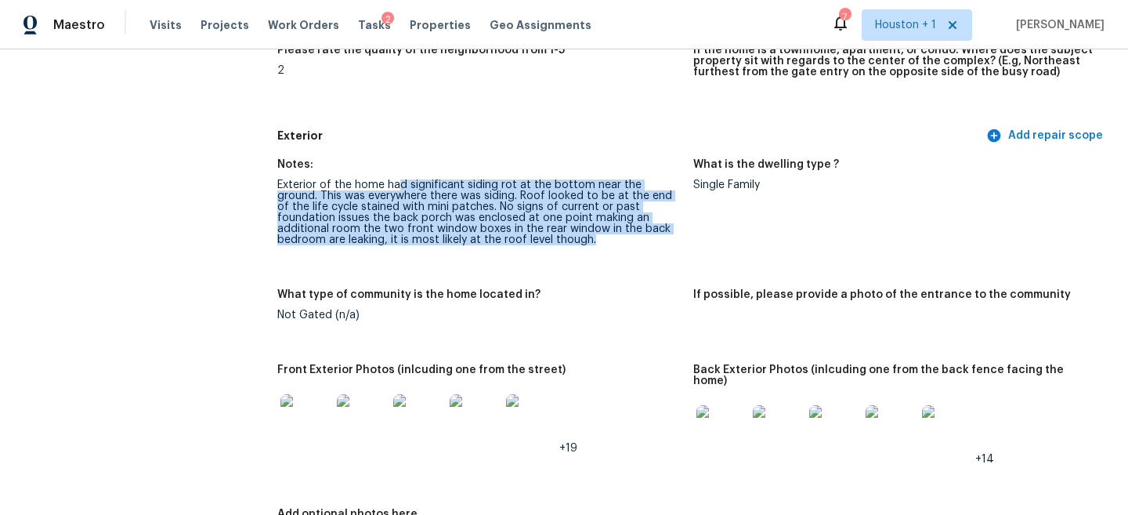
drag, startPoint x: 400, startPoint y: 184, endPoint x: 520, endPoint y: 256, distance: 140.5
click at [520, 256] on figure "Notes: Exterior of the home had significant siding rot at the bottom near the g…" at bounding box center [485, 214] width 416 height 111
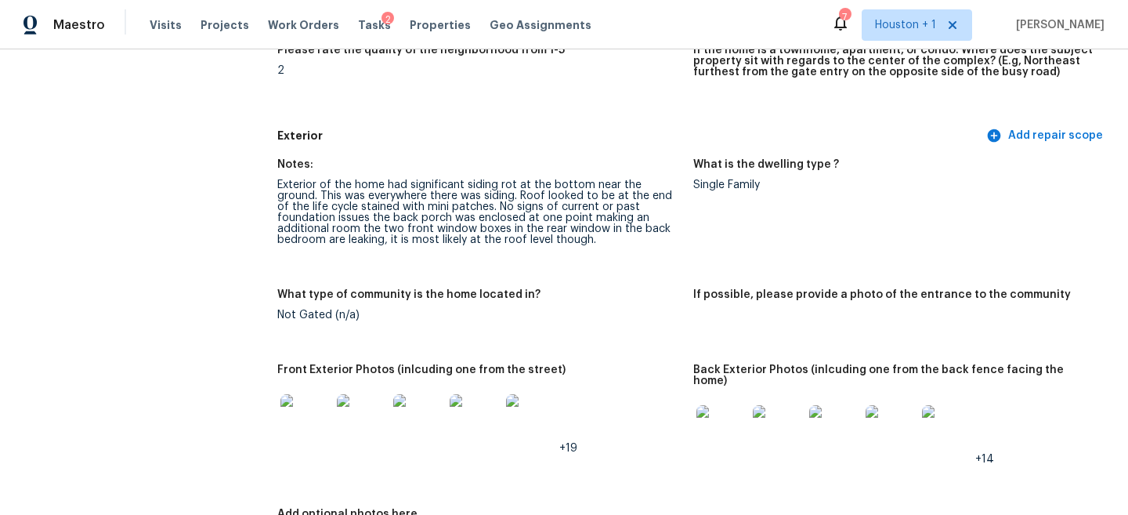
click at [410, 210] on div "Exterior of the home had significant siding rot at the bottom near the ground. …" at bounding box center [478, 212] width 403 height 66
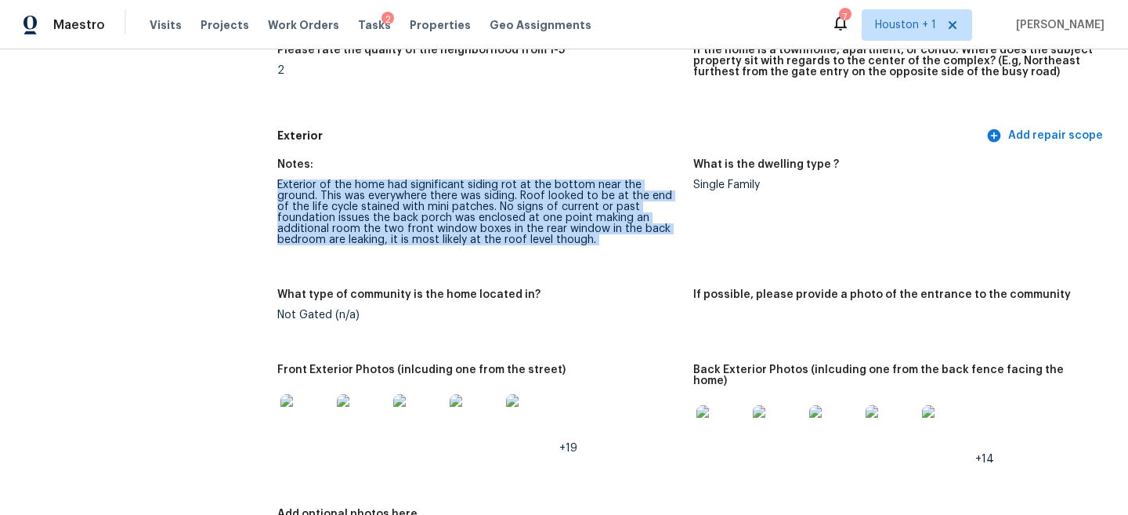
click at [410, 210] on div "Exterior of the home had significant siding rot at the bottom near the ground. …" at bounding box center [478, 212] width 403 height 66
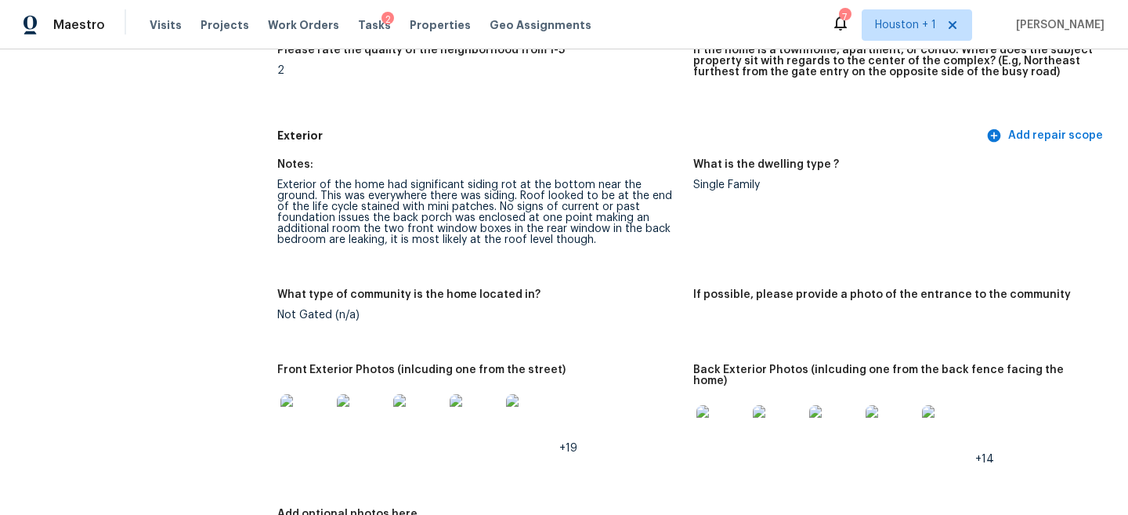
click at [410, 210] on div "Exterior of the home had significant siding rot at the bottom near the ground. …" at bounding box center [478, 212] width 403 height 66
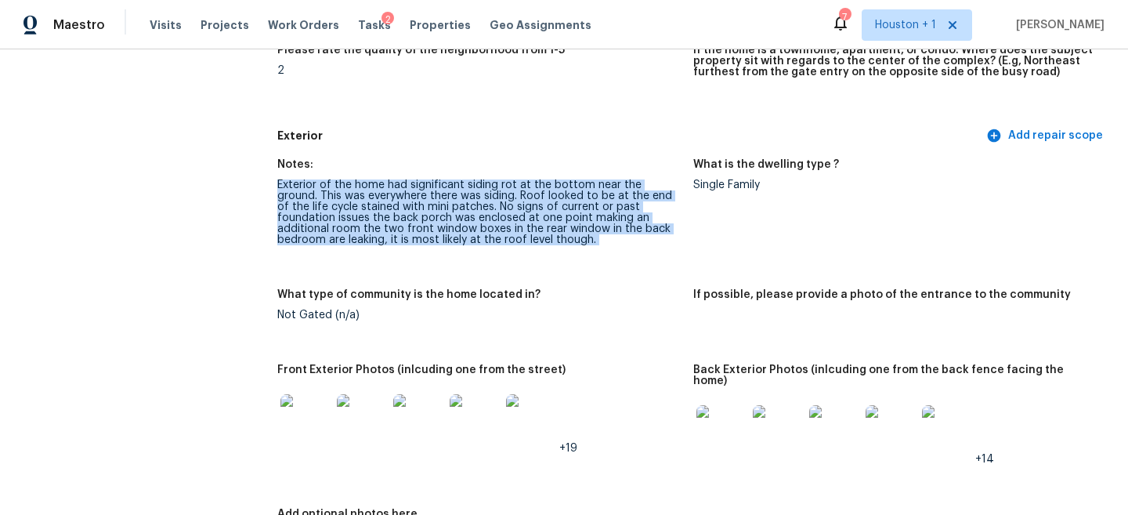
click at [410, 210] on div "Exterior of the home had significant siding rot at the bottom near the ground. …" at bounding box center [478, 212] width 403 height 66
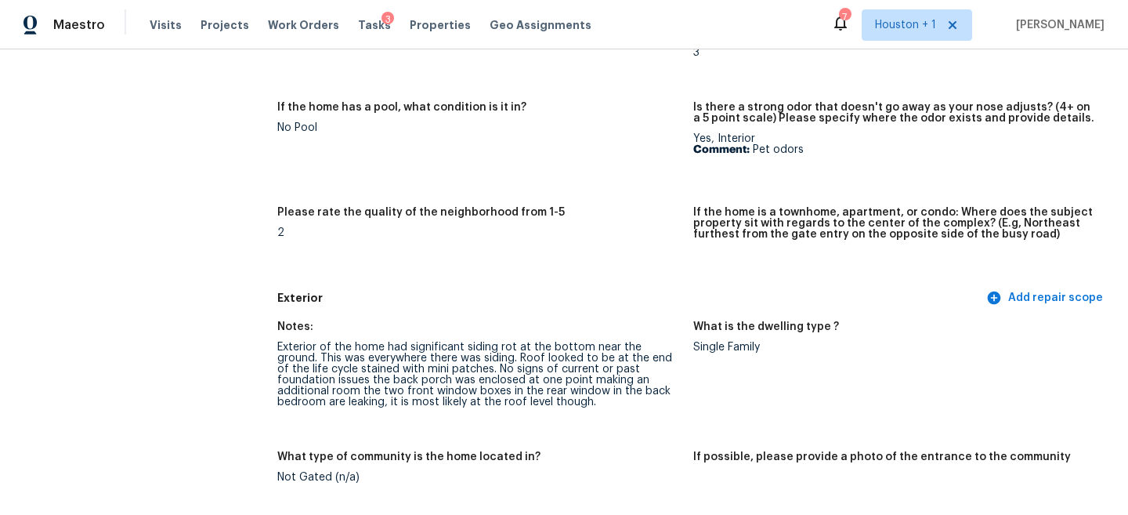
scroll to position [365, 0]
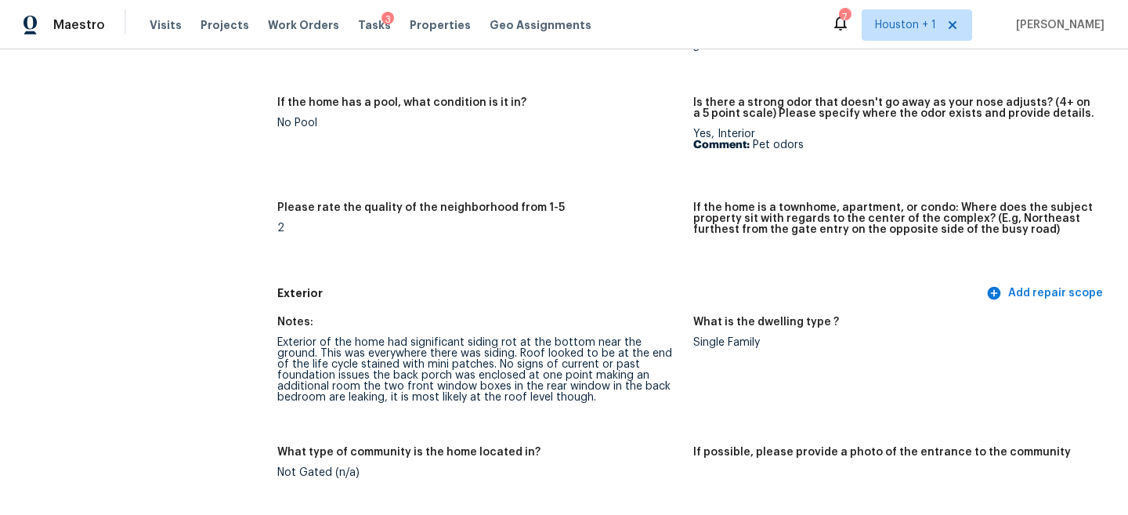
click at [355, 353] on div "Exterior of the home had significant siding rot at the bottom near the ground. …" at bounding box center [478, 370] width 403 height 66
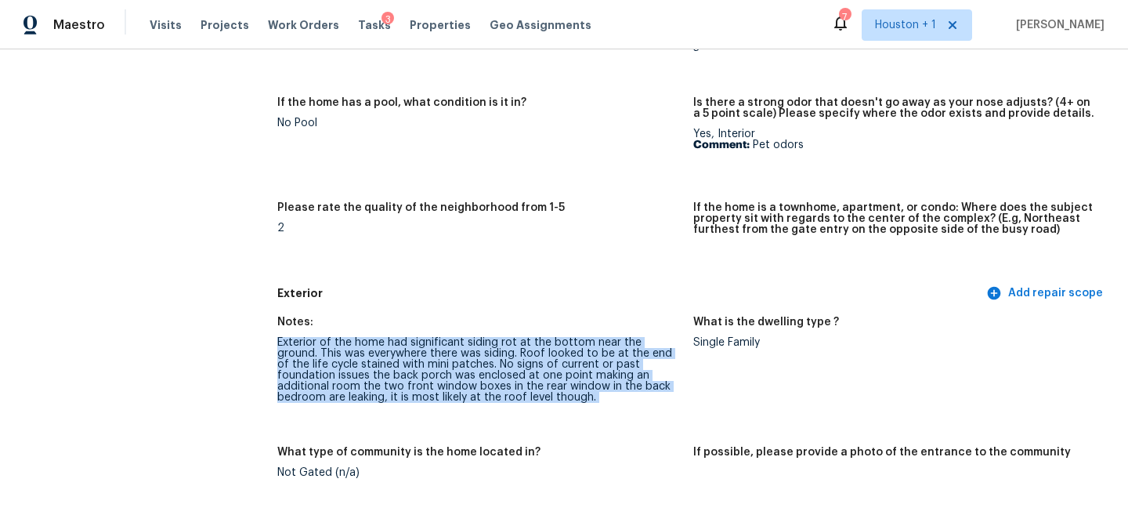
click at [355, 353] on div "Exterior of the home had significant siding rot at the bottom near the ground. …" at bounding box center [478, 370] width 403 height 66
click at [355, 352] on div "Exterior of the home had significant siding rot at the bottom near the ground. …" at bounding box center [478, 370] width 403 height 66
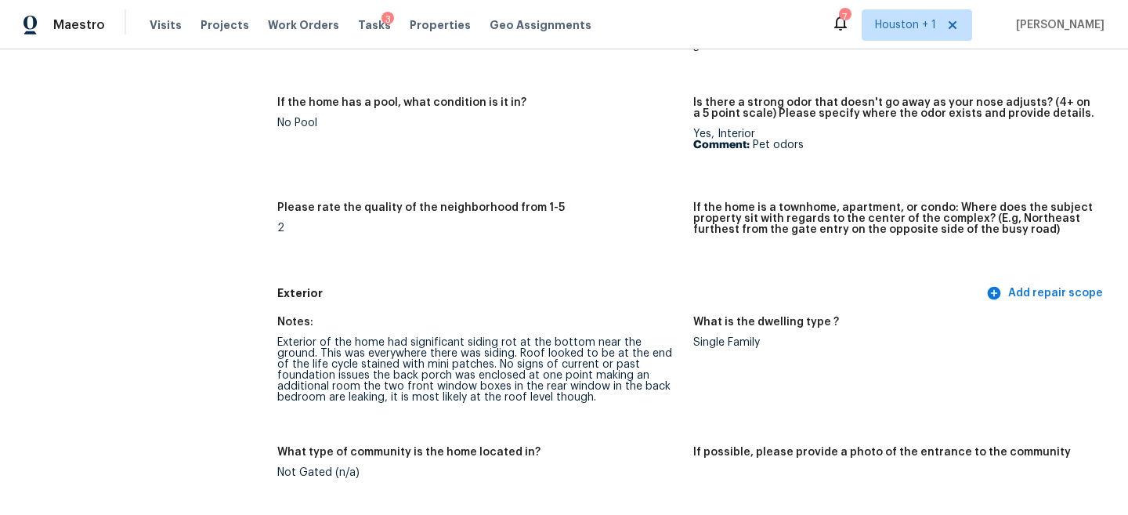
click at [423, 387] on div "Exterior of the home had significant siding rot at the bottom near the ground. …" at bounding box center [478, 370] width 403 height 66
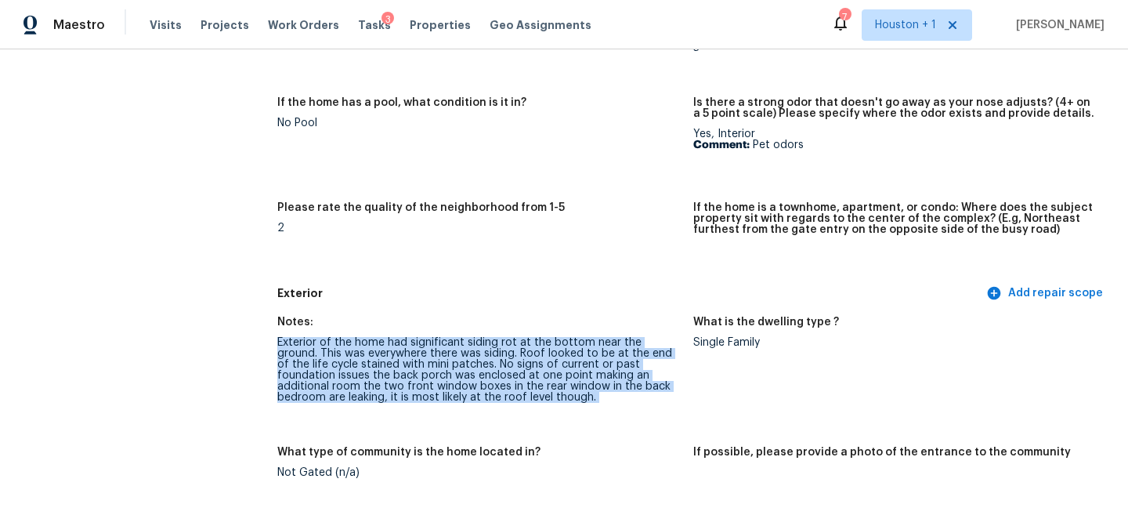
click at [423, 387] on div "Exterior of the home had significant siding rot at the bottom near the ground. …" at bounding box center [478, 370] width 403 height 66
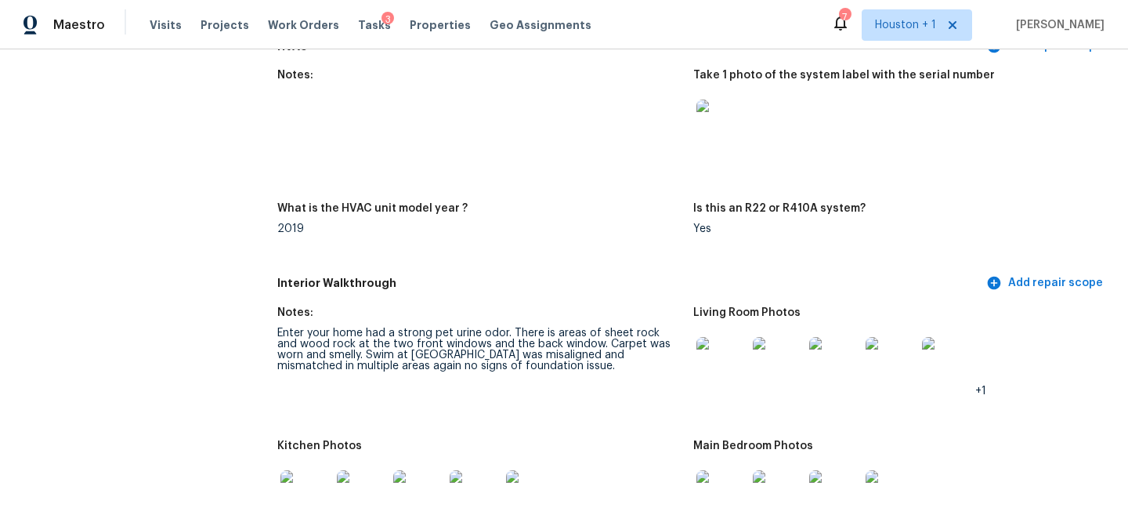
scroll to position [1432, 0]
click at [347, 326] on div "Enter your home had a strong pet urine odor. There is areas of sheet rock and w…" at bounding box center [478, 348] width 403 height 44
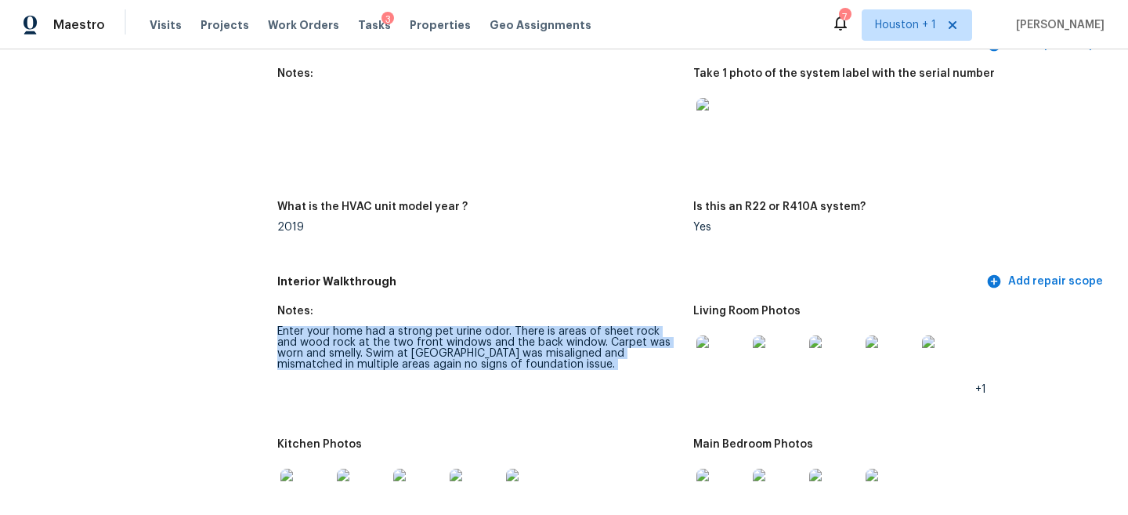
click at [347, 326] on div "Enter your home had a strong pet urine odor. There is areas of sheet rock and w…" at bounding box center [478, 348] width 403 height 44
click at [349, 342] on div "Enter your home had a strong pet urine odor. There is areas of sheet rock and w…" at bounding box center [478, 348] width 403 height 44
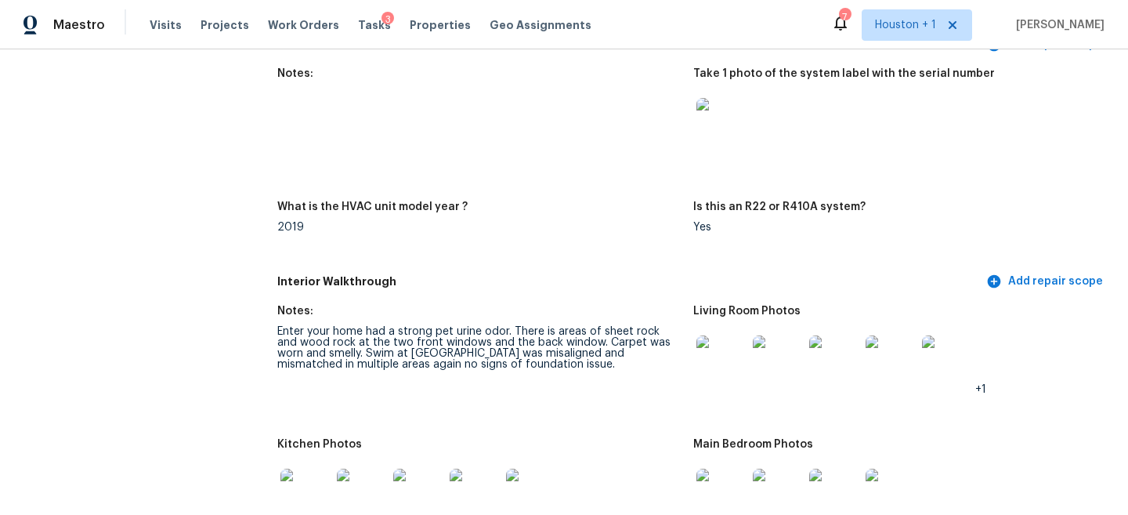
click at [353, 349] on div "Enter your home had a strong pet urine odor. There is areas of sheet rock and w…" at bounding box center [478, 348] width 403 height 44
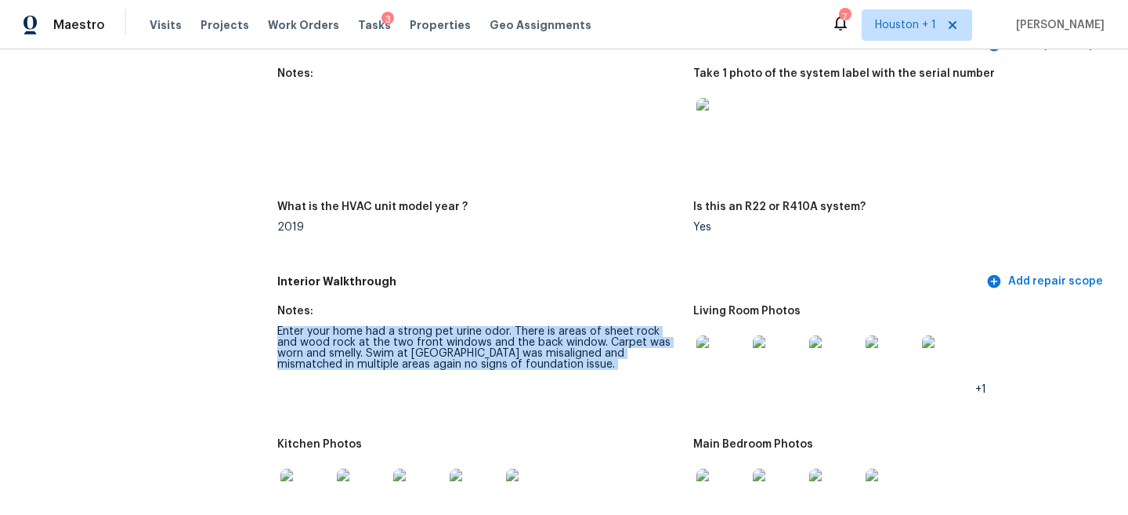
click at [353, 349] on div "Enter your home had a strong pet urine odor. There is areas of sheet rock and w…" at bounding box center [478, 348] width 403 height 44
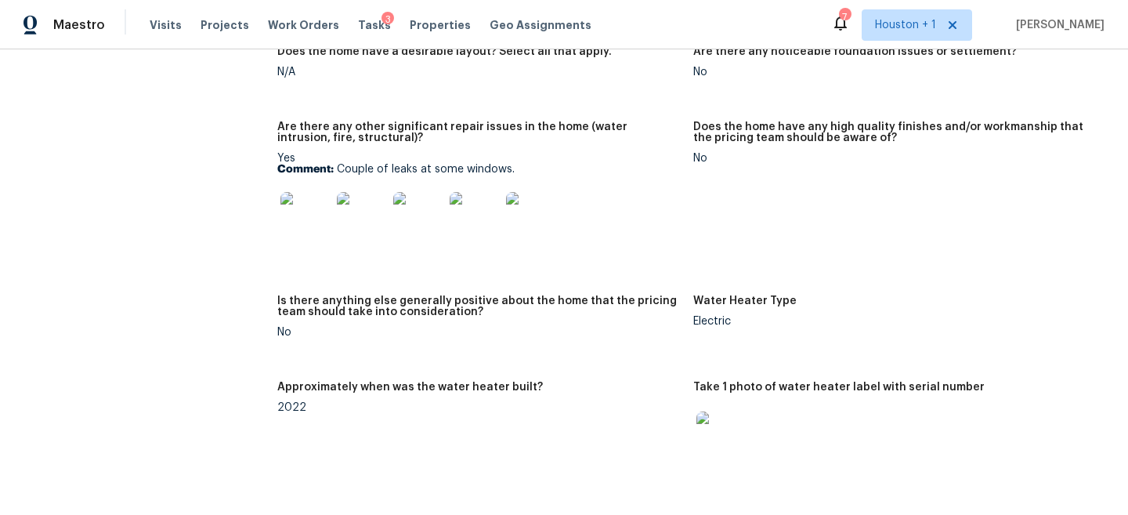
scroll to position [2553, 0]
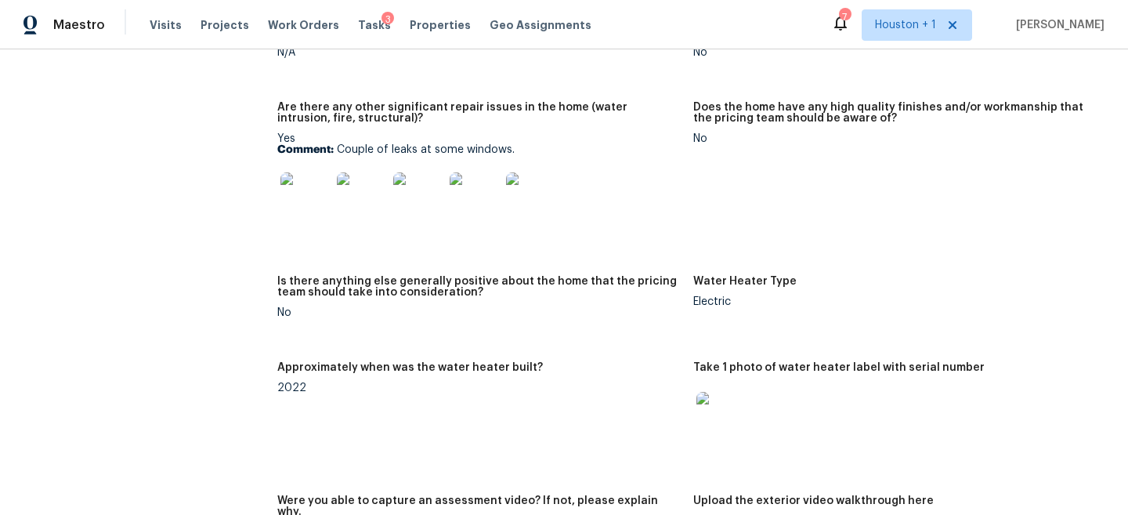
click at [364, 173] on img at bounding box center [362, 197] width 50 height 50
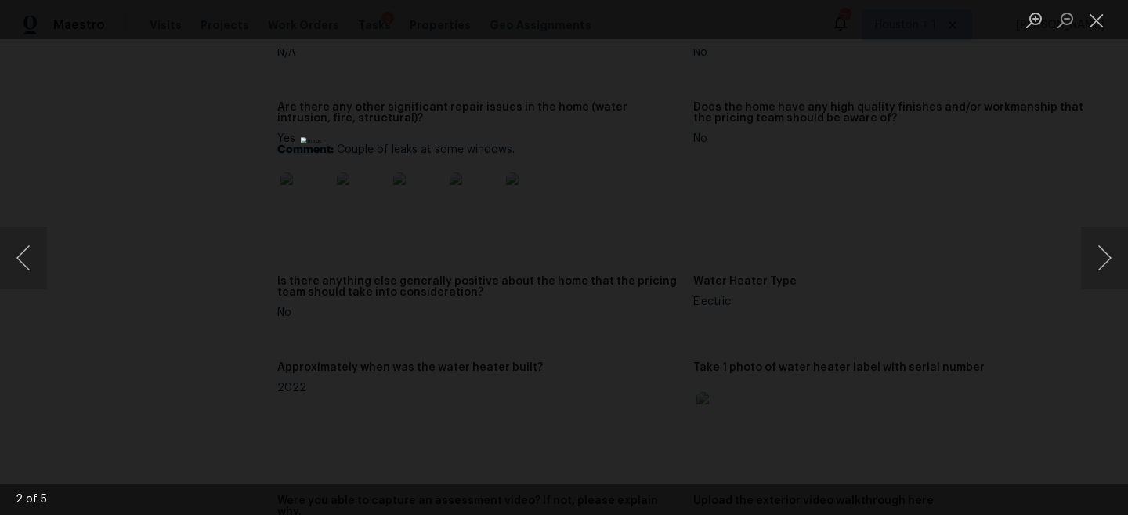
click at [1016, 219] on div "Lightbox" at bounding box center [564, 257] width 1128 height 515
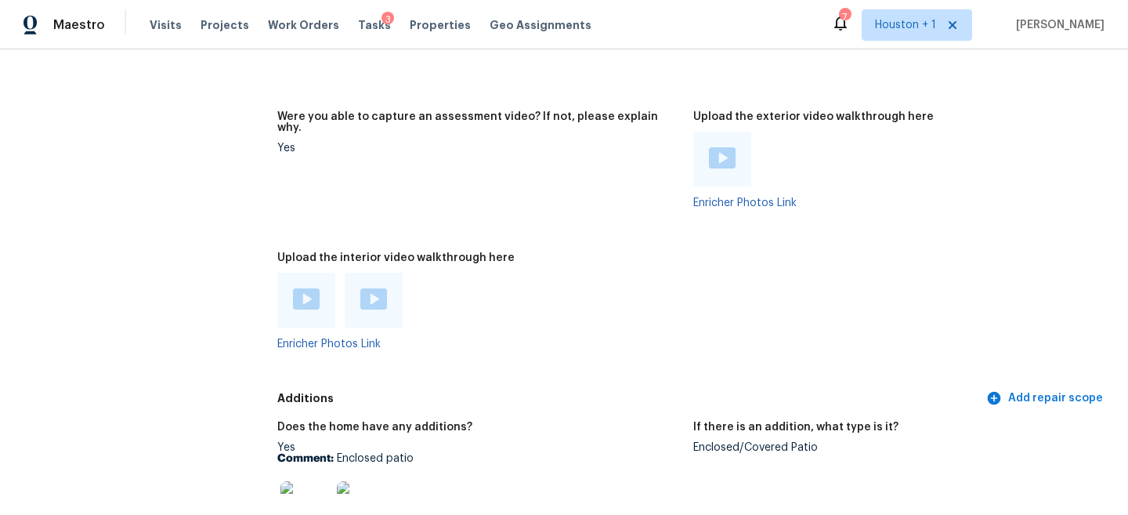
scroll to position [2933, 0]
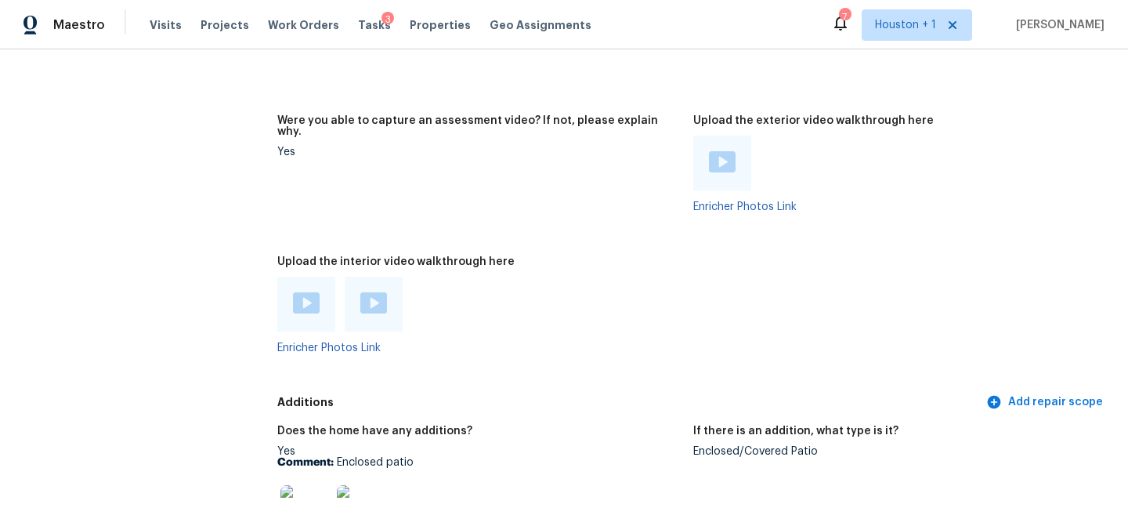
click at [719, 151] on img at bounding box center [722, 161] width 27 height 21
click at [375, 292] on img at bounding box center [373, 302] width 27 height 21
click at [295, 292] on img at bounding box center [306, 302] width 27 height 21
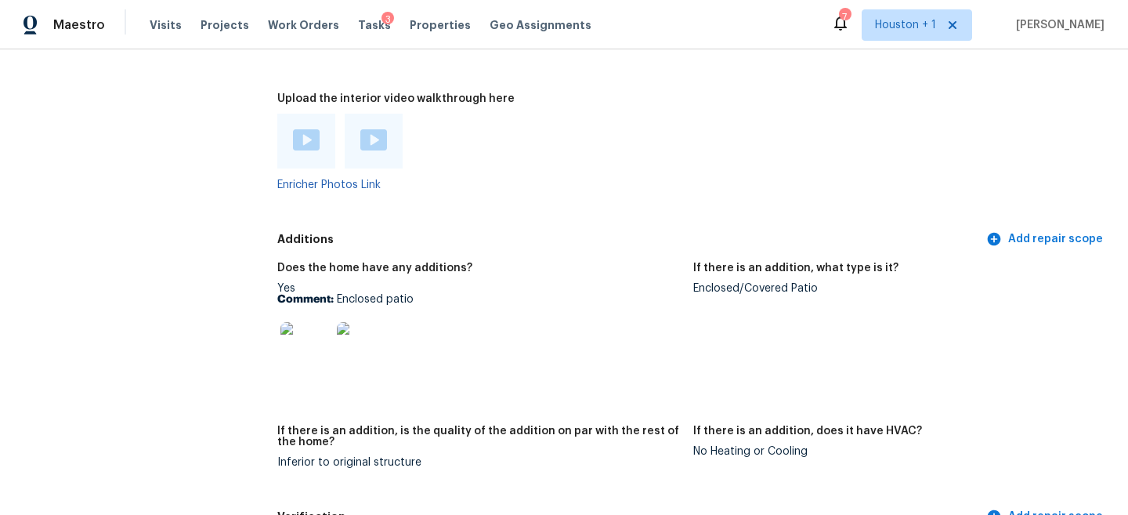
scroll to position [3098, 0]
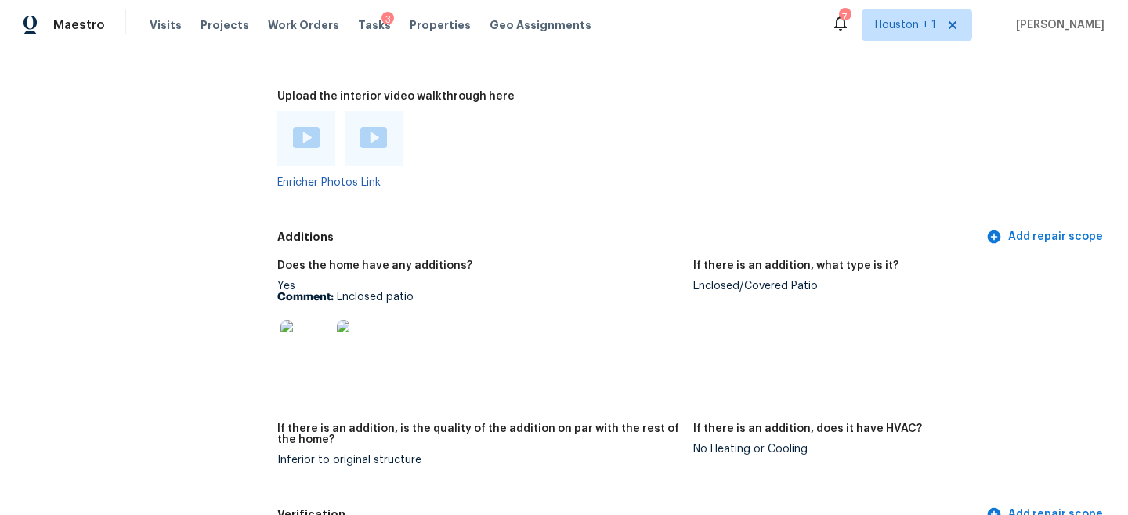
click at [291, 337] on img at bounding box center [305, 345] width 50 height 50
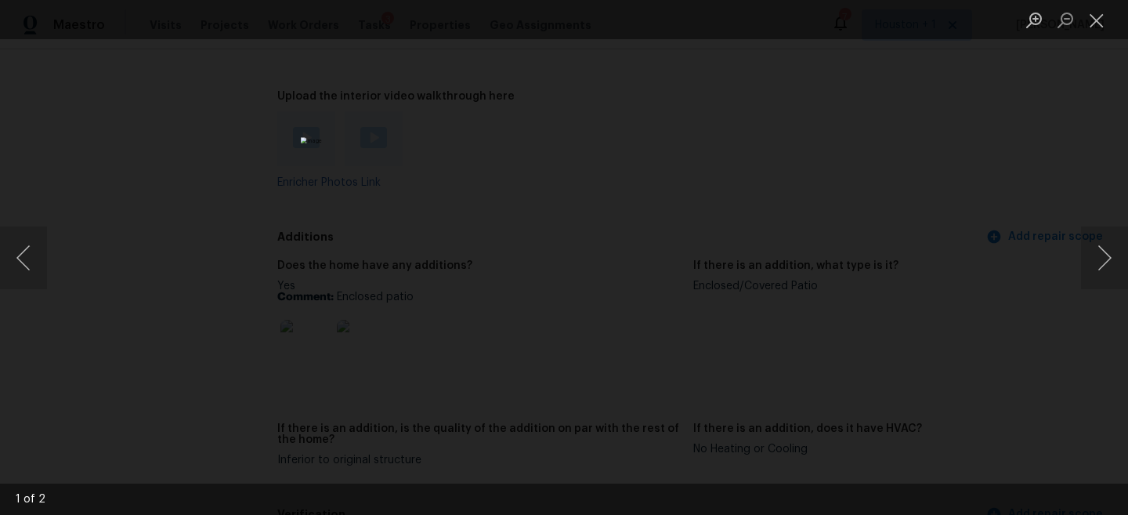
click at [553, 272] on img "Lightbox" at bounding box center [564, 257] width 526 height 241
click at [555, 266] on img "Lightbox" at bounding box center [575, 243] width 1058 height 483
click at [1116, 260] on button "Next image" at bounding box center [1104, 257] width 47 height 63
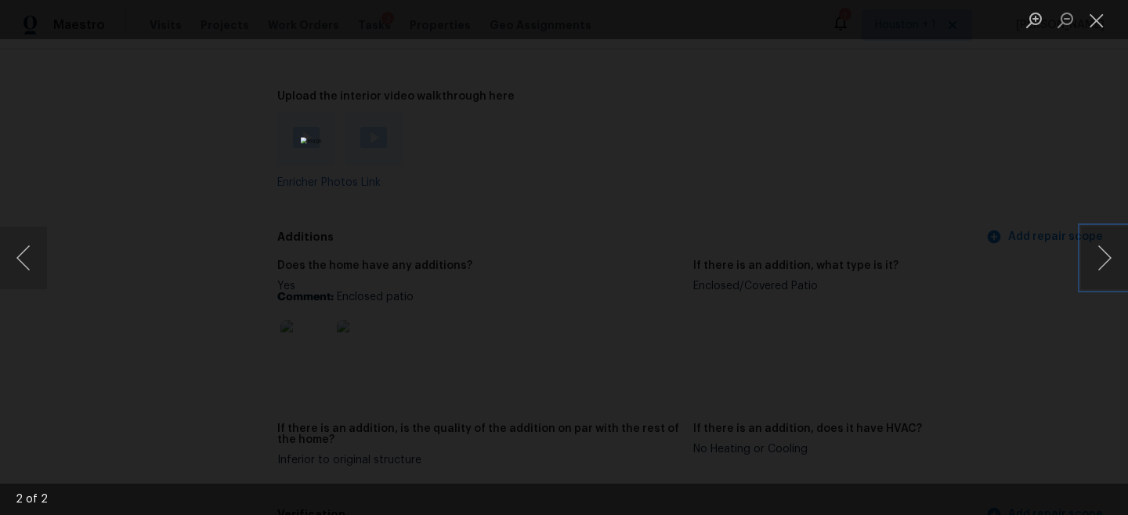
click at [464, 346] on img "Lightbox" at bounding box center [564, 257] width 526 height 241
click at [464, 346] on img "Lightbox" at bounding box center [665, 168] width 1058 height 483
click at [1113, 248] on button "Next image" at bounding box center [1104, 257] width 47 height 63
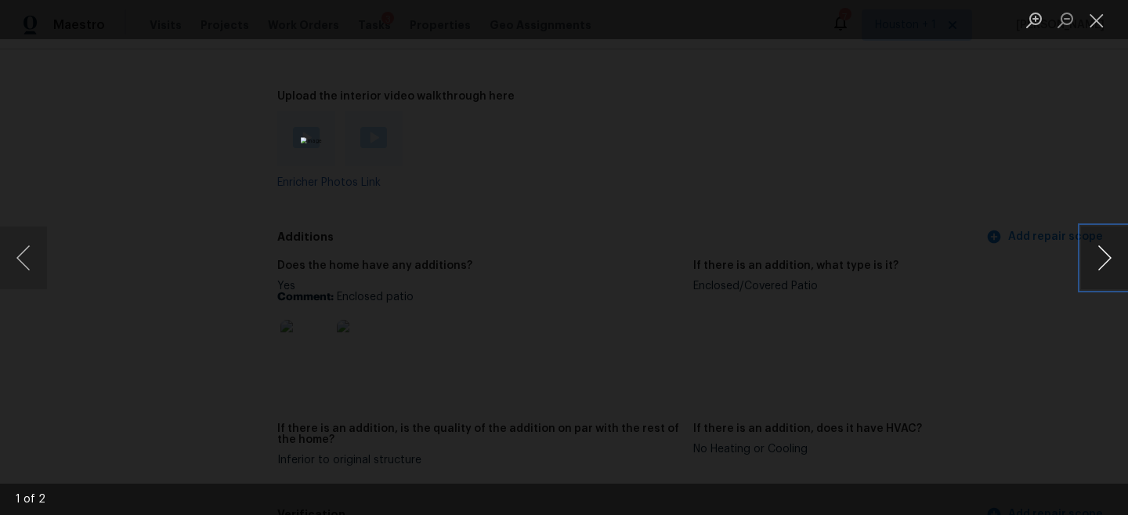
click at [1122, 258] on button "Next image" at bounding box center [1104, 257] width 47 height 63
click at [881, 216] on div "Lightbox" at bounding box center [564, 257] width 1128 height 515
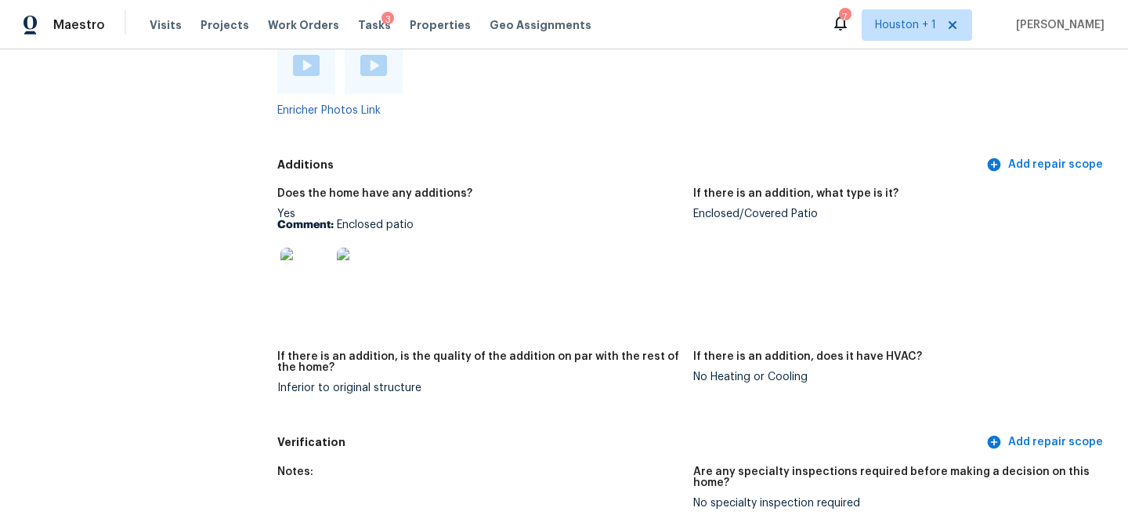
scroll to position [2783, 0]
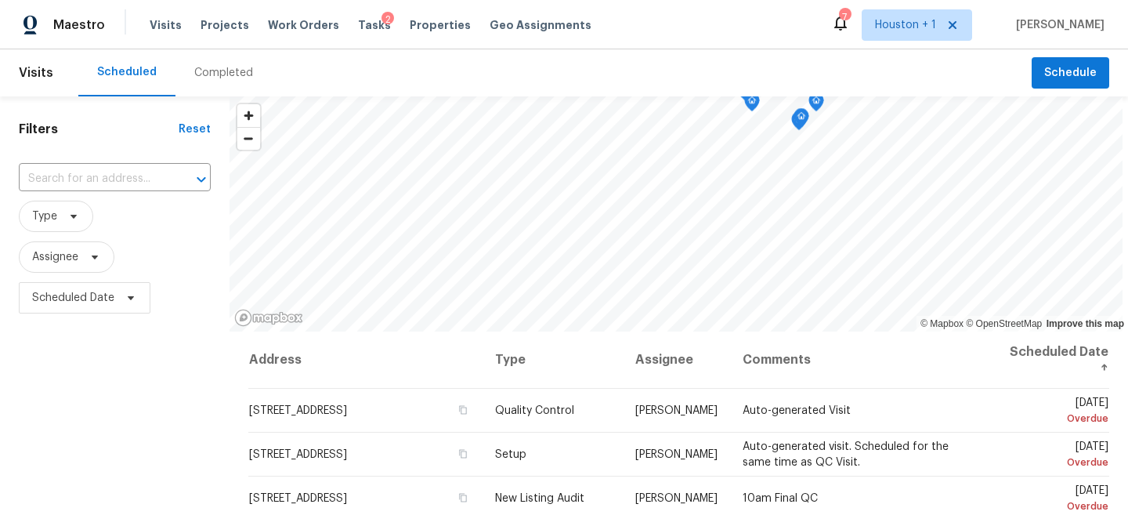
click at [239, 68] on div "Completed" at bounding box center [223, 73] width 59 height 16
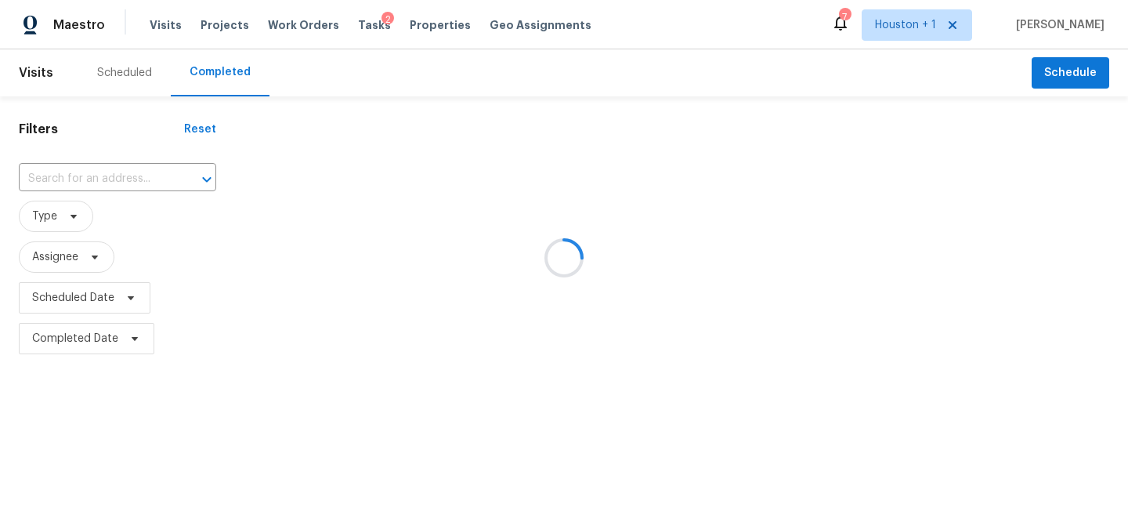
click at [34, 191] on div at bounding box center [564, 257] width 1128 height 515
click at [53, 176] on div at bounding box center [564, 257] width 1128 height 515
click at [51, 176] on div at bounding box center [564, 257] width 1128 height 515
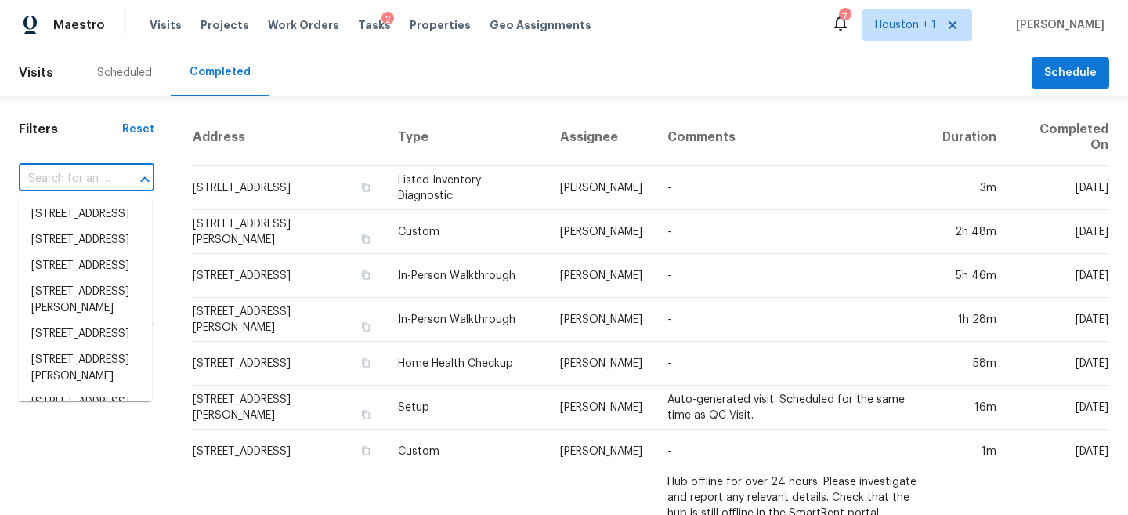
click at [29, 179] on input "text" at bounding box center [65, 179] width 92 height 24
paste input "[STREET_ADDRESS]"
type input "[STREET_ADDRESS]"
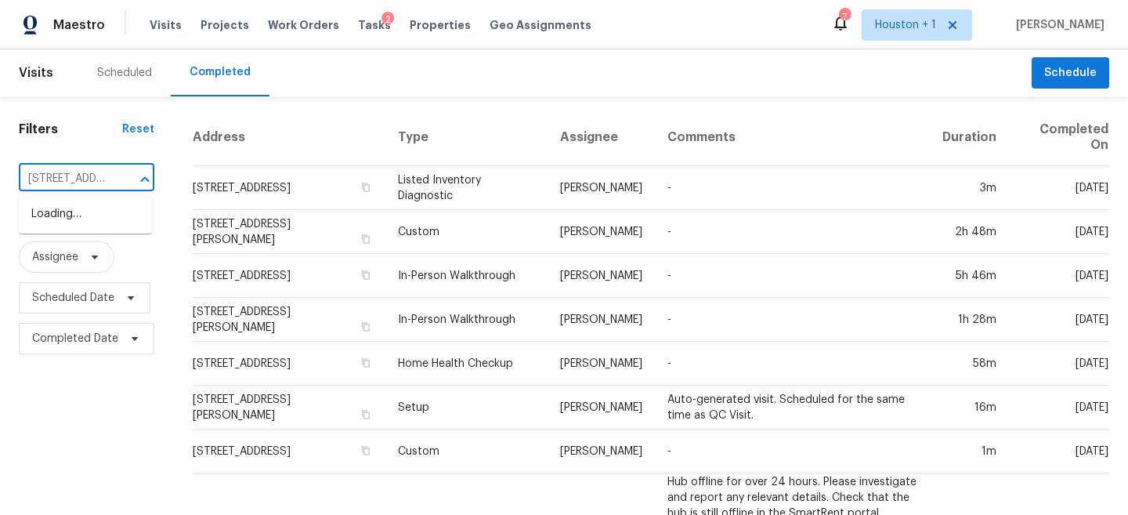
scroll to position [0, 103]
click at [92, 225] on li "[STREET_ADDRESS]" at bounding box center [85, 214] width 133 height 26
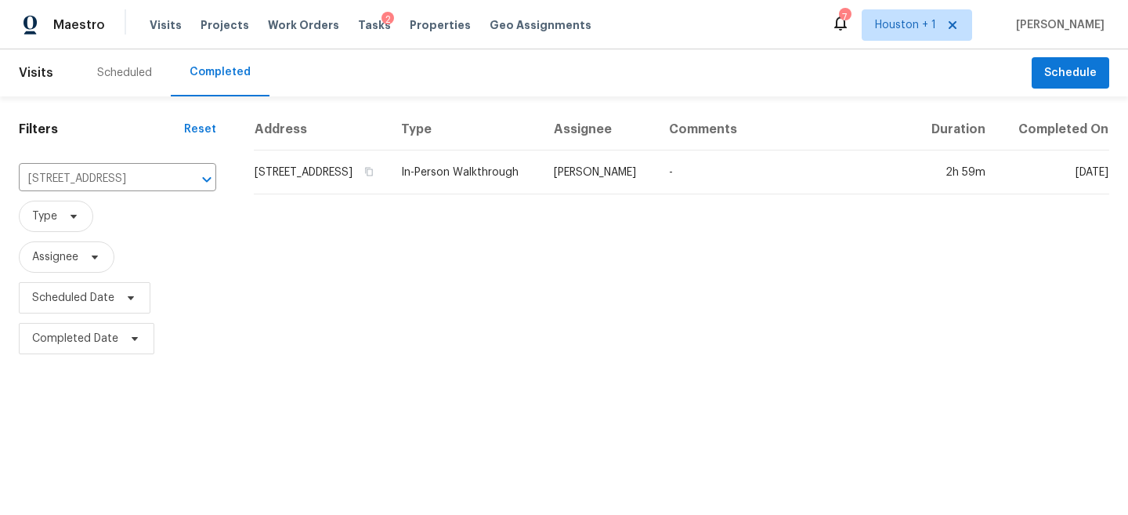
click at [608, 194] on td "[PERSON_NAME]" at bounding box center [598, 172] width 115 height 44
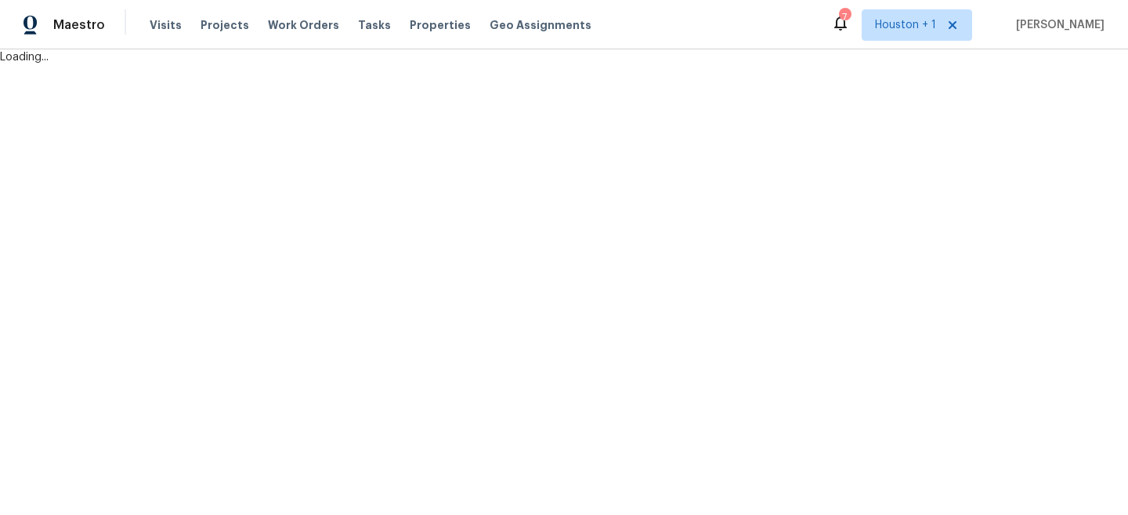
click at [790, 19] on div "Maestro Visits Projects Work Orders Tasks Properties Geo Assignments 7 [GEOGRAP…" at bounding box center [564, 24] width 1128 height 49
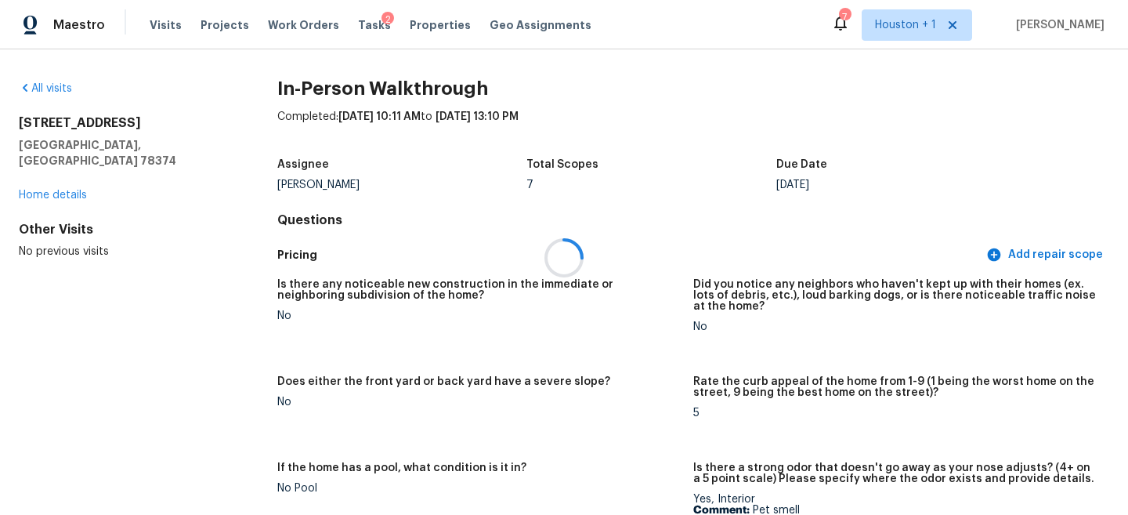
click at [526, 110] on div at bounding box center [564, 257] width 1128 height 515
click at [510, 113] on span "[DATE] 13:10 PM" at bounding box center [477, 116] width 83 height 11
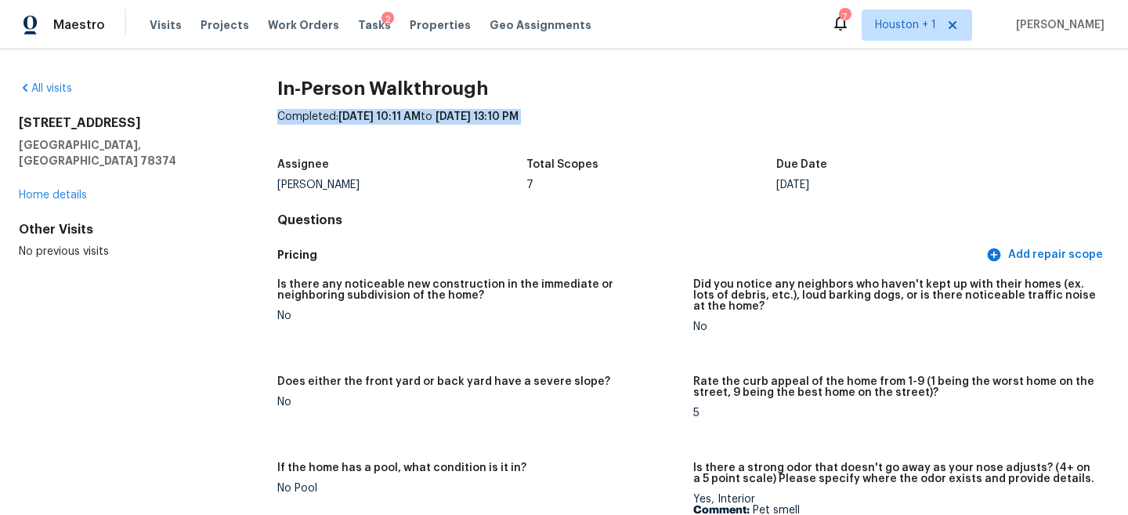
click at [510, 113] on span "[DATE] 13:10 PM" at bounding box center [477, 116] width 83 height 11
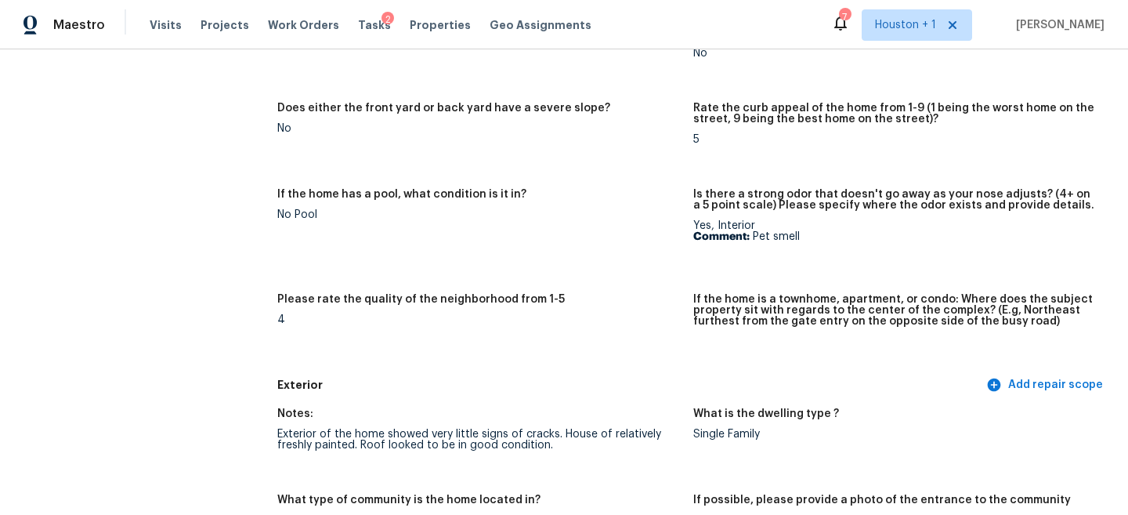
scroll to position [288, 0]
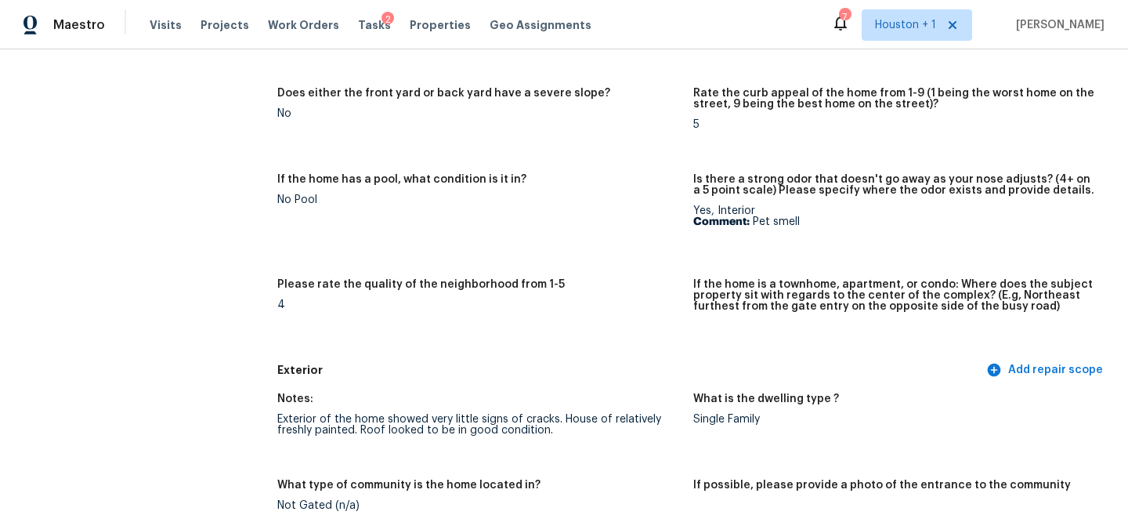
click at [427, 414] on div "Exterior of the home showed very little signs of cracks. House of relatively fr…" at bounding box center [478, 425] width 403 height 22
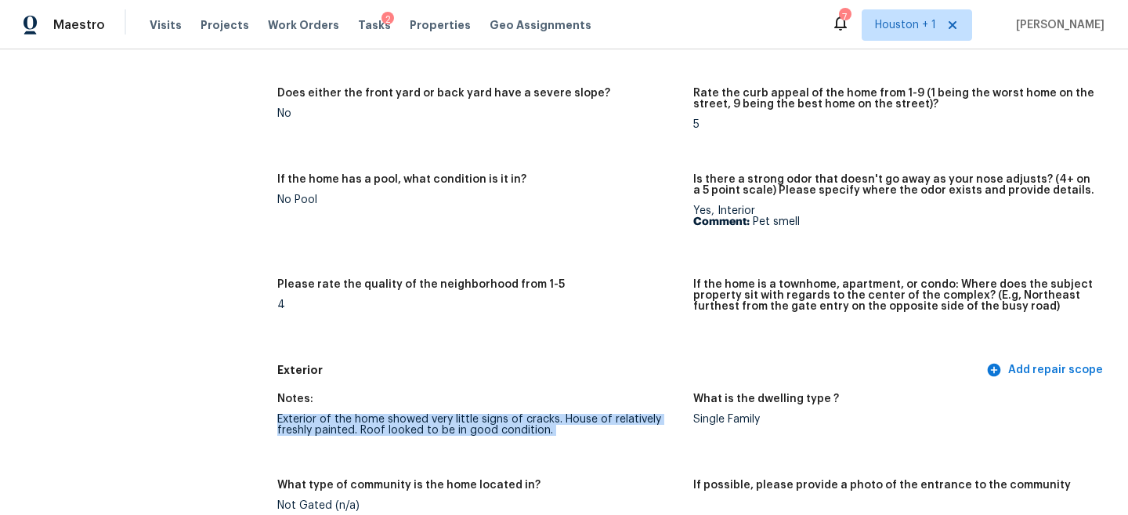
click at [427, 414] on div "Exterior of the home showed very little signs of cracks. House of relatively fr…" at bounding box center [478, 425] width 403 height 22
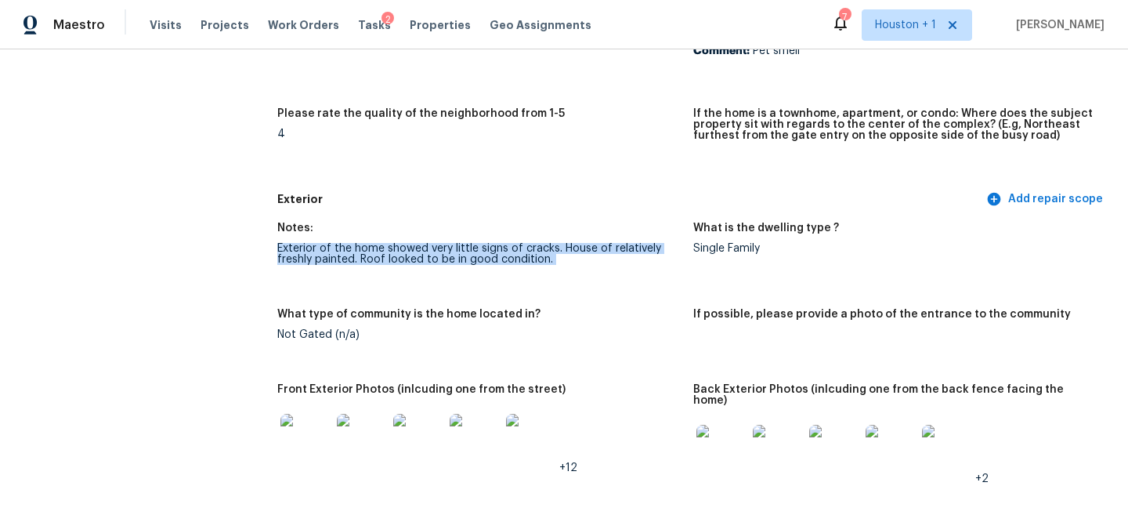
scroll to position [493, 0]
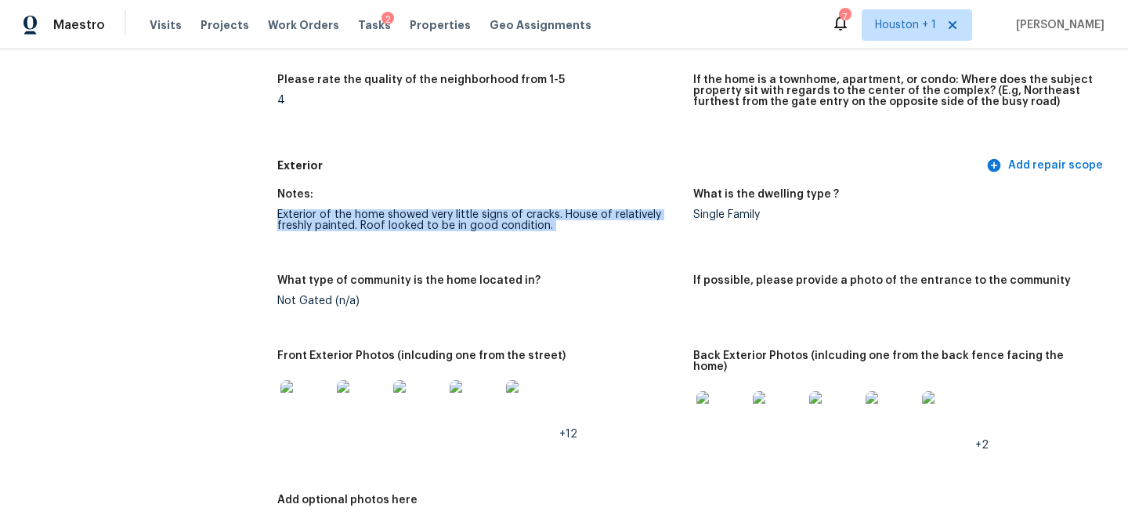
click at [302, 403] on img at bounding box center [305, 405] width 50 height 50
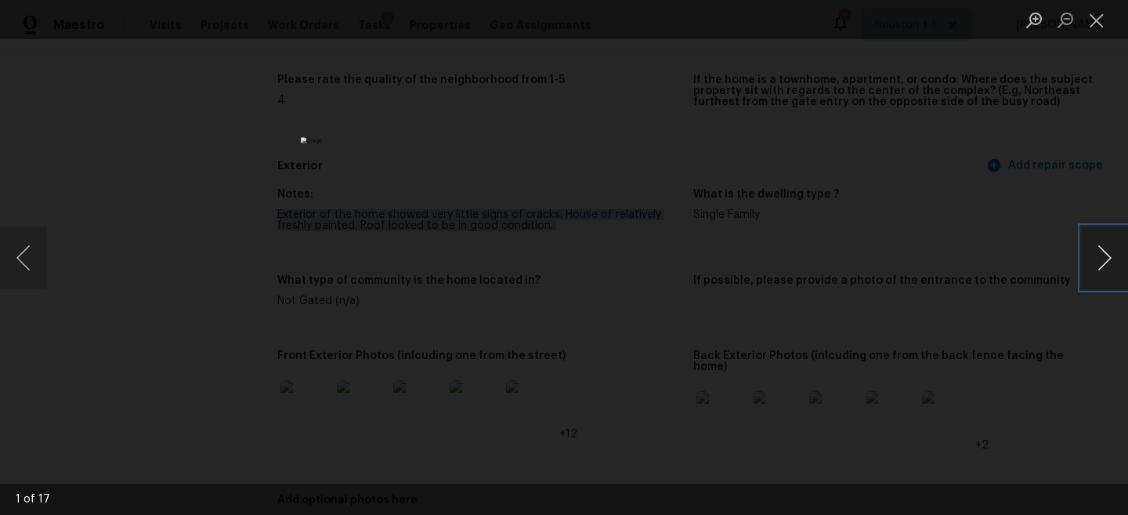
click at [1099, 263] on button "Next image" at bounding box center [1104, 257] width 47 height 63
click at [1102, 258] on button "Next image" at bounding box center [1104, 257] width 47 height 63
click at [894, 179] on div "Lightbox" at bounding box center [564, 257] width 1128 height 515
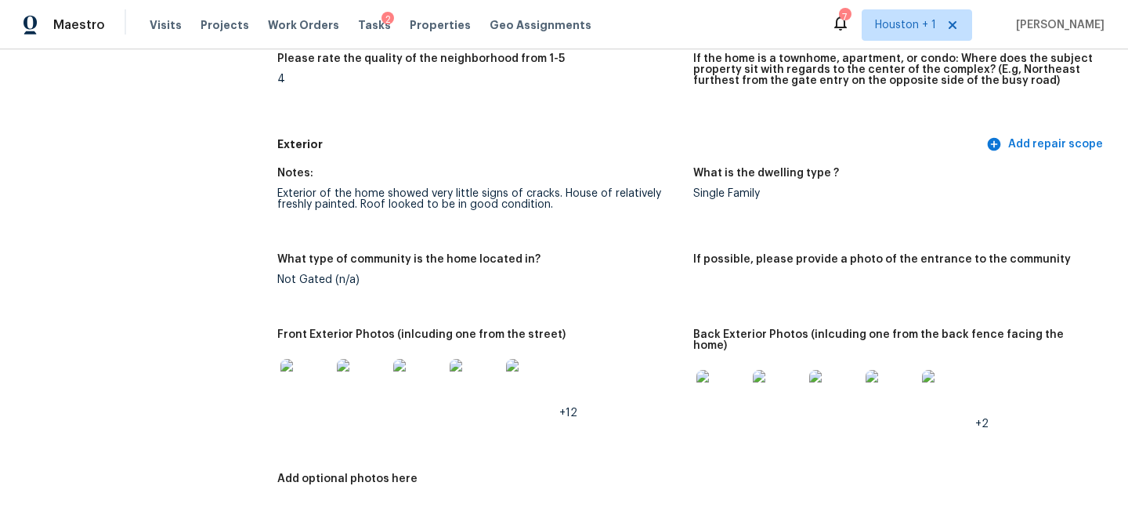
scroll to position [517, 0]
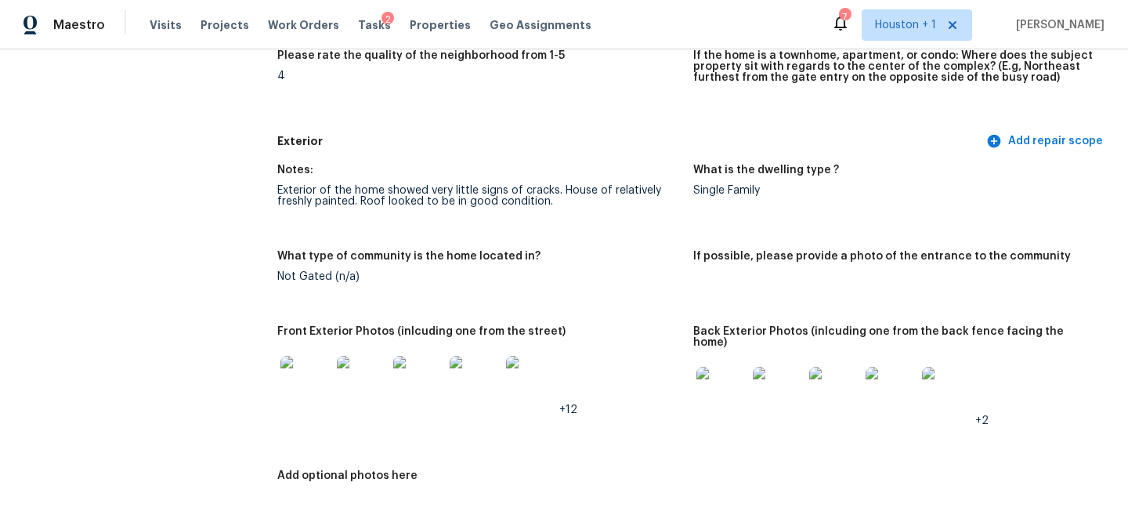
click at [707, 371] on img at bounding box center [722, 392] width 50 height 50
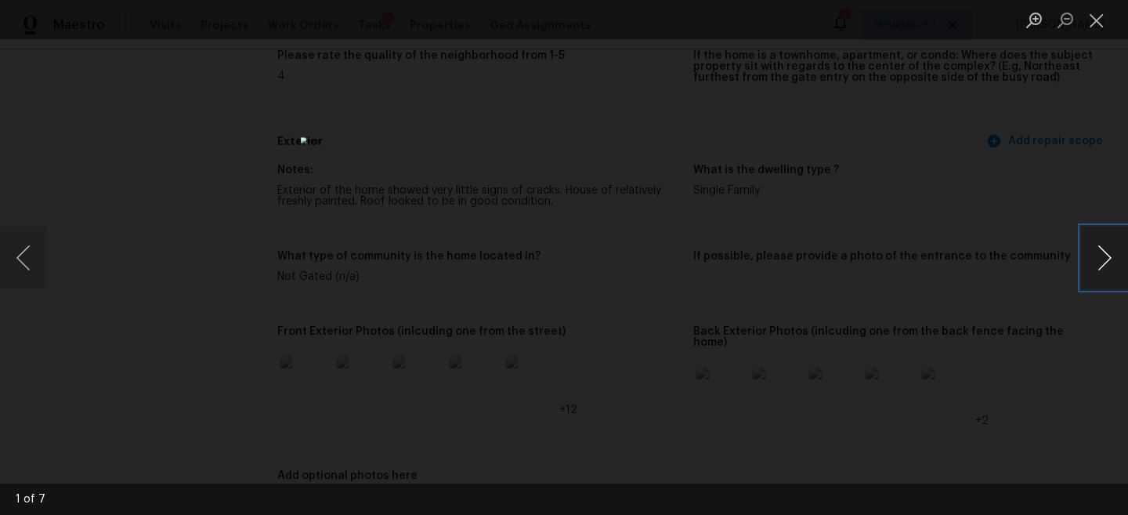
click at [1085, 263] on button "Next image" at bounding box center [1104, 257] width 47 height 63
click at [1069, 250] on div "Lightbox" at bounding box center [564, 257] width 1128 height 515
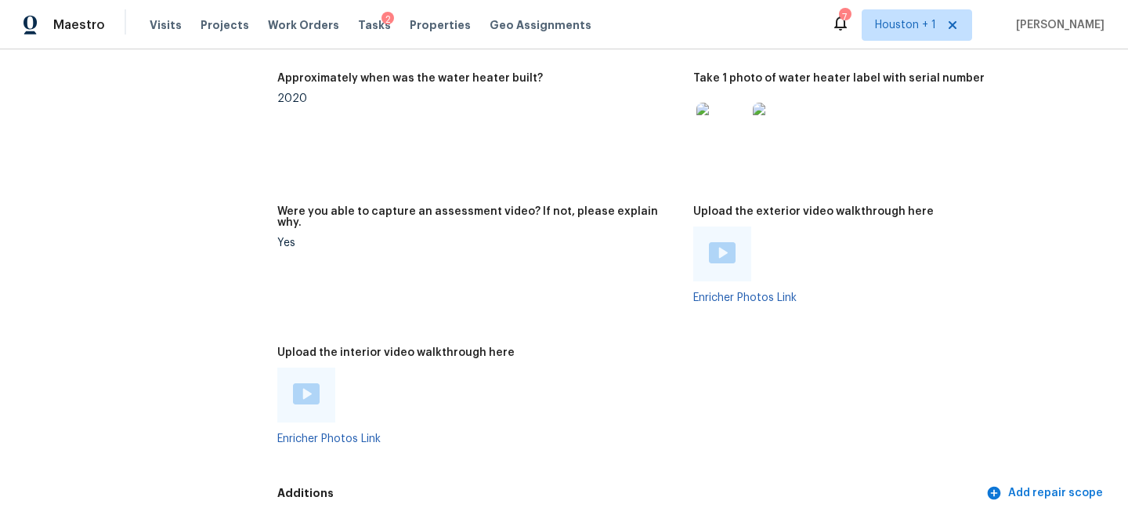
scroll to position [2737, 0]
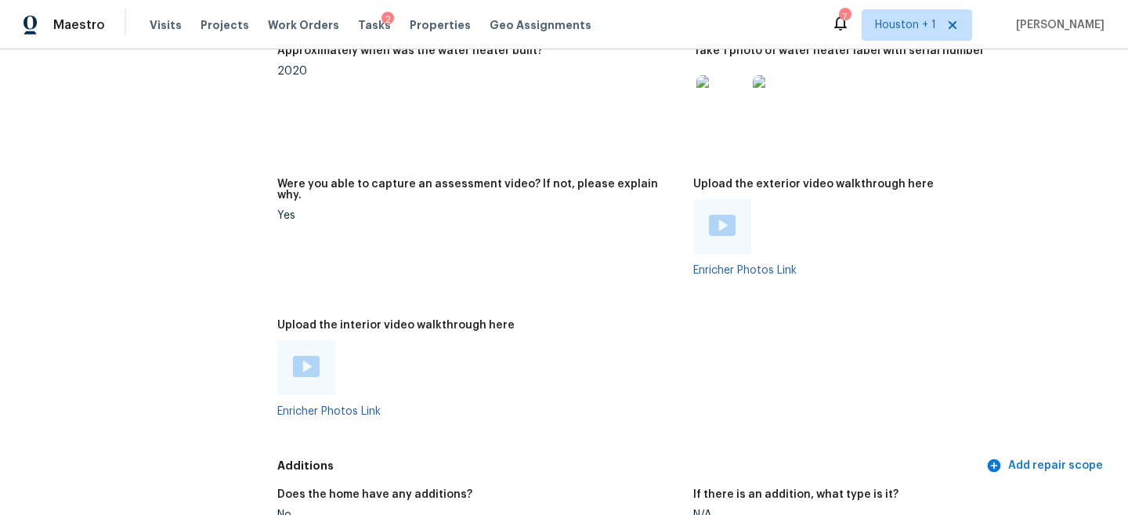
click at [715, 215] on div at bounding box center [722, 226] width 58 height 55
click at [718, 215] on img at bounding box center [722, 225] width 27 height 21
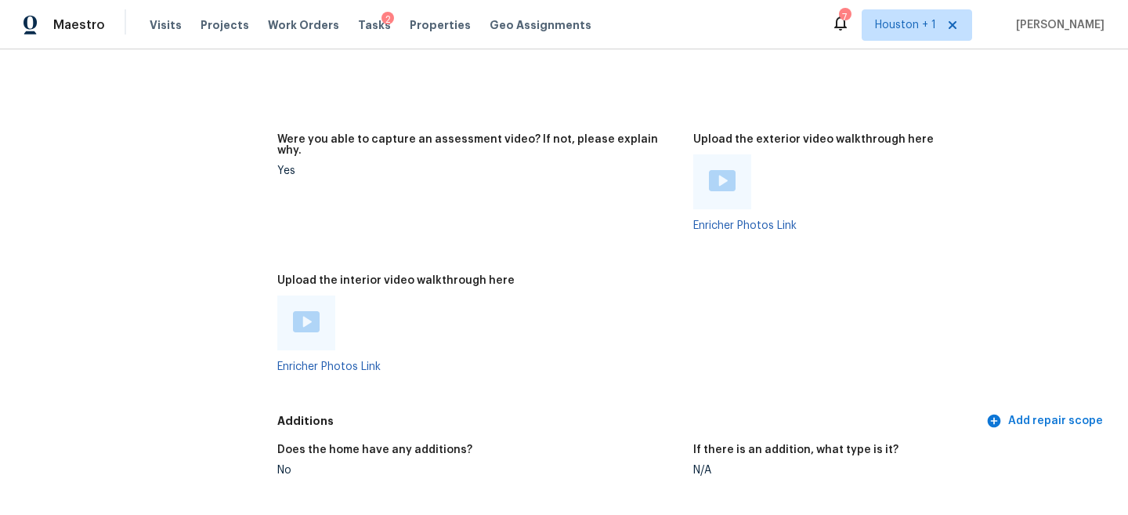
scroll to position [2785, 0]
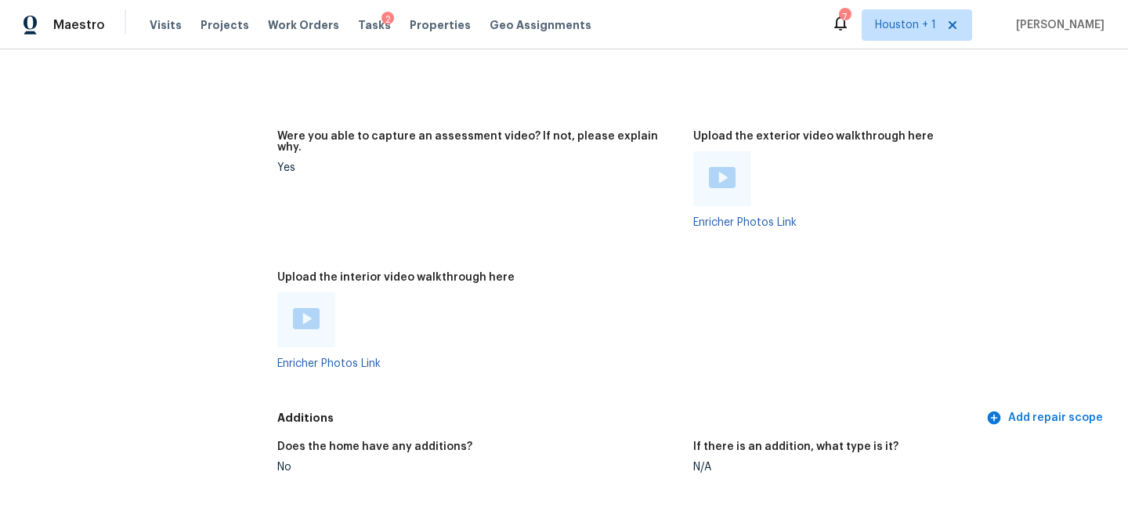
click at [318, 308] on img at bounding box center [306, 318] width 27 height 21
click at [727, 167] on img at bounding box center [722, 177] width 27 height 21
